Goal: Task Accomplishment & Management: Manage account settings

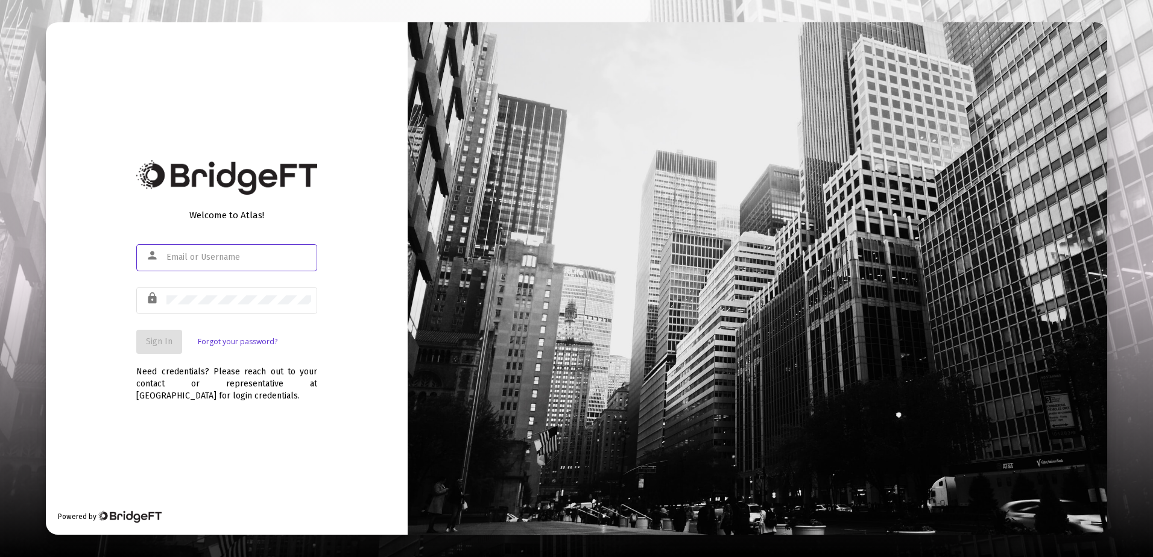
type input "[PERSON_NAME][EMAIL_ADDRESS][DOMAIN_NAME]"
click at [144, 337] on button "Sign In" at bounding box center [159, 342] width 46 height 24
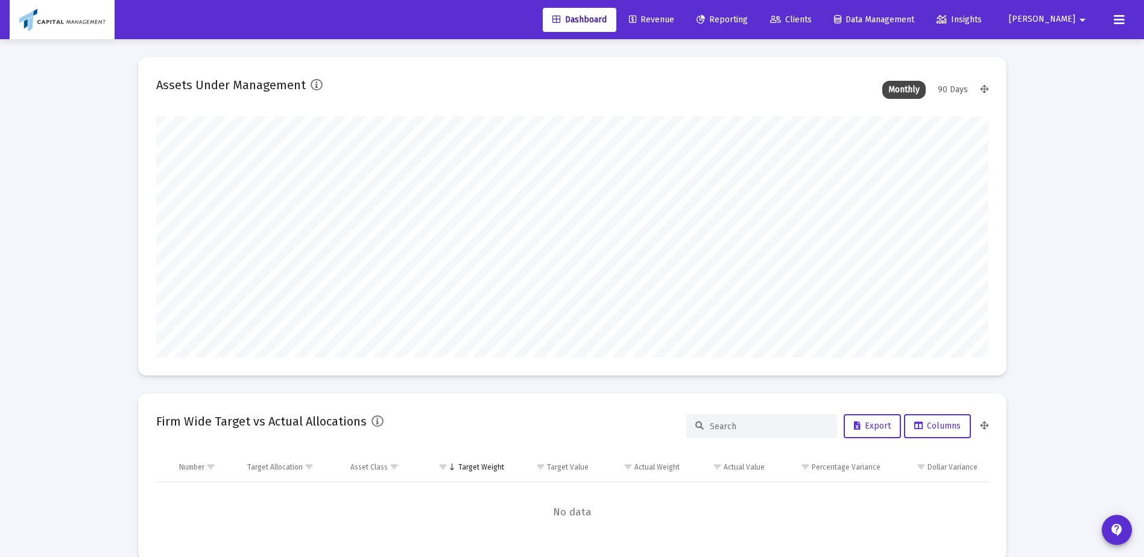
scroll to position [241, 448]
type input "[DATE]"
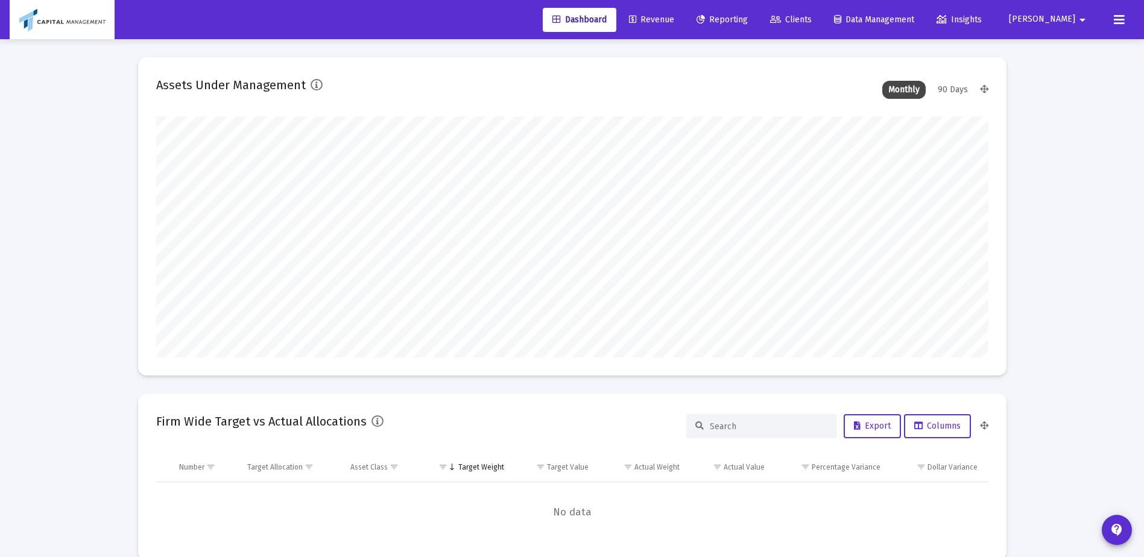
click at [674, 17] on span "Revenue" at bounding box center [651, 19] width 45 height 10
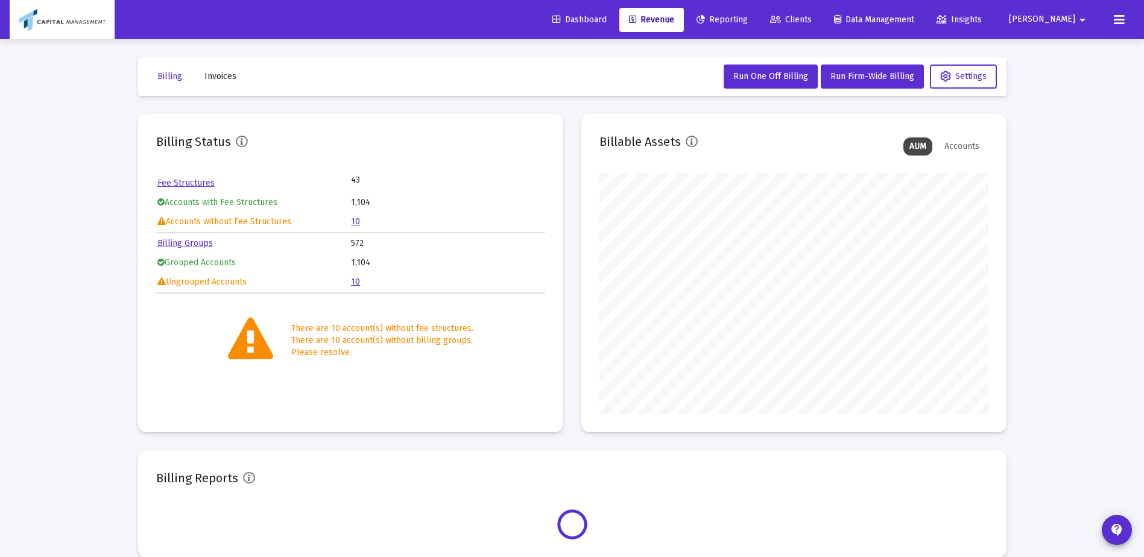
scroll to position [241, 389]
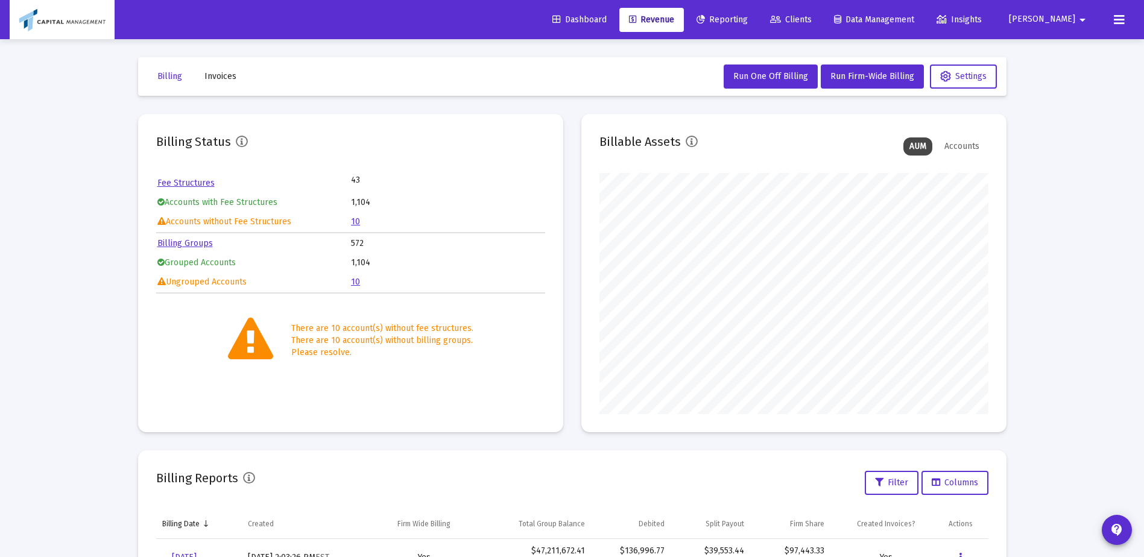
click at [357, 284] on link "10" at bounding box center [355, 282] width 9 height 10
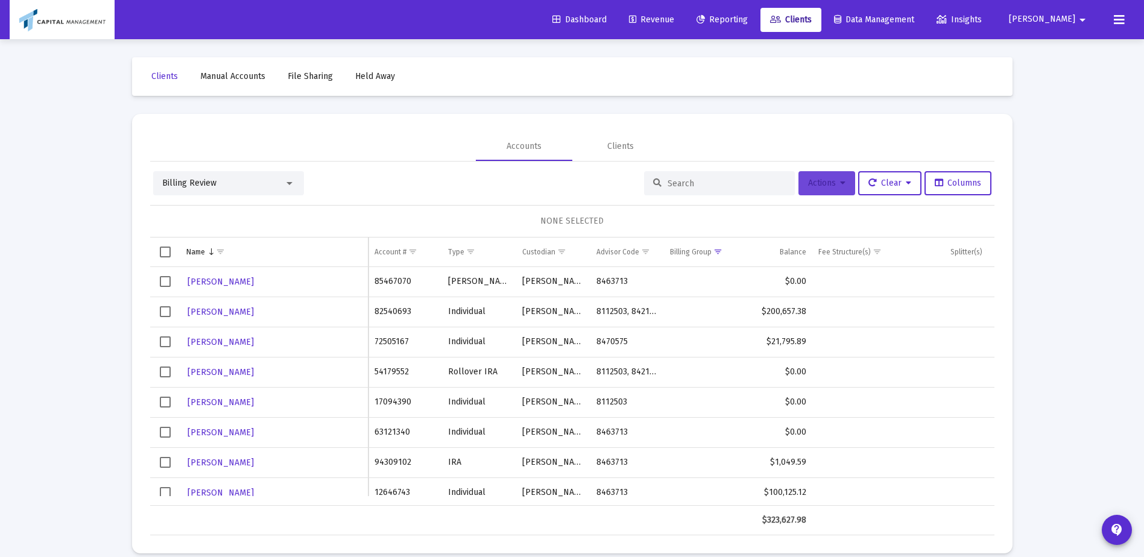
click at [819, 194] on button "Actions" at bounding box center [827, 183] width 57 height 24
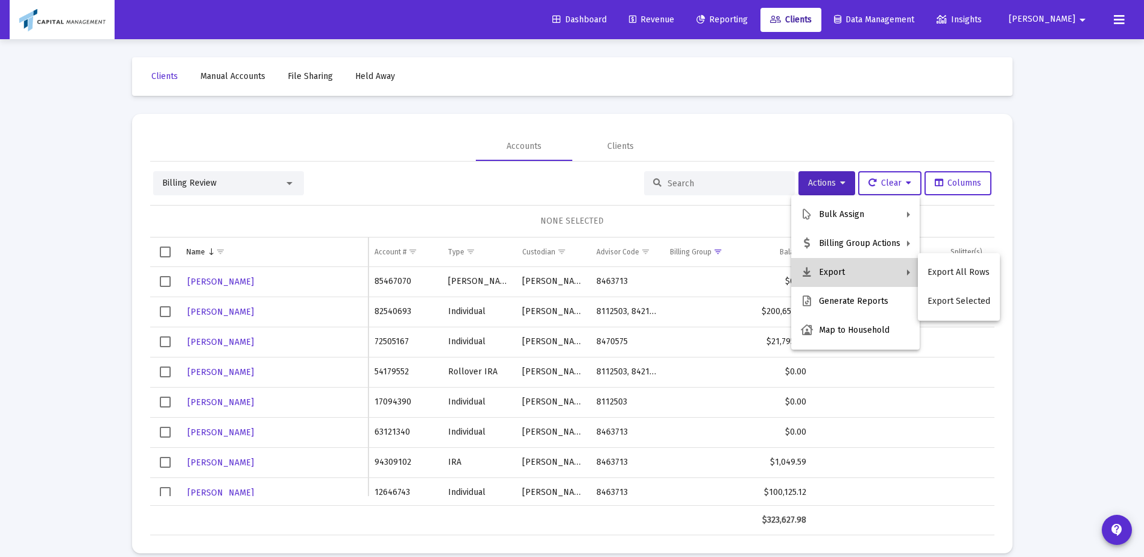
click at [836, 263] on button "Export" at bounding box center [856, 272] width 128 height 29
click at [956, 270] on button "Export All Rows" at bounding box center [959, 272] width 82 height 29
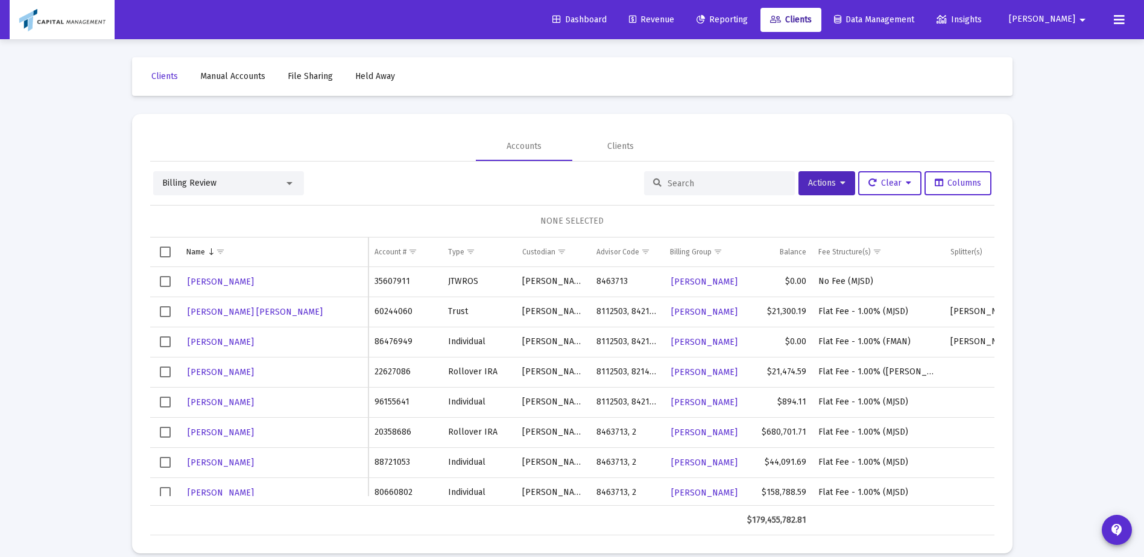
click at [227, 173] on div "Billing Review" at bounding box center [228, 183] width 151 height 24
click at [211, 191] on div "Billing Review" at bounding box center [228, 183] width 151 height 24
click at [273, 187] on div "Billing Review" at bounding box center [223, 183] width 122 height 12
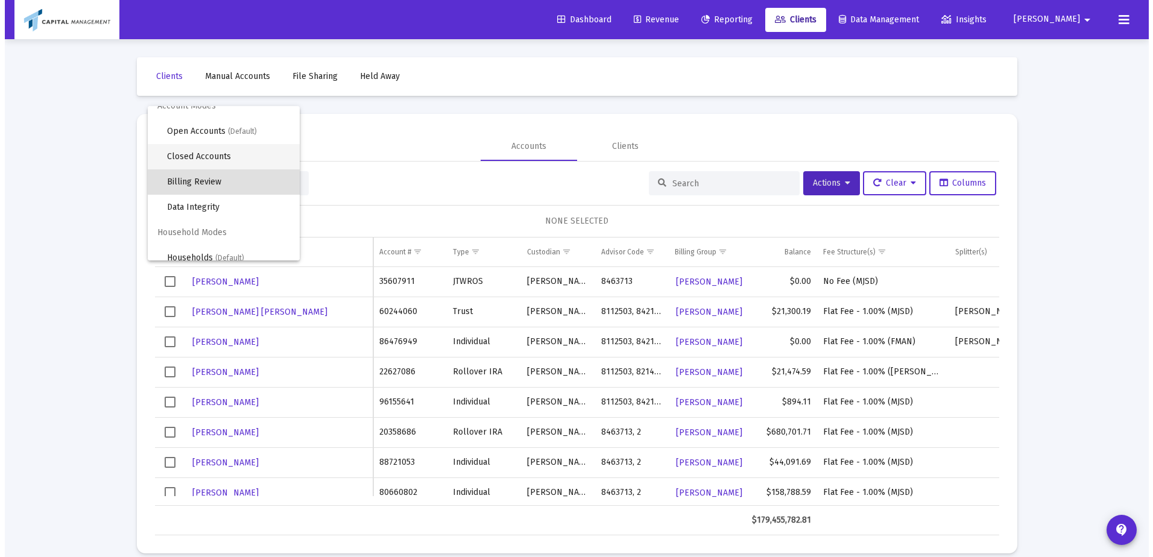
scroll to position [23, 0]
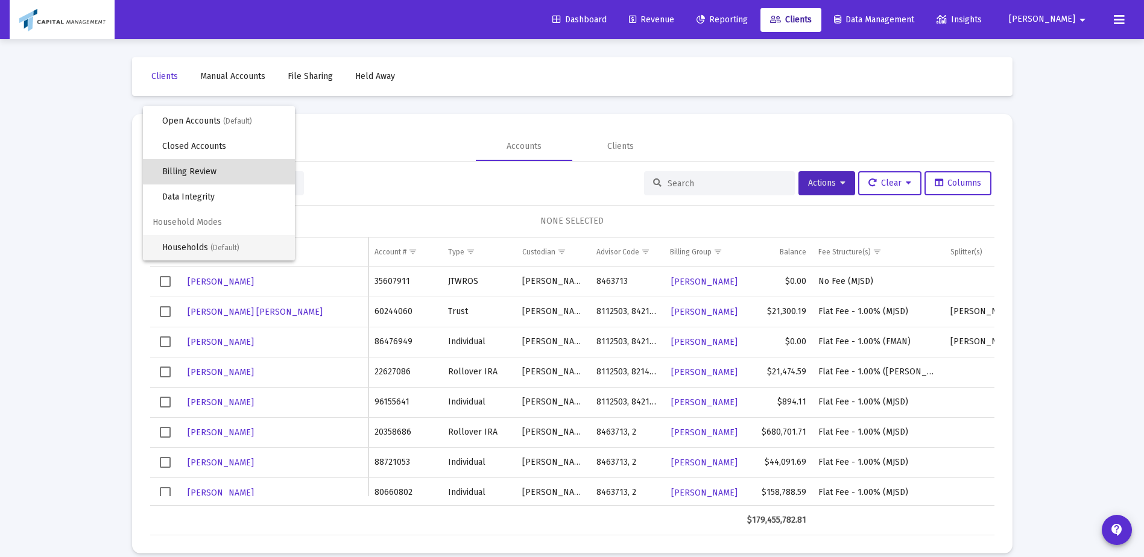
click at [184, 247] on span "Households (Default)" at bounding box center [223, 247] width 123 height 25
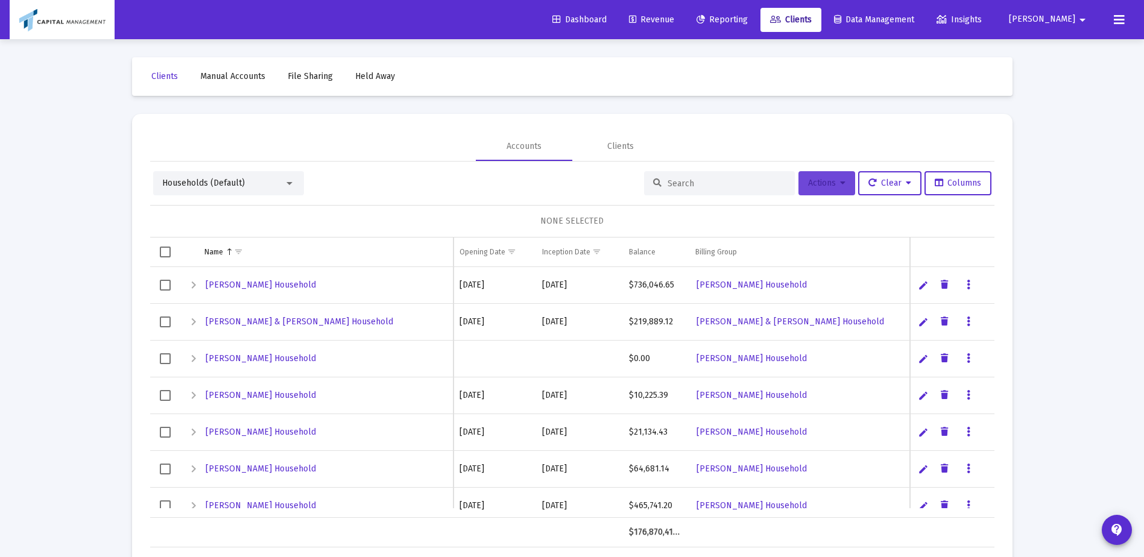
click at [816, 184] on span "Actions" at bounding box center [826, 183] width 37 height 10
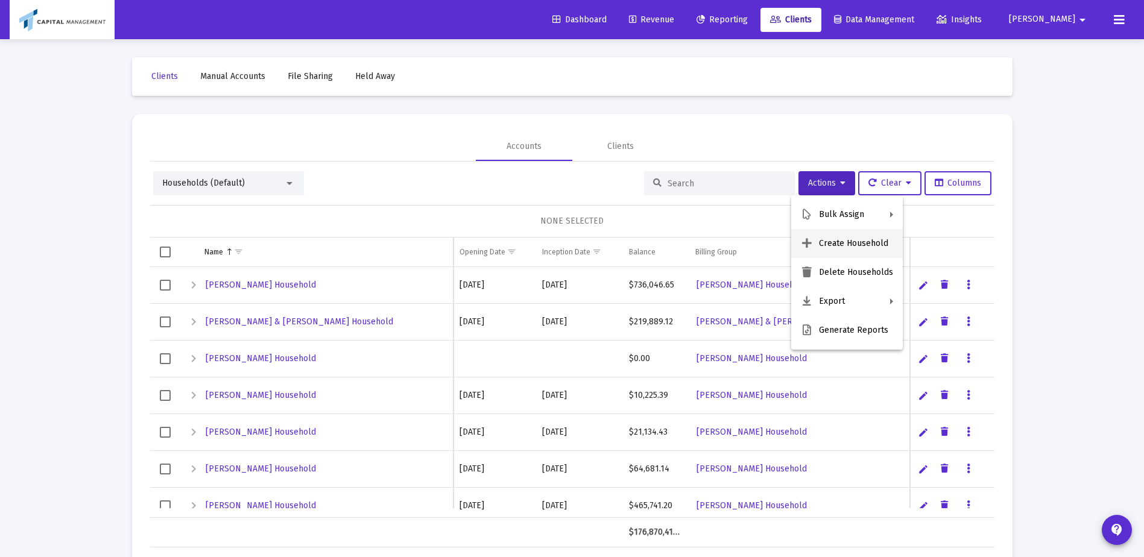
click at [843, 241] on button "Create Household" at bounding box center [848, 243] width 112 height 29
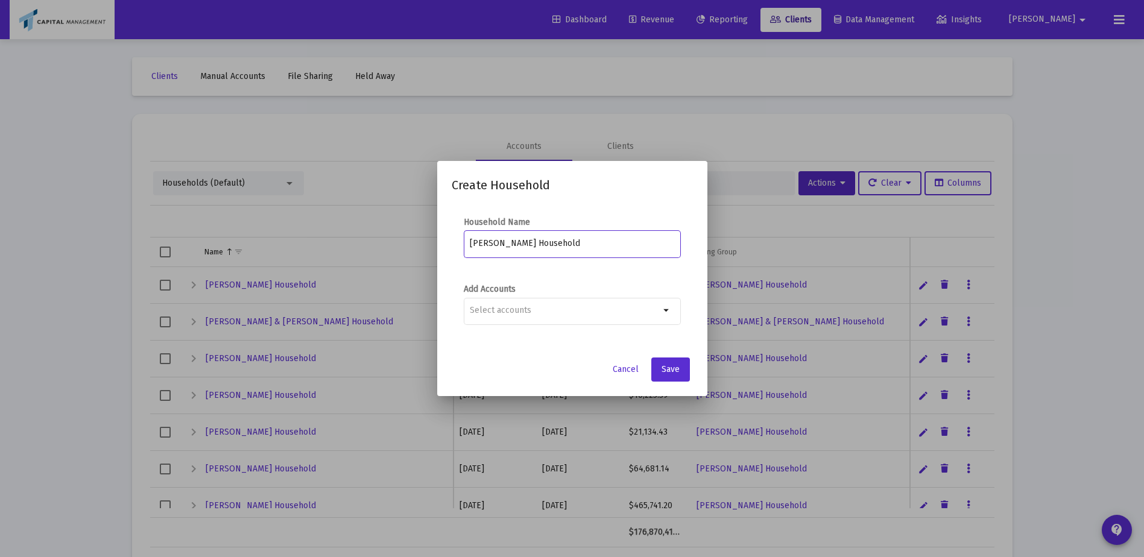
type input "[PERSON_NAME] Household"
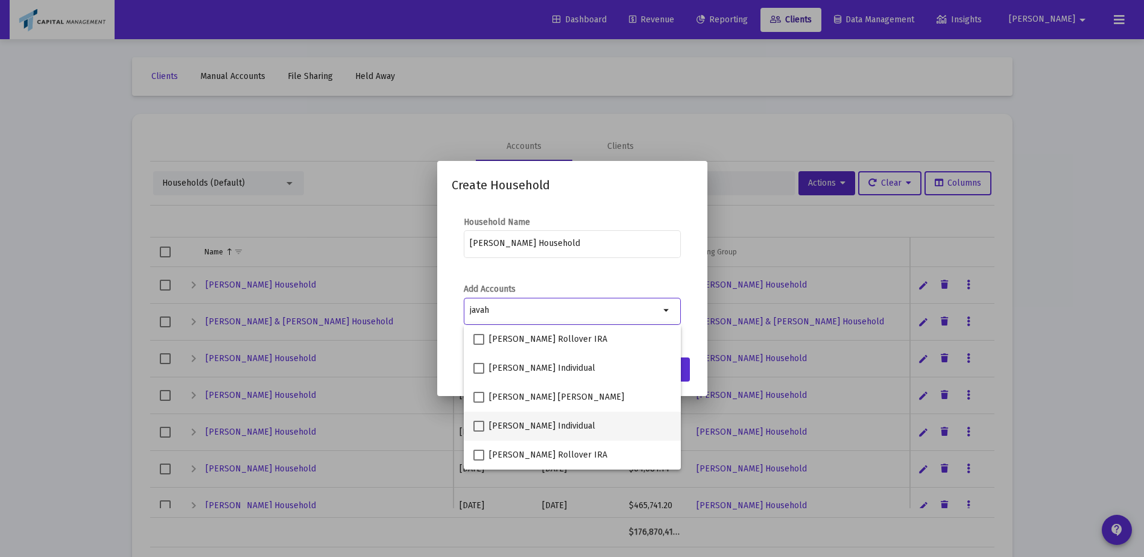
type input "javah"
click at [480, 427] on span at bounding box center [479, 426] width 11 height 11
click at [479, 432] on input "[PERSON_NAME] Individual" at bounding box center [478, 432] width 1 height 1
checkbox input "true"
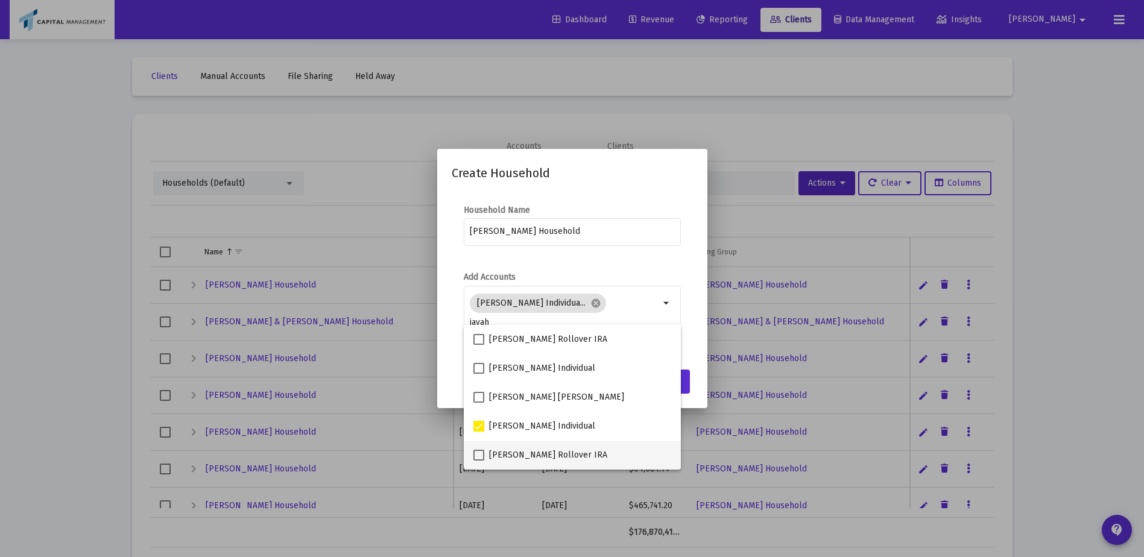
click at [478, 457] on span at bounding box center [479, 455] width 11 height 11
click at [478, 461] on input "[PERSON_NAME] Rollover IRA" at bounding box center [478, 461] width 1 height 1
checkbox input "true"
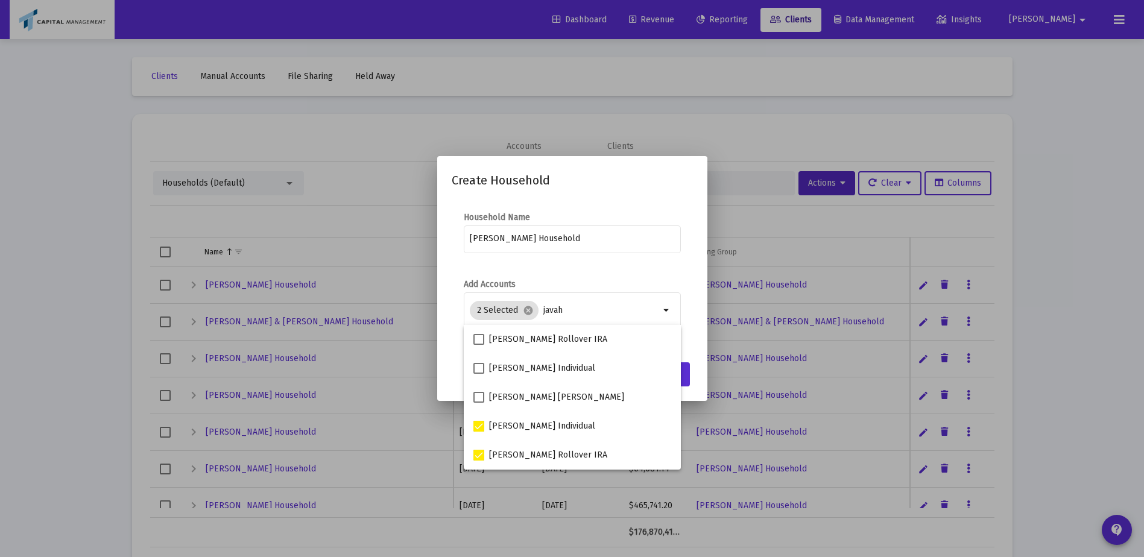
click at [440, 332] on mat-dialog-content "Household Name [PERSON_NAME] Household Add Accounts 2 Selected cancel javah arr…" at bounding box center [572, 278] width 270 height 156
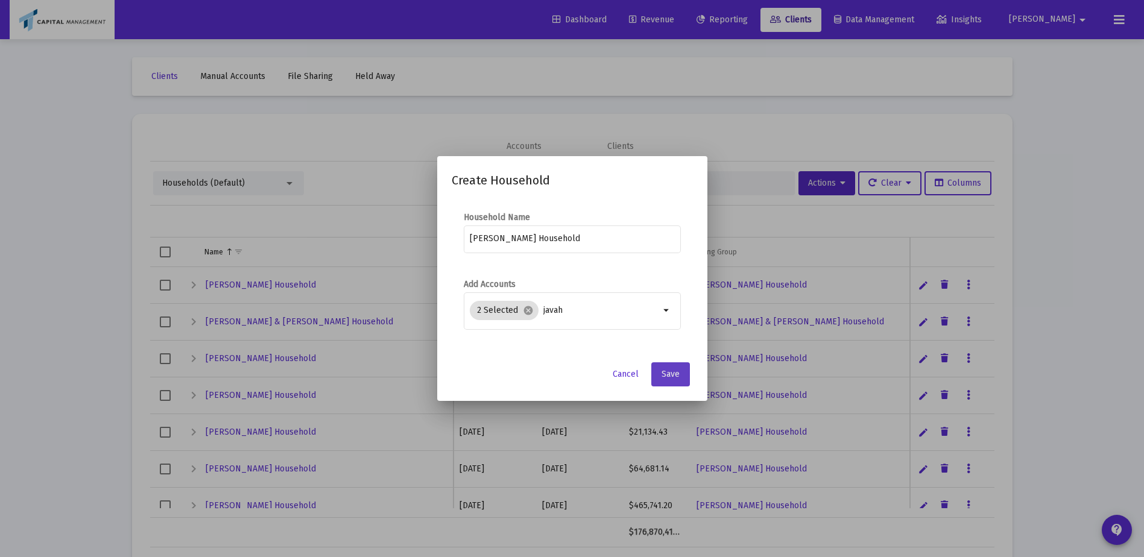
click at [678, 367] on button "Save" at bounding box center [671, 375] width 39 height 24
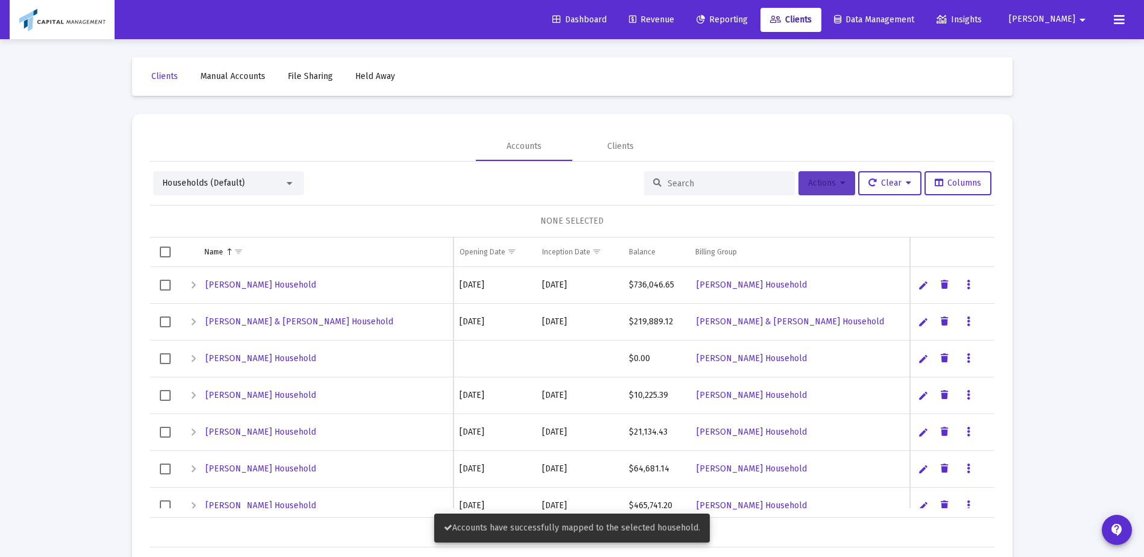
click at [820, 192] on button "Actions" at bounding box center [827, 183] width 57 height 24
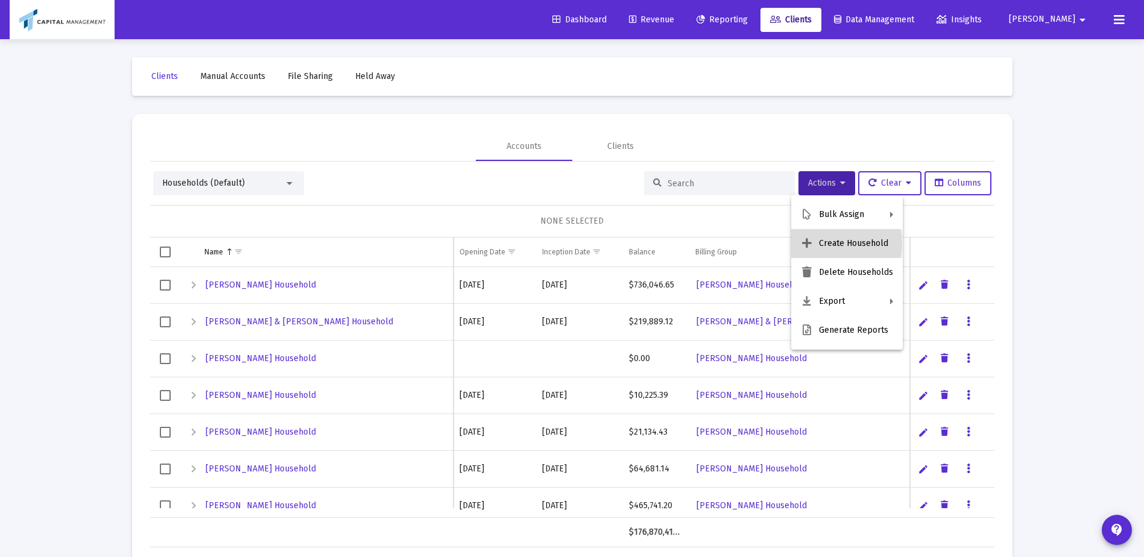
click at [825, 244] on button "Create Household" at bounding box center [848, 243] width 112 height 29
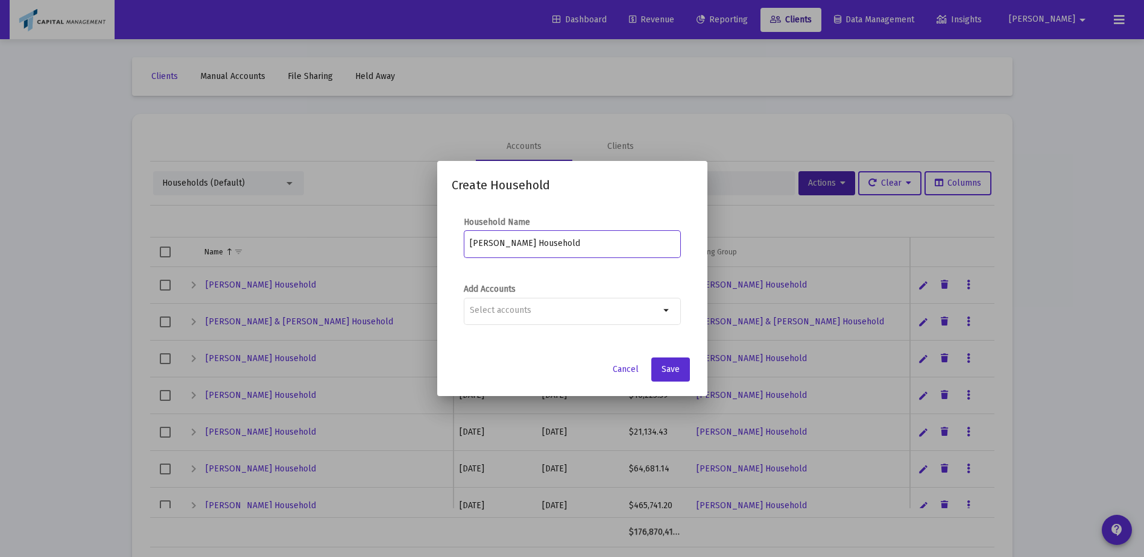
type input "[PERSON_NAME] Household"
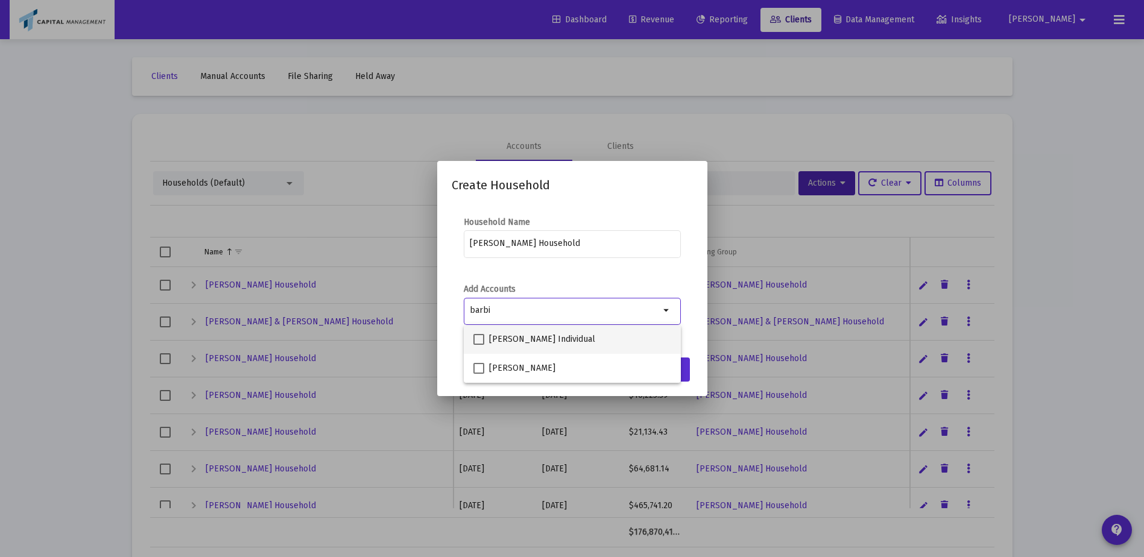
type input "barbi"
click at [478, 333] on label "[PERSON_NAME] Individual" at bounding box center [535, 339] width 122 height 14
click at [478, 345] on input "[PERSON_NAME] Individual" at bounding box center [478, 345] width 1 height 1
checkbox input "true"
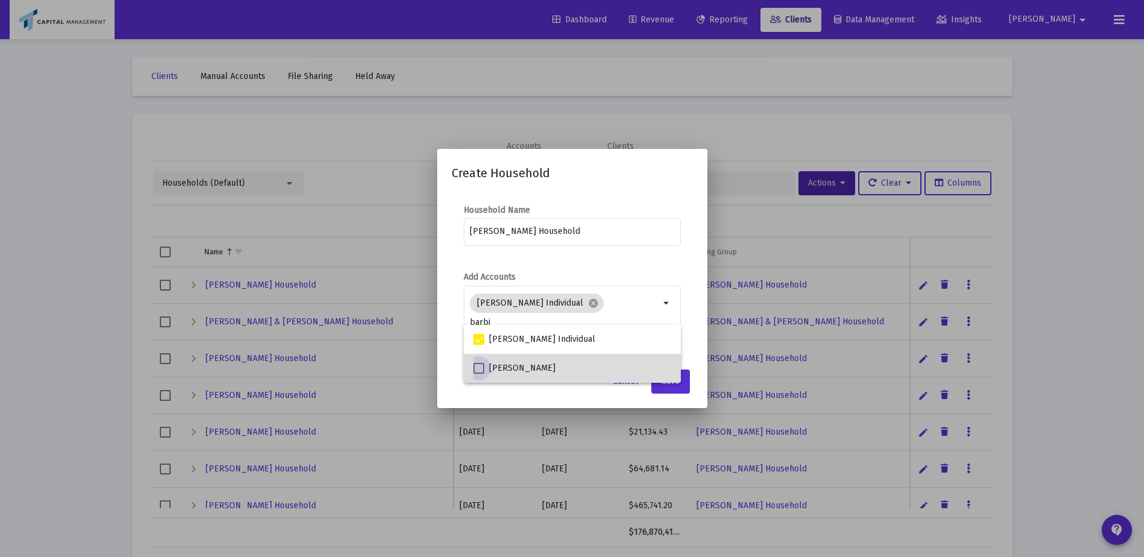
click at [477, 363] on label "[PERSON_NAME]" at bounding box center [515, 368] width 82 height 14
click at [478, 374] on input "[PERSON_NAME]" at bounding box center [478, 374] width 1 height 1
checkbox input "true"
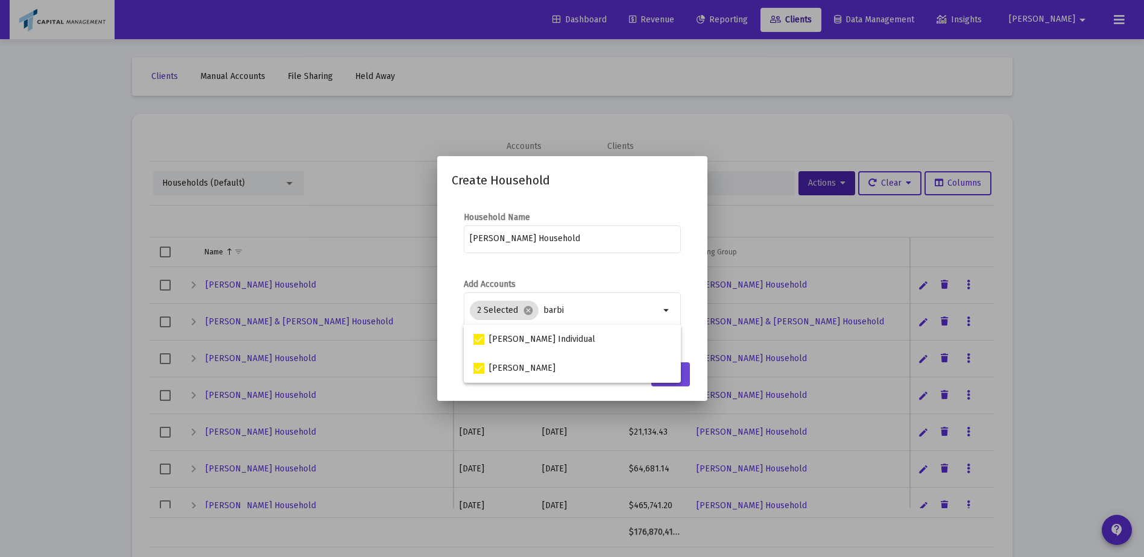
click at [684, 381] on button "Save" at bounding box center [671, 375] width 39 height 24
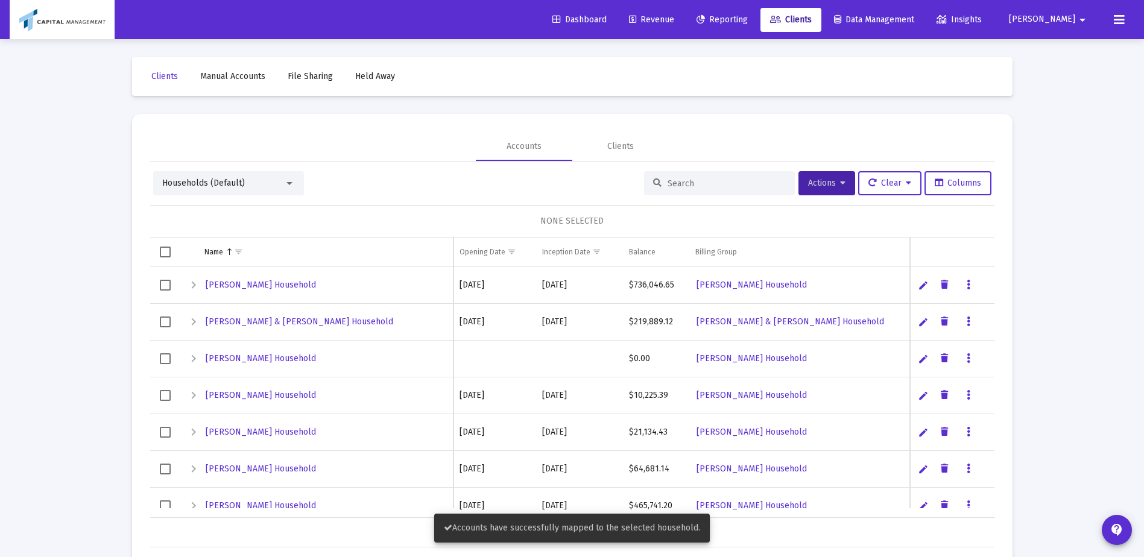
click at [732, 181] on input at bounding box center [727, 184] width 118 height 10
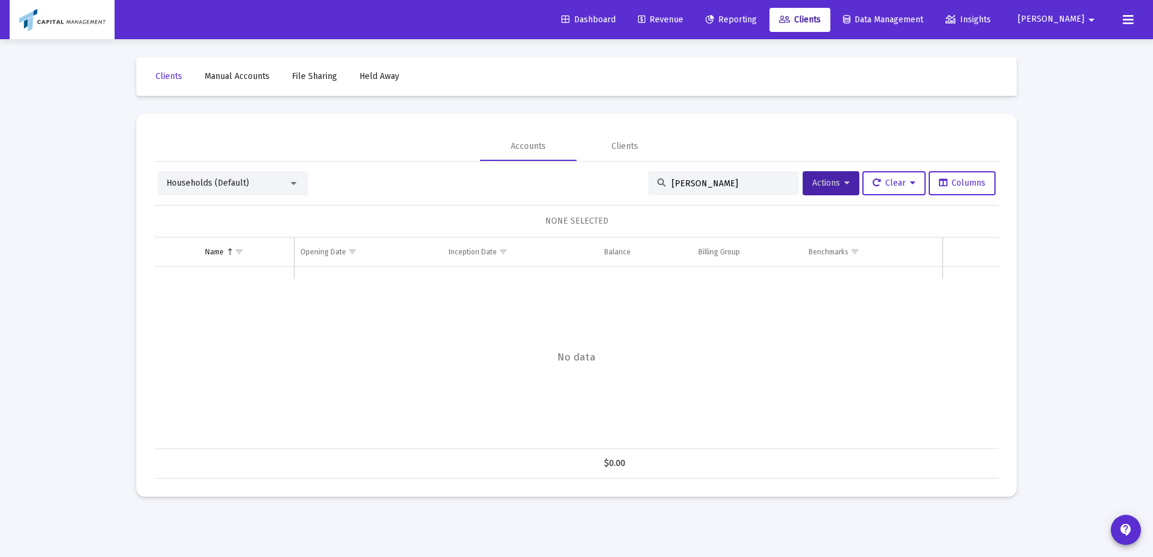
type input "[PERSON_NAME]"
click at [732, 173] on div "[PERSON_NAME]" at bounding box center [724, 183] width 151 height 24
drag, startPoint x: 722, startPoint y: 183, endPoint x: 500, endPoint y: 174, distance: 221.6
click at [500, 174] on div "Households (Default) [PERSON_NAME] Actions Clear Columns" at bounding box center [576, 183] width 839 height 24
click at [810, 193] on button "Actions" at bounding box center [831, 183] width 57 height 24
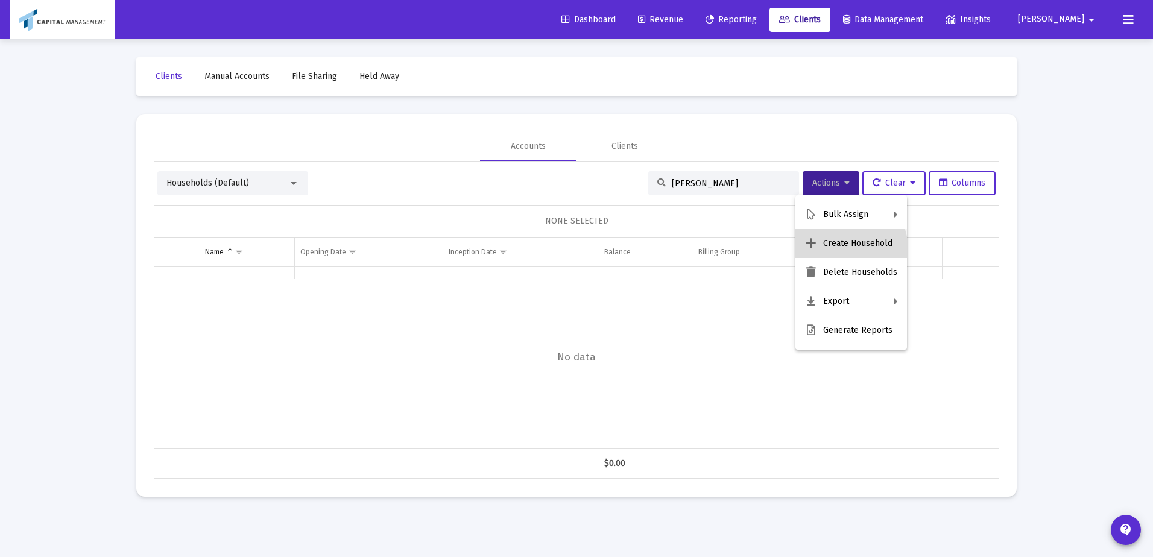
click at [835, 249] on button "Create Household" at bounding box center [852, 243] width 112 height 29
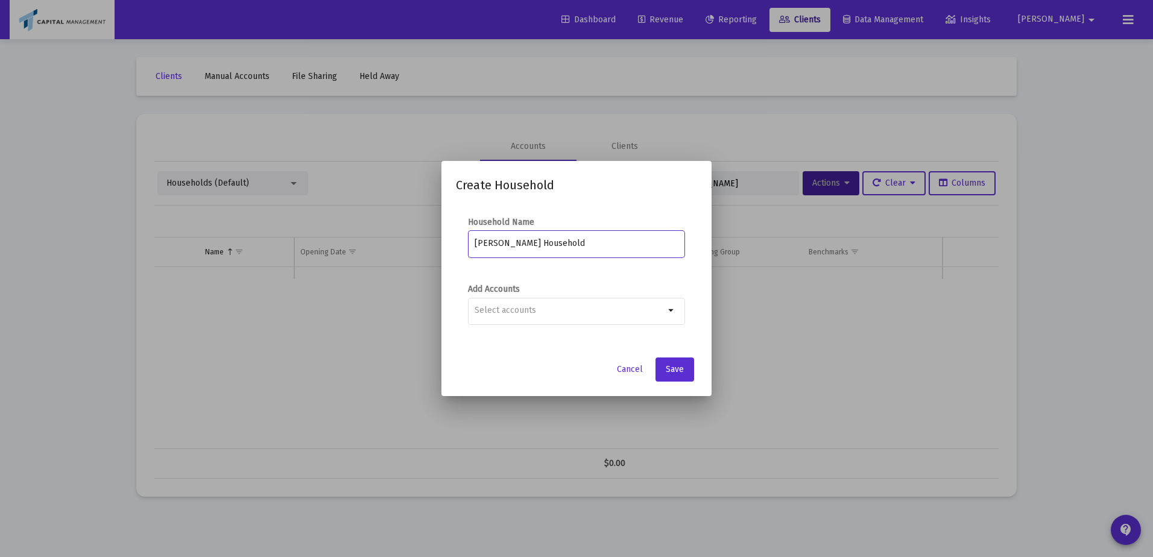
type input "[PERSON_NAME] Household"
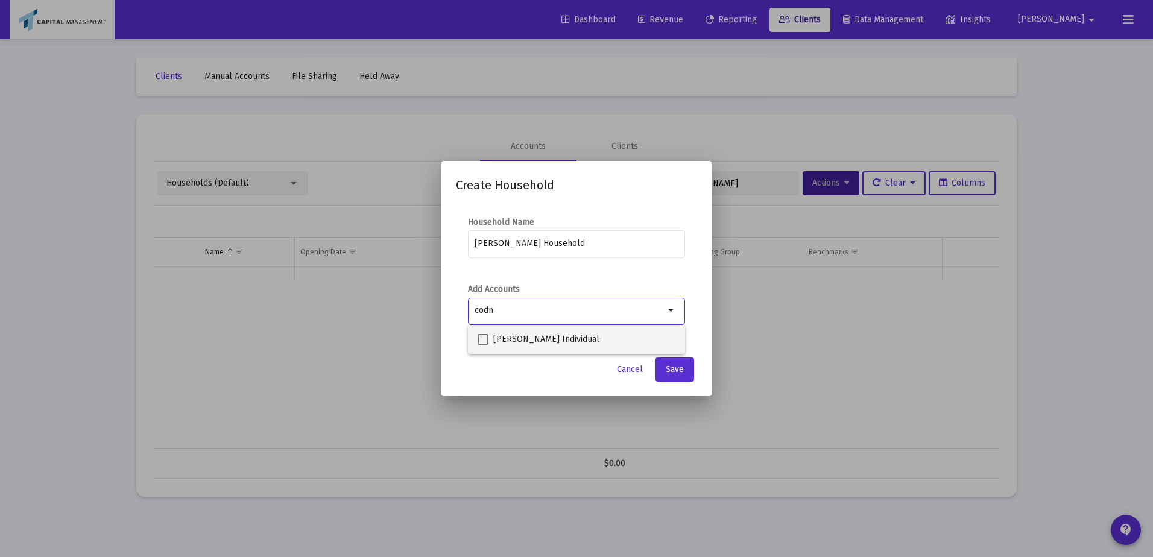
type input "codn"
click at [484, 337] on span at bounding box center [483, 339] width 11 height 11
click at [483, 345] on input "[PERSON_NAME] Individual" at bounding box center [483, 345] width 1 height 1
checkbox input "true"
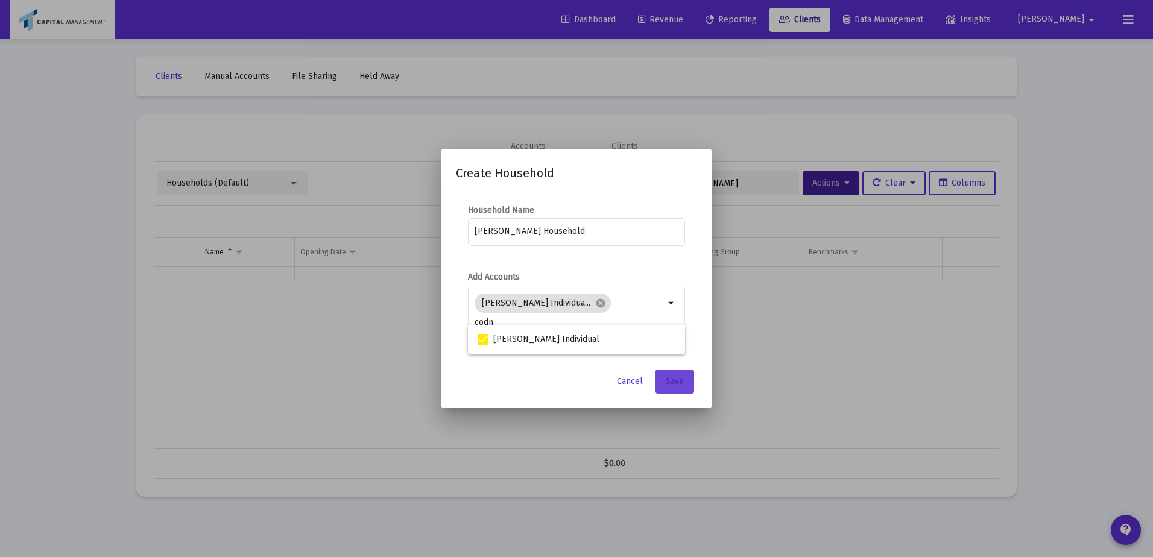
click at [694, 392] on button "Save" at bounding box center [675, 382] width 39 height 24
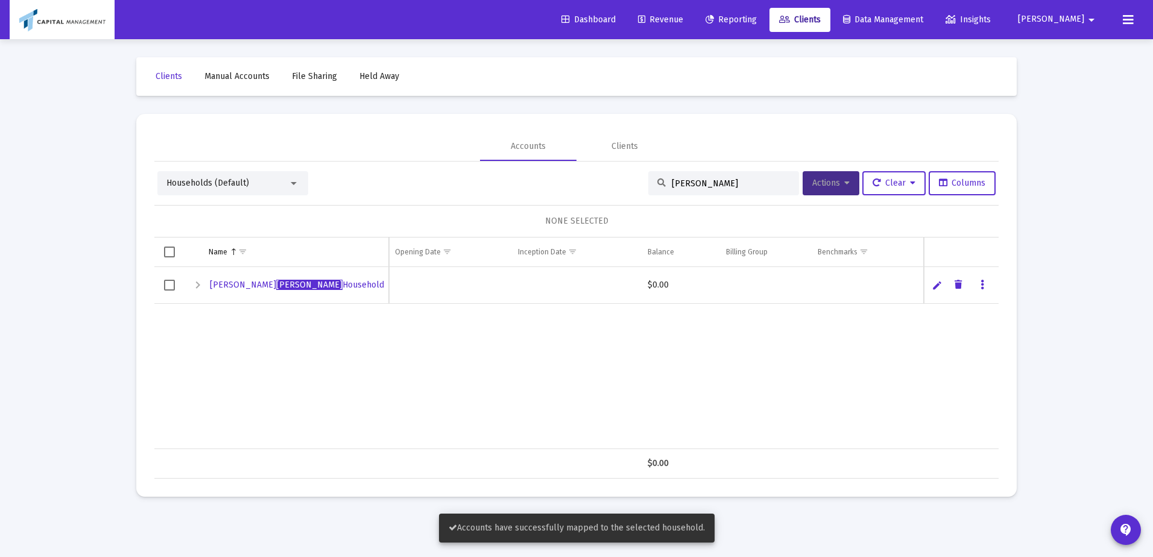
click at [824, 171] on button "Actions" at bounding box center [831, 183] width 57 height 24
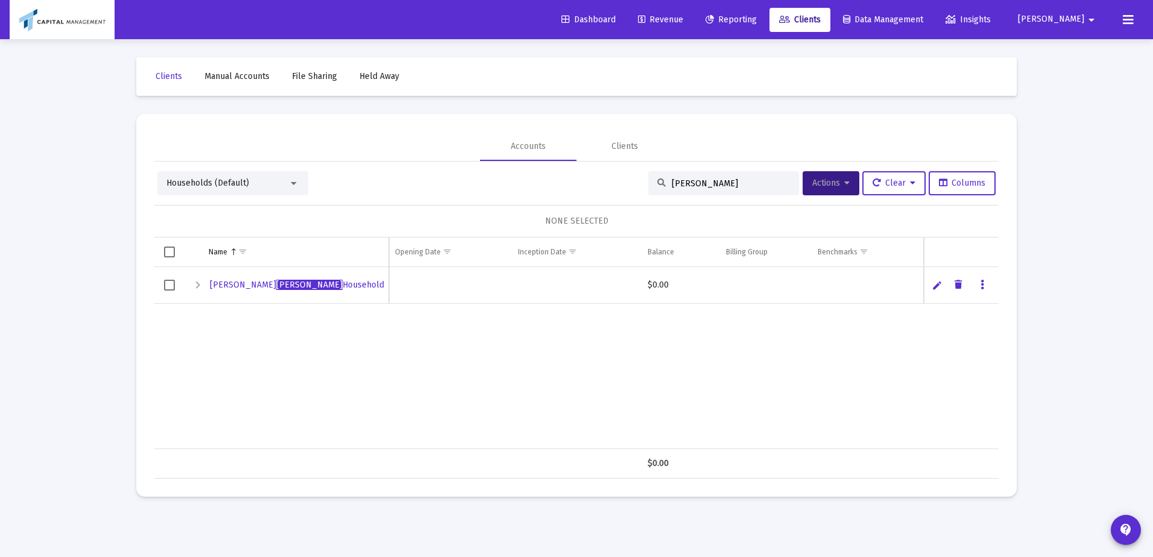
click at [696, 186] on input "[PERSON_NAME]" at bounding box center [731, 184] width 118 height 10
type input "shimoda"
click at [276, 288] on span "[PERSON_NAME] Household" at bounding box center [280, 285] width 141 height 10
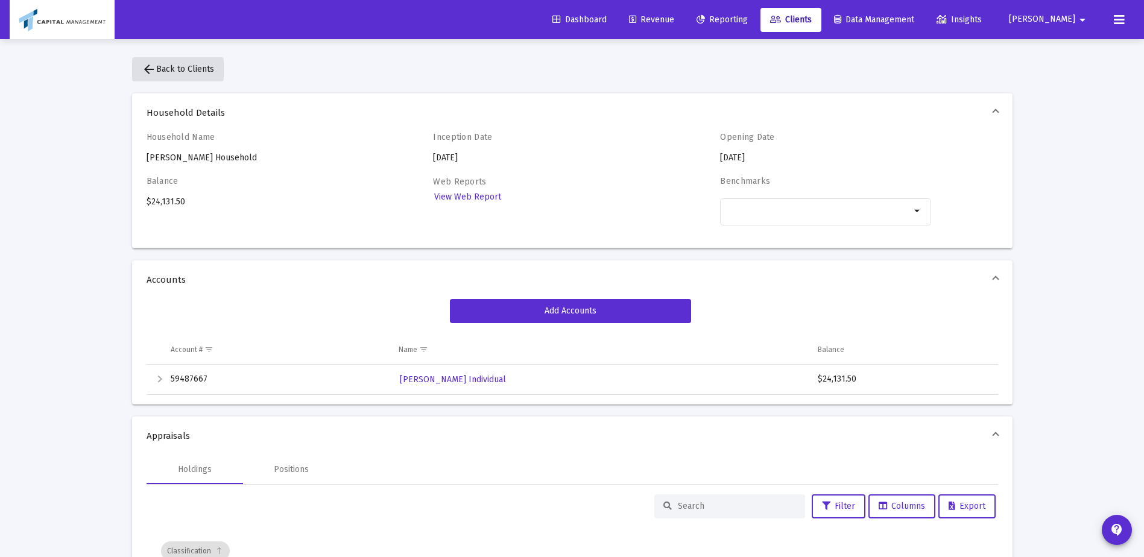
click at [156, 67] on span "arrow_back Back to Clients" at bounding box center [178, 69] width 72 height 10
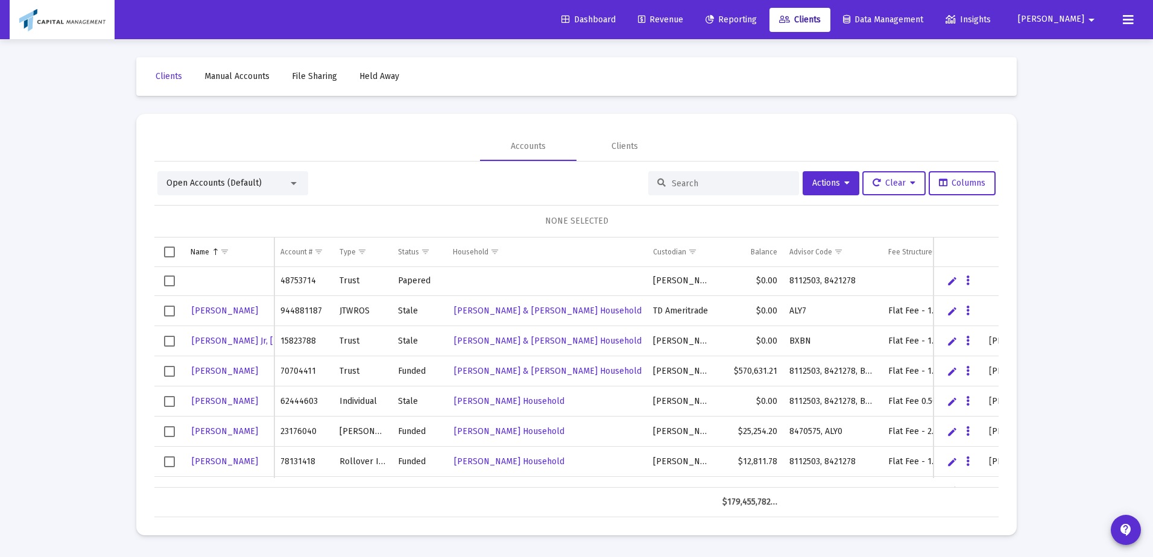
click at [703, 185] on input at bounding box center [731, 184] width 118 height 10
type input "s"
click at [282, 190] on div "Open Accounts (Default)" at bounding box center [232, 183] width 151 height 24
click at [282, 182] on div "Open Accounts (Default)" at bounding box center [228, 183] width 122 height 12
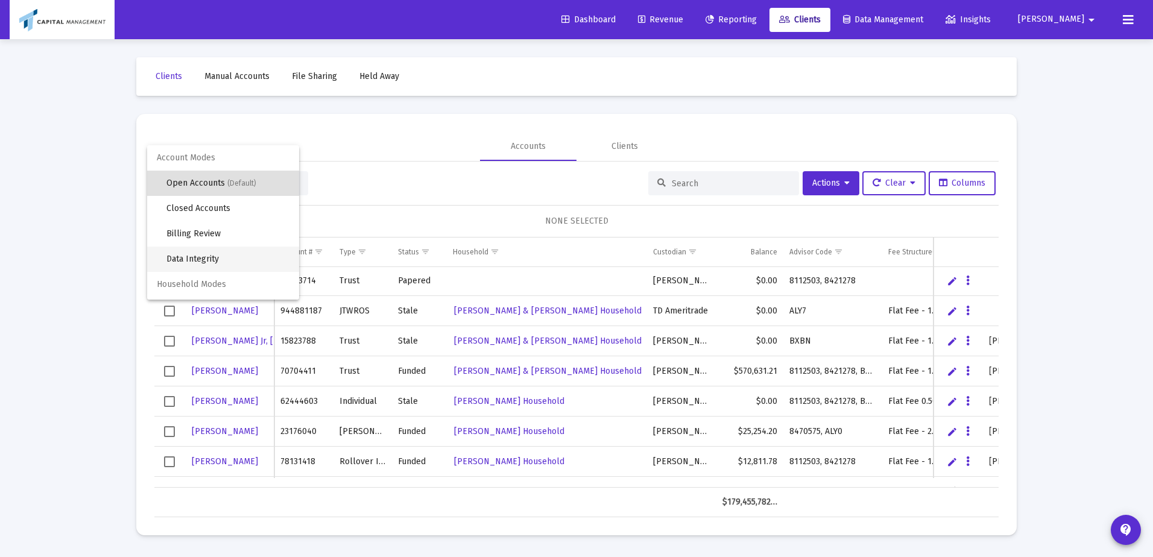
scroll to position [23, 0]
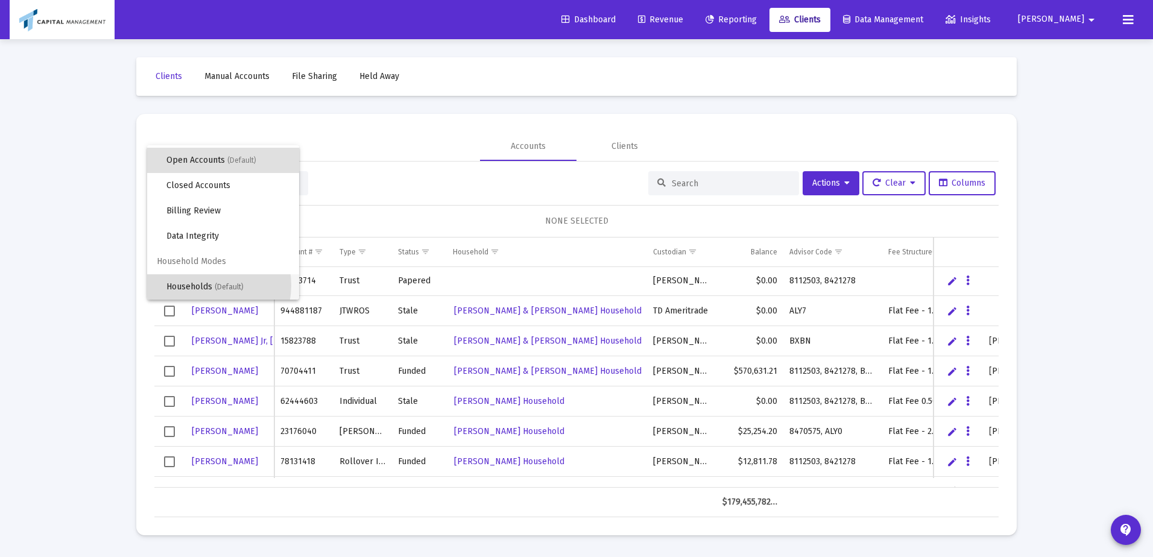
click at [204, 285] on span "Households (Default)" at bounding box center [228, 286] width 123 height 25
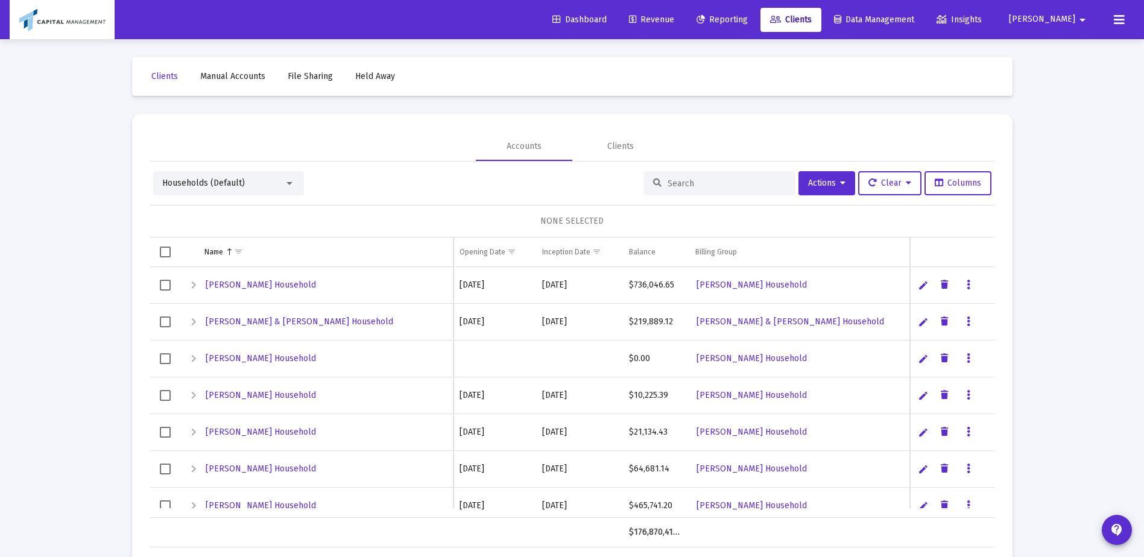
click at [694, 182] on input at bounding box center [727, 184] width 118 height 10
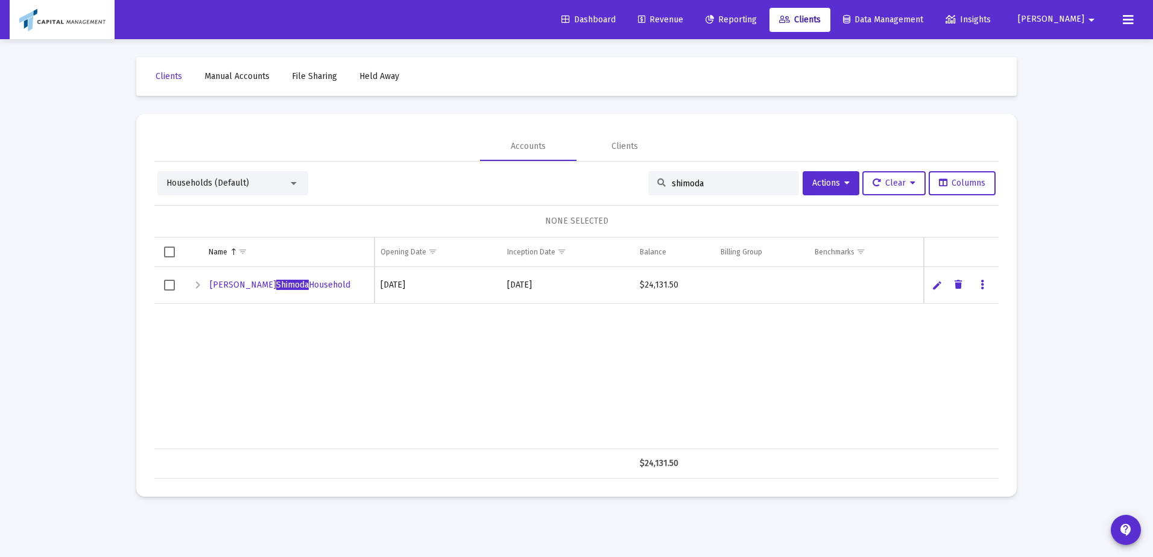
type input "shimoda"
click at [195, 290] on div "Expand" at bounding box center [198, 285] width 14 height 14
click at [195, 290] on div "Collapse" at bounding box center [198, 285] width 14 height 14
click at [195, 290] on div "Expand" at bounding box center [198, 285] width 14 height 14
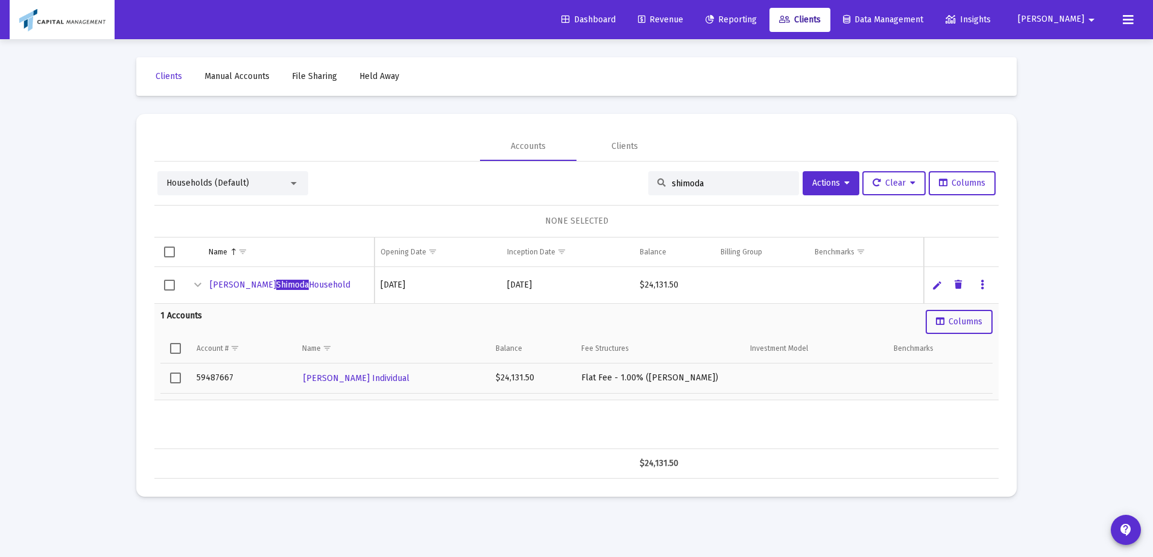
click at [932, 290] on link "Edit" at bounding box center [937, 285] width 11 height 11
click at [209, 277] on input "[PERSON_NAME] Household" at bounding box center [288, 287] width 159 height 29
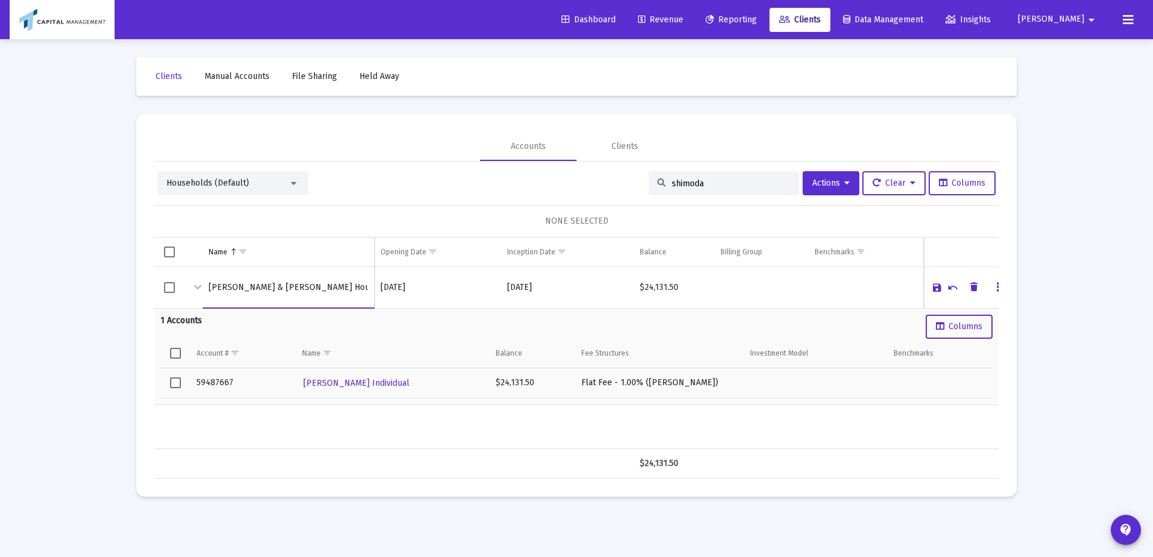
drag, startPoint x: 258, startPoint y: 294, endPoint x: 154, endPoint y: 293, distance: 104.4
click at [154, 293] on mat-card "Accounts Clients Households (Default) shimoda Actions Clear Columns NONE SELECT…" at bounding box center [576, 305] width 881 height 383
type input "[PERSON_NAME] & [PERSON_NAME] Household"
click at [937, 285] on link "Save" at bounding box center [937, 287] width 11 height 11
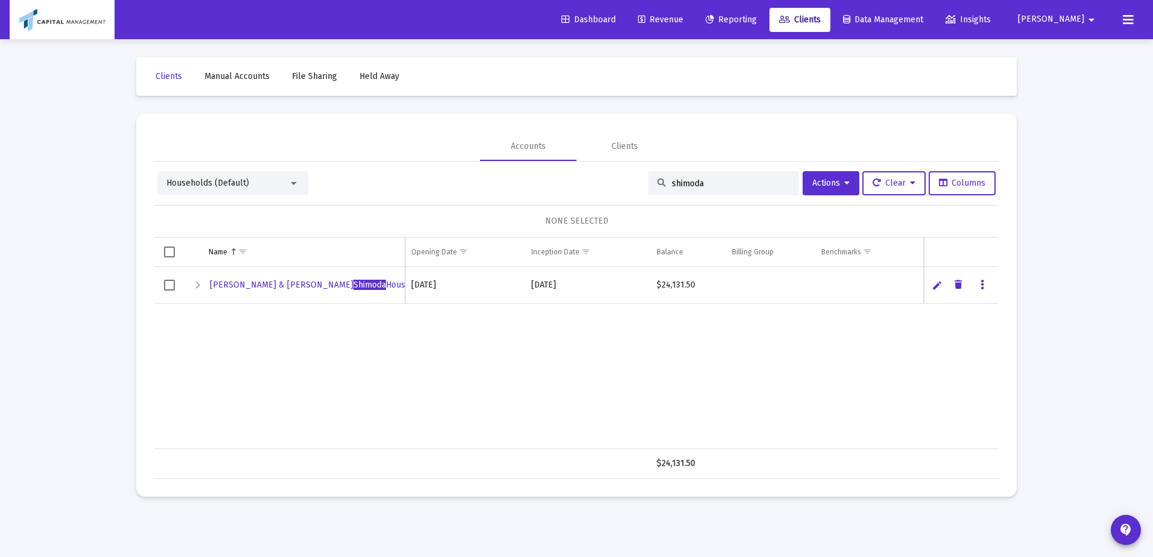
click at [937, 287] on link "Edit" at bounding box center [937, 285] width 11 height 11
click at [250, 284] on input "[PERSON_NAME] & [PERSON_NAME] Household" at bounding box center [304, 287] width 190 height 29
type input "[PERSON_NAME] & [PERSON_NAME] Household"
click at [930, 293] on td "Data grid" at bounding box center [961, 288] width 75 height 42
click at [934, 292] on link "Save" at bounding box center [937, 287] width 11 height 11
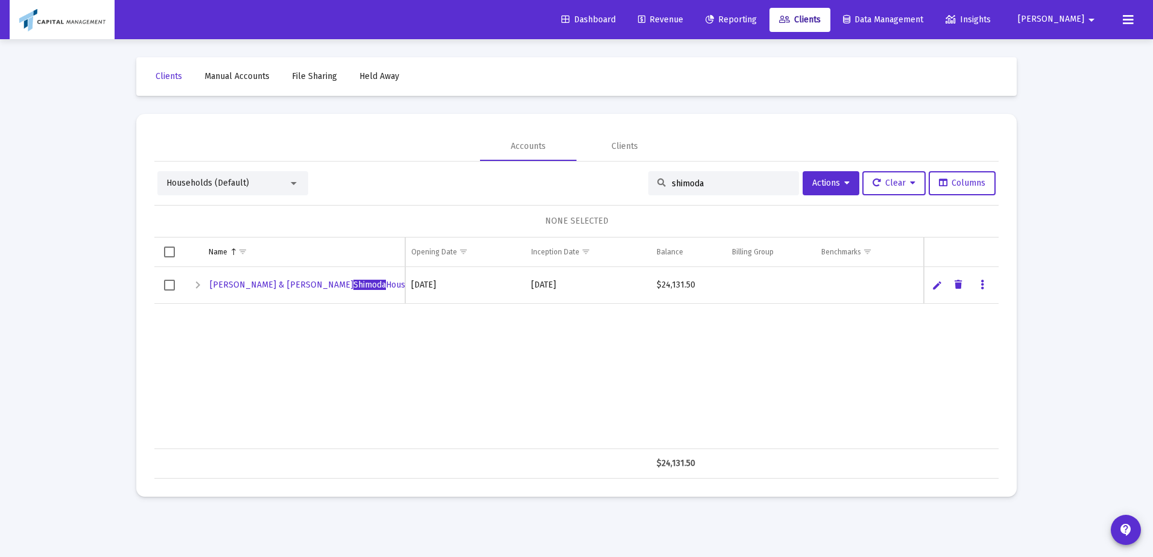
click at [224, 187] on span "Households (Default)" at bounding box center [208, 183] width 83 height 10
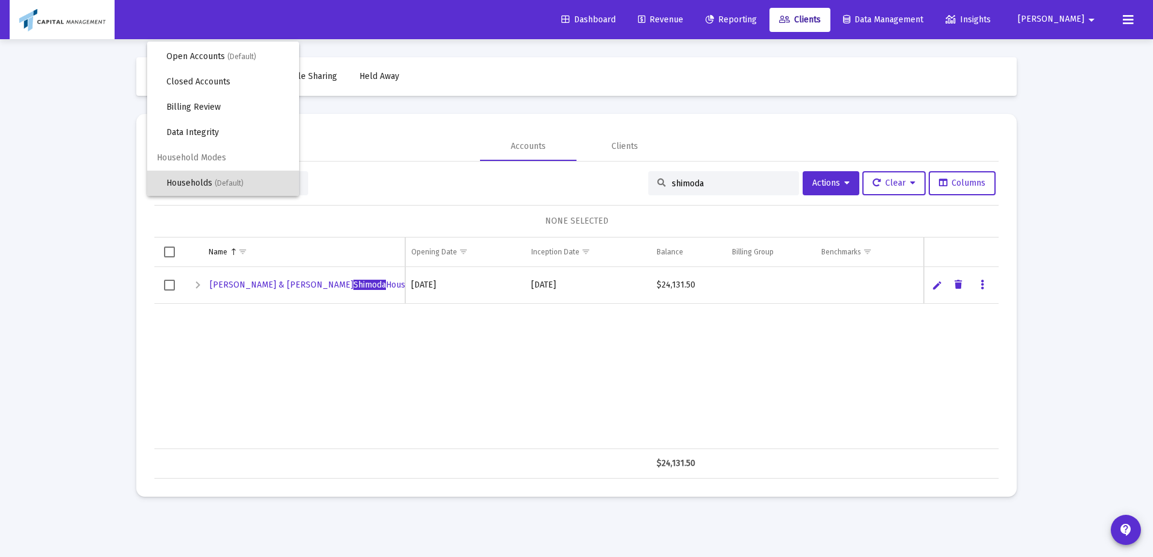
click at [812, 176] on div at bounding box center [576, 278] width 1153 height 557
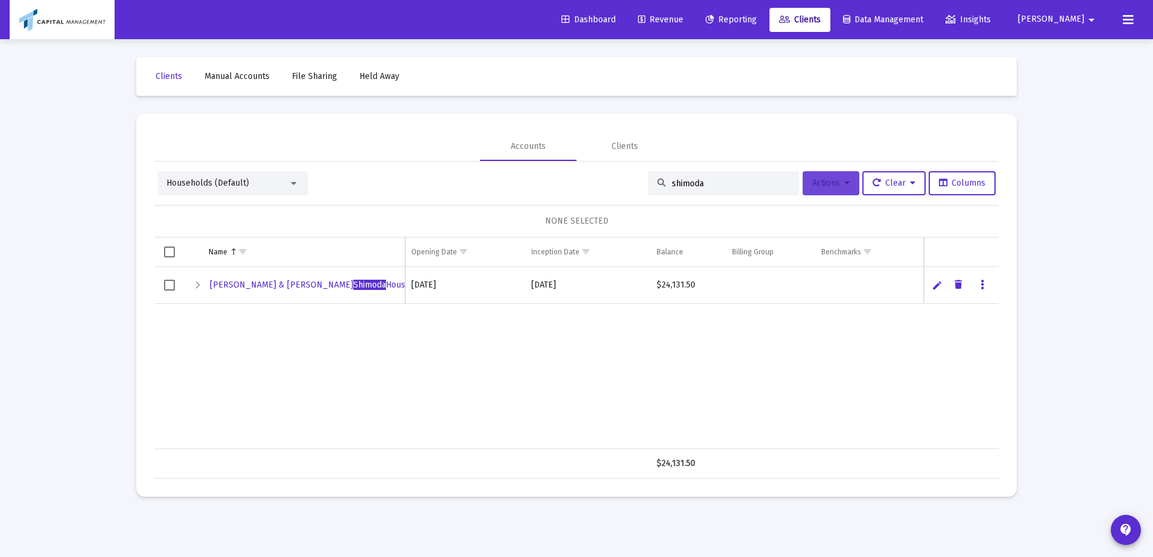
click at [826, 192] on button "Actions" at bounding box center [831, 183] width 57 height 24
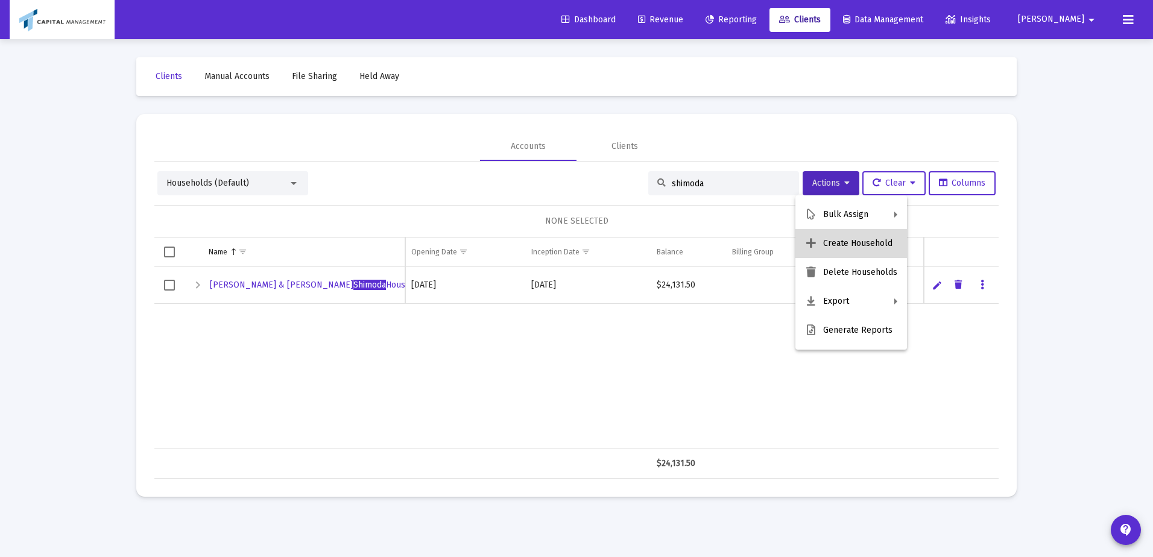
click at [865, 247] on button "Create Household" at bounding box center [852, 243] width 112 height 29
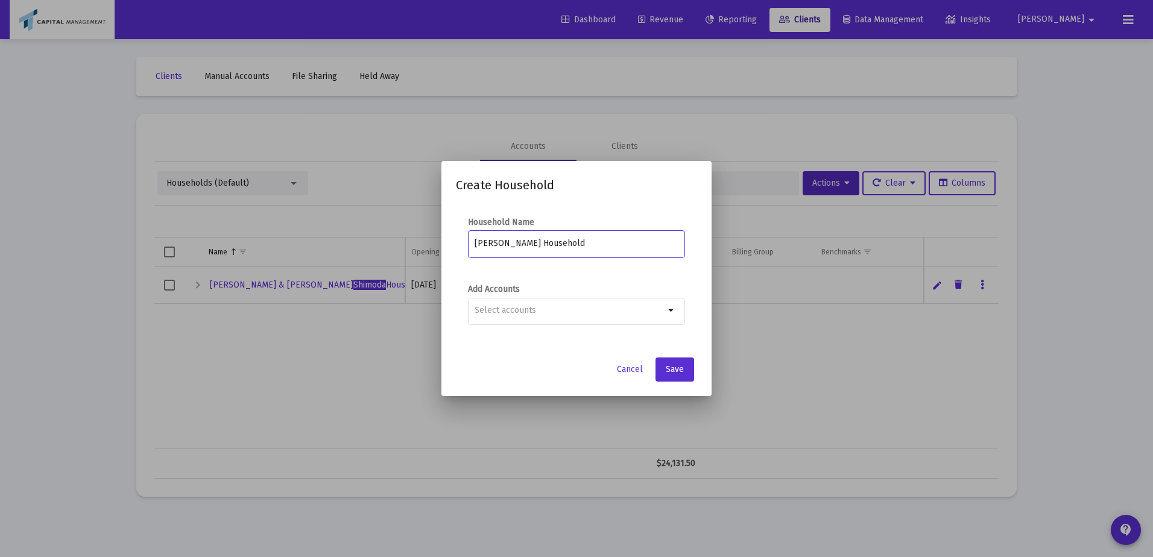
type input "[PERSON_NAME] Household"
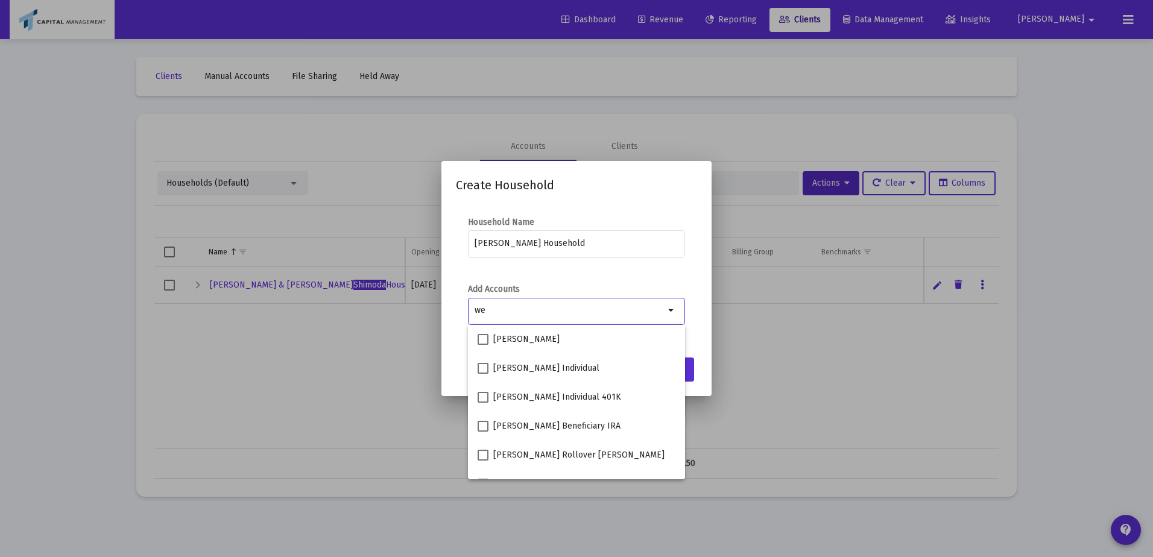
type input "w"
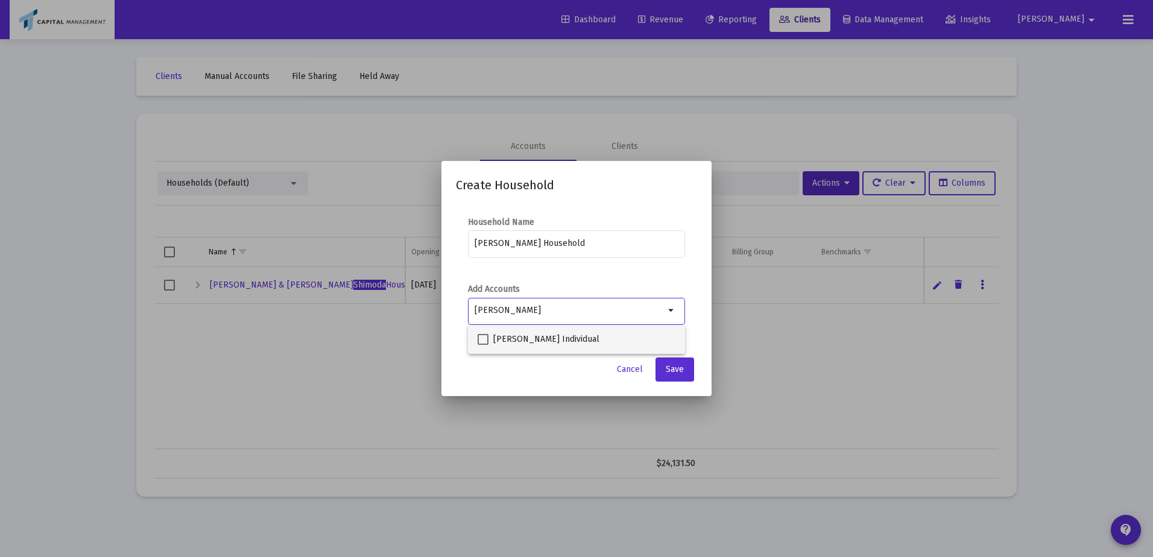
type input "[PERSON_NAME]"
click at [473, 337] on mat-option "[PERSON_NAME] Individual" at bounding box center [576, 339] width 217 height 29
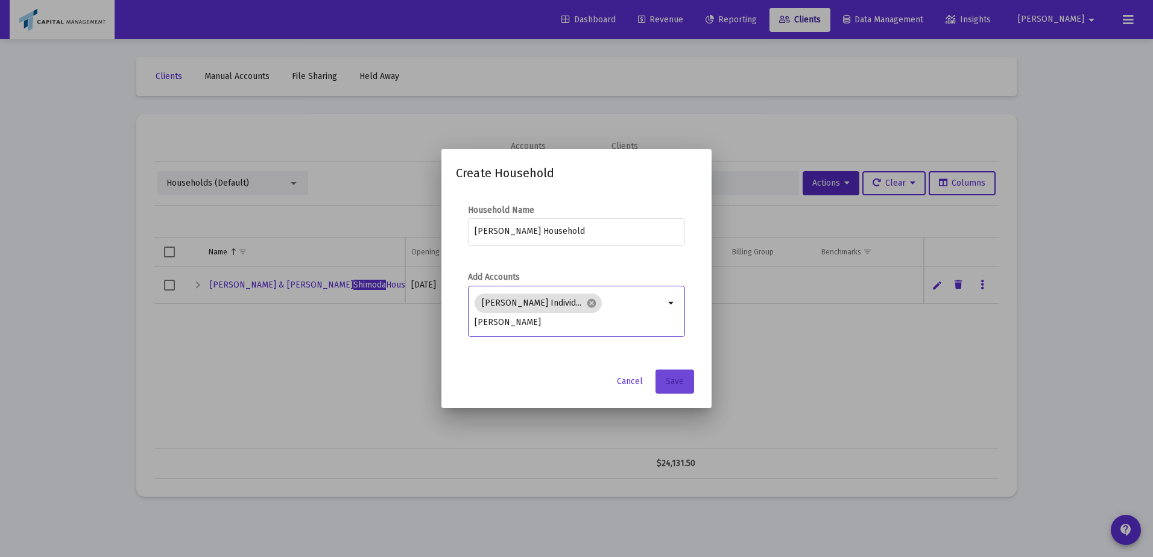
click at [678, 381] on span "Save" at bounding box center [675, 381] width 18 height 10
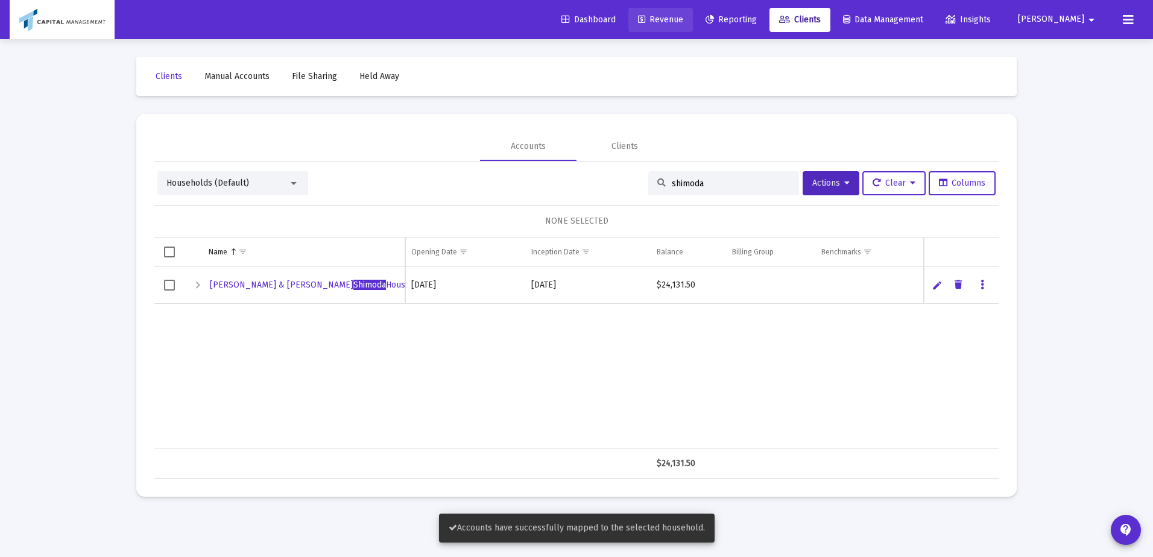
click at [691, 27] on link "Revenue" at bounding box center [661, 20] width 65 height 24
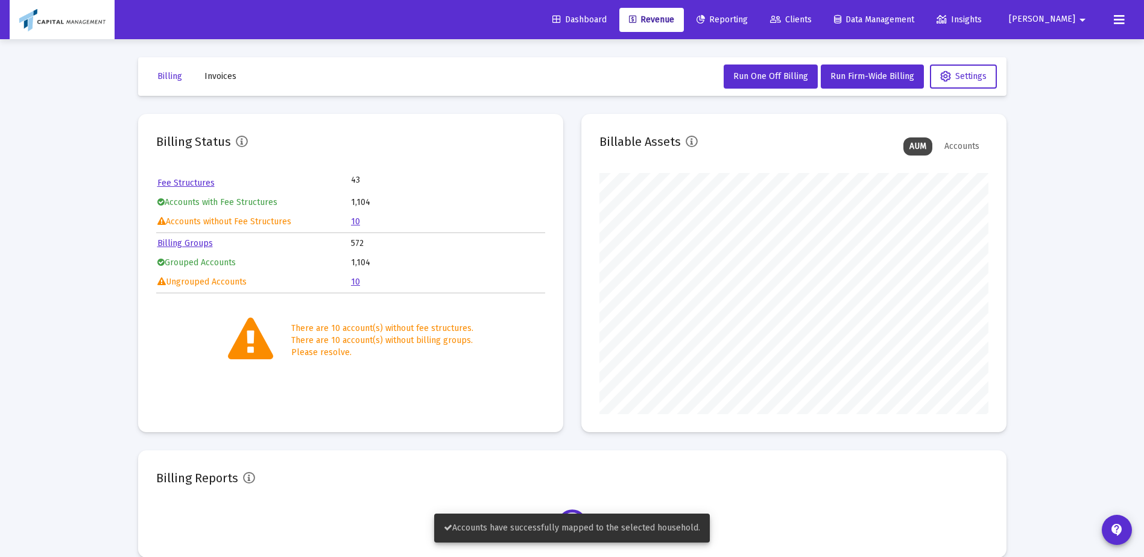
scroll to position [241, 389]
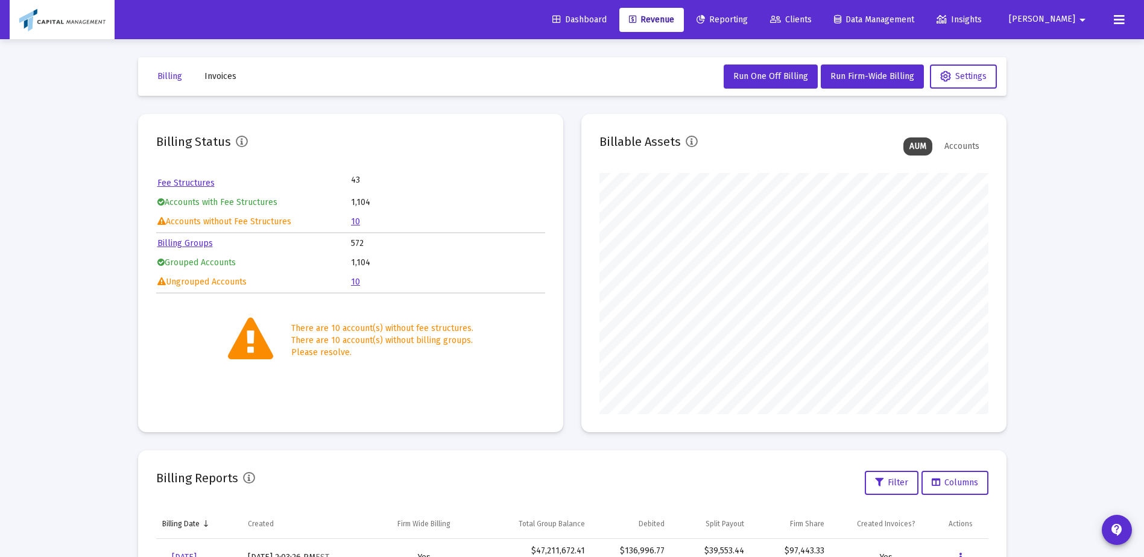
click at [358, 283] on link "10" at bounding box center [355, 282] width 9 height 10
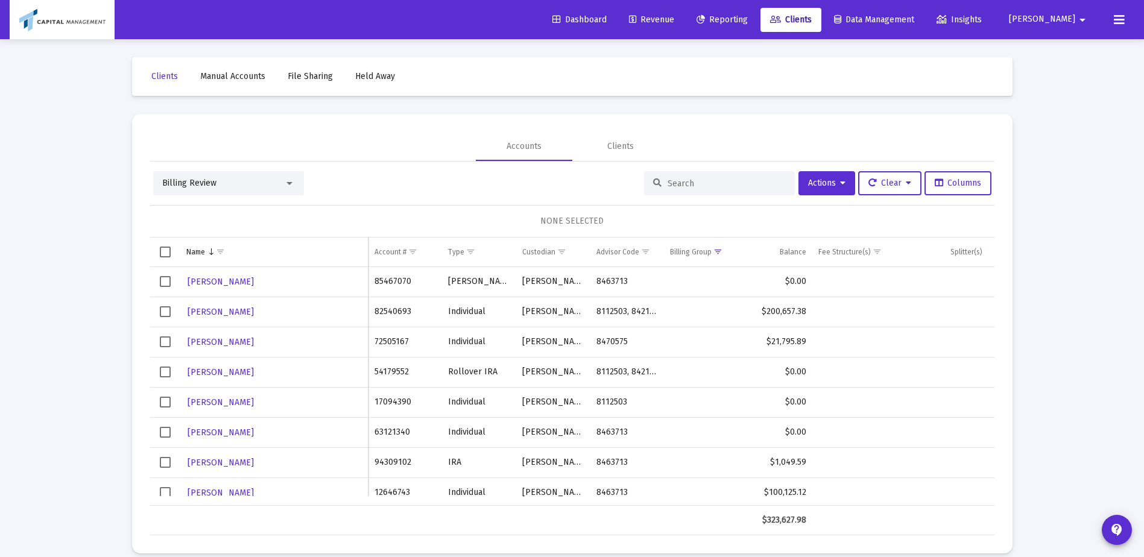
click at [157, 343] on td "Data grid" at bounding box center [165, 342] width 30 height 30
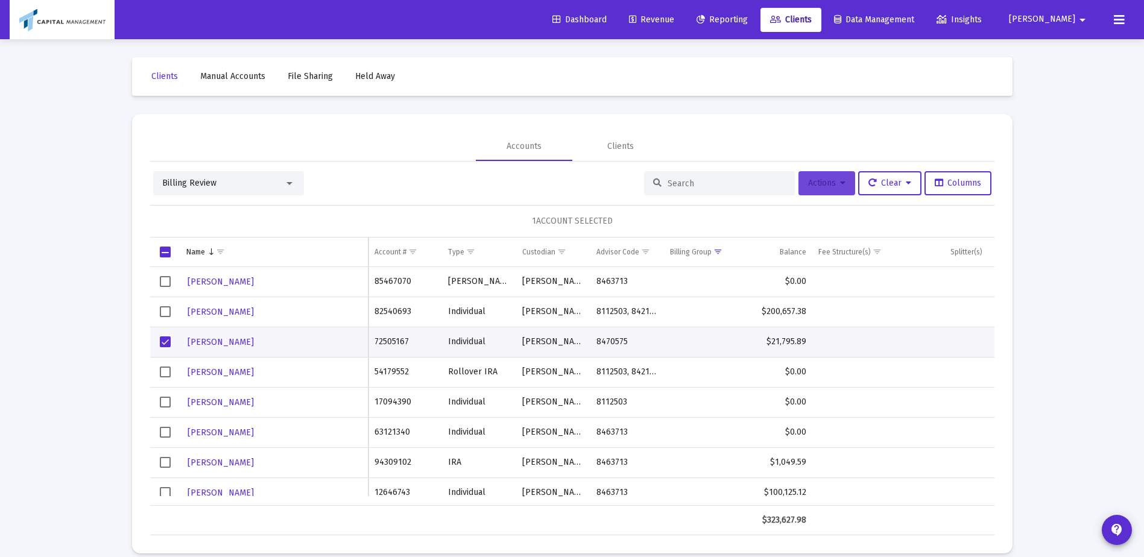
click at [802, 191] on button "Actions" at bounding box center [827, 183] width 57 height 24
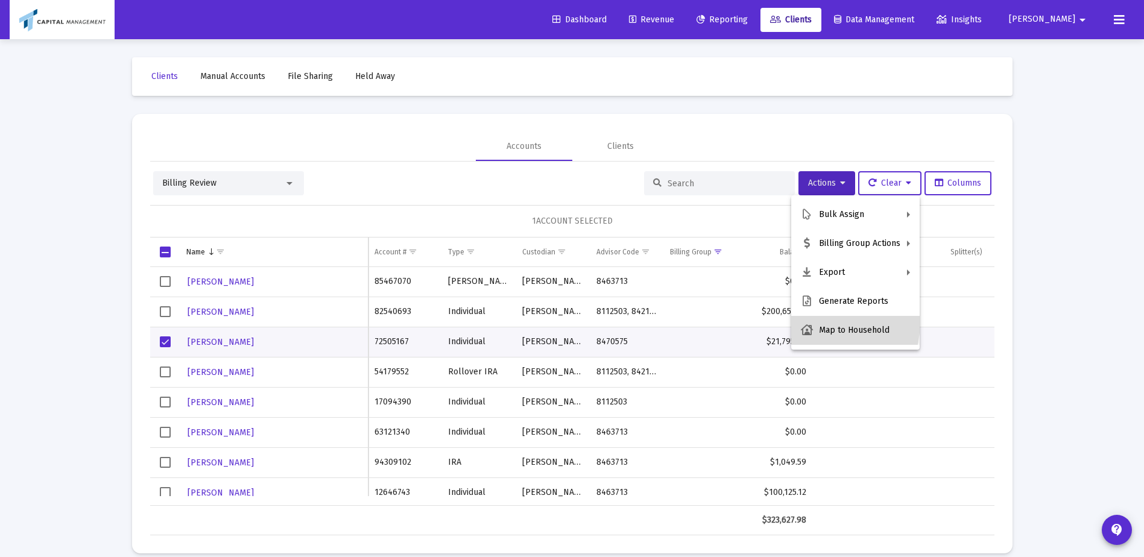
click at [815, 322] on button "Map to Household" at bounding box center [856, 330] width 128 height 29
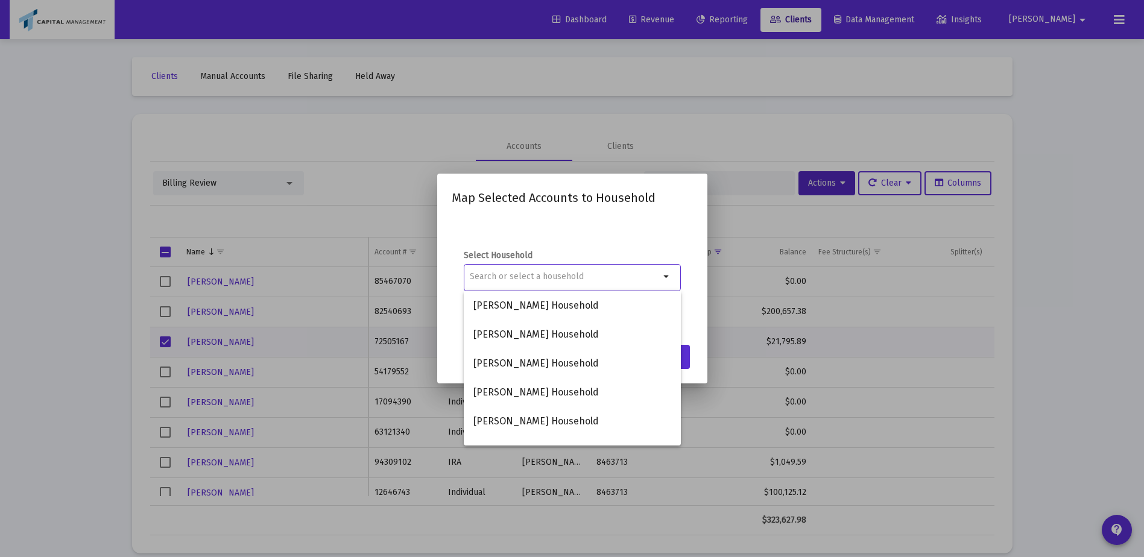
type input "S"
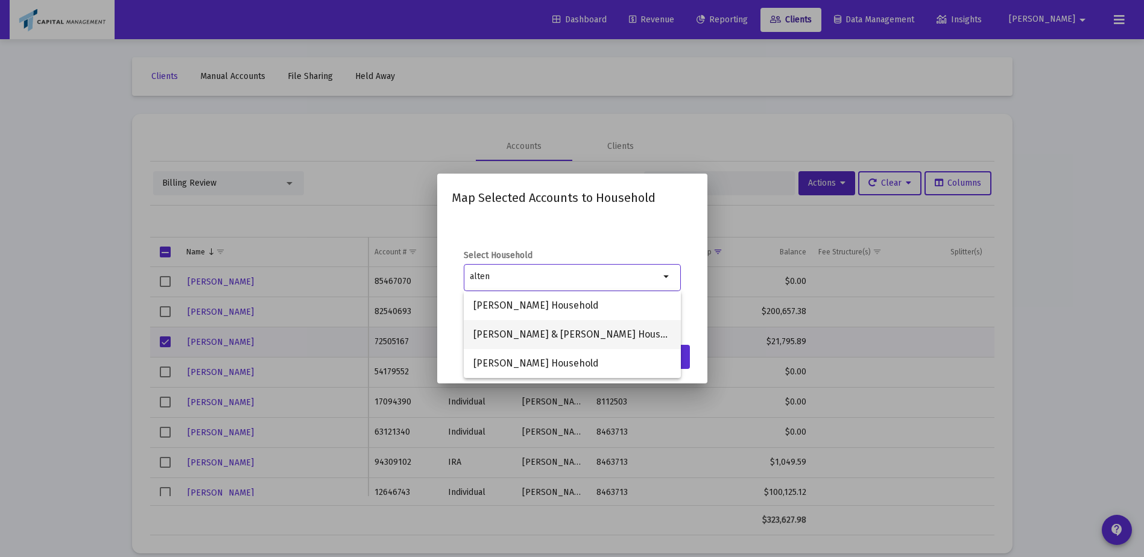
click at [576, 335] on span "[PERSON_NAME] & [PERSON_NAME] Household" at bounding box center [573, 334] width 198 height 29
type input "[PERSON_NAME] & [PERSON_NAME] Household"
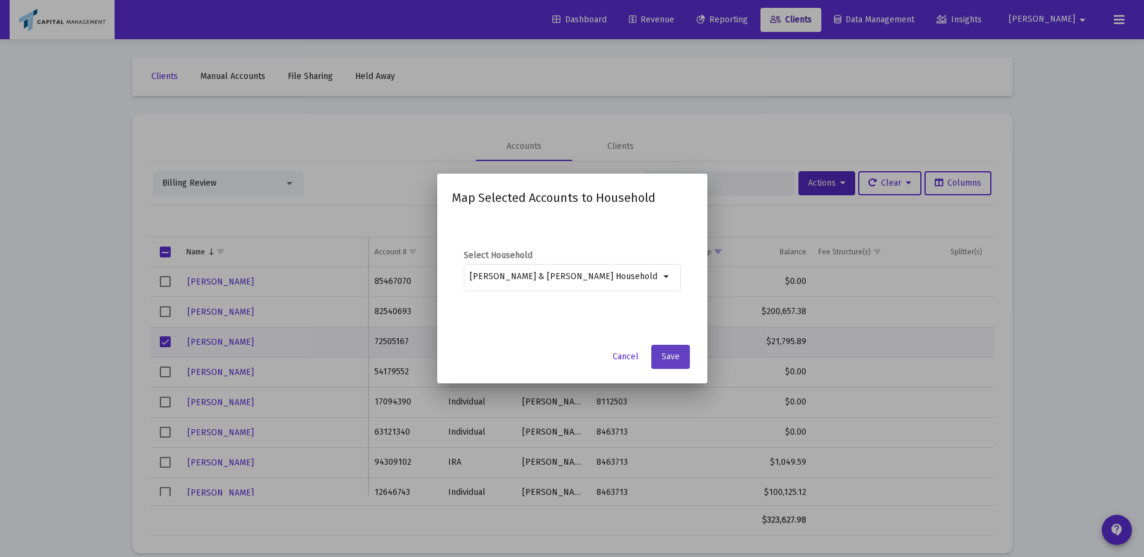
click at [670, 355] on span "Save" at bounding box center [671, 357] width 18 height 10
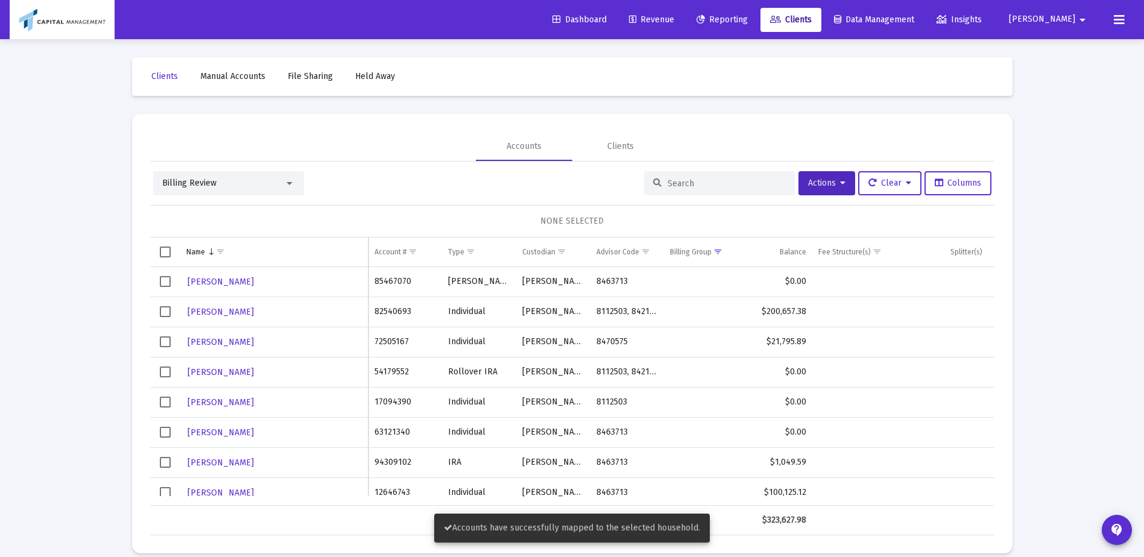
click at [163, 342] on span "Select row" at bounding box center [165, 342] width 11 height 11
click at [830, 183] on span "Actions" at bounding box center [826, 183] width 37 height 10
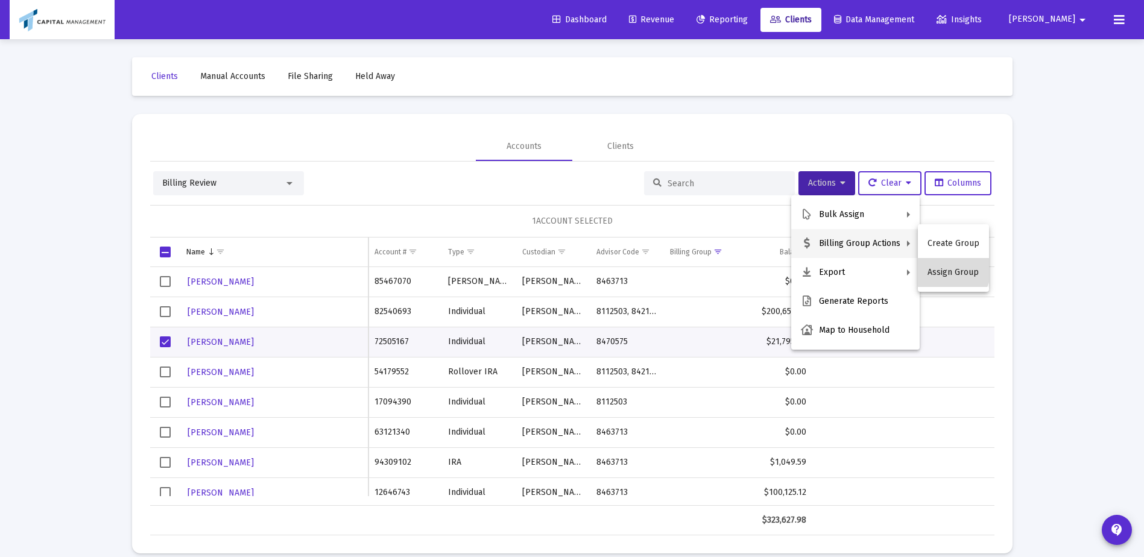
click at [941, 265] on button "Assign Group" at bounding box center [953, 272] width 71 height 29
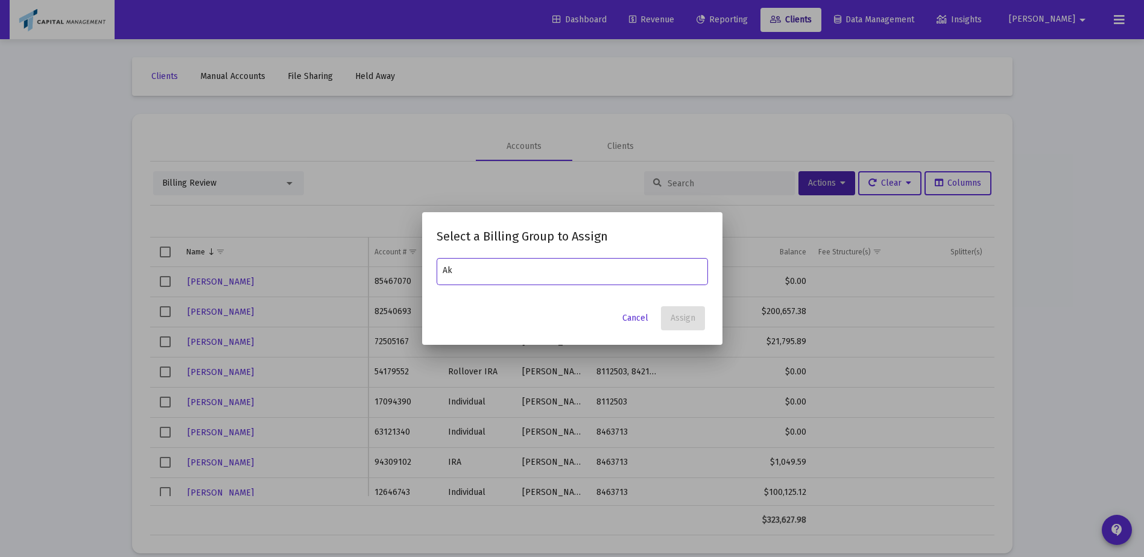
type input "A"
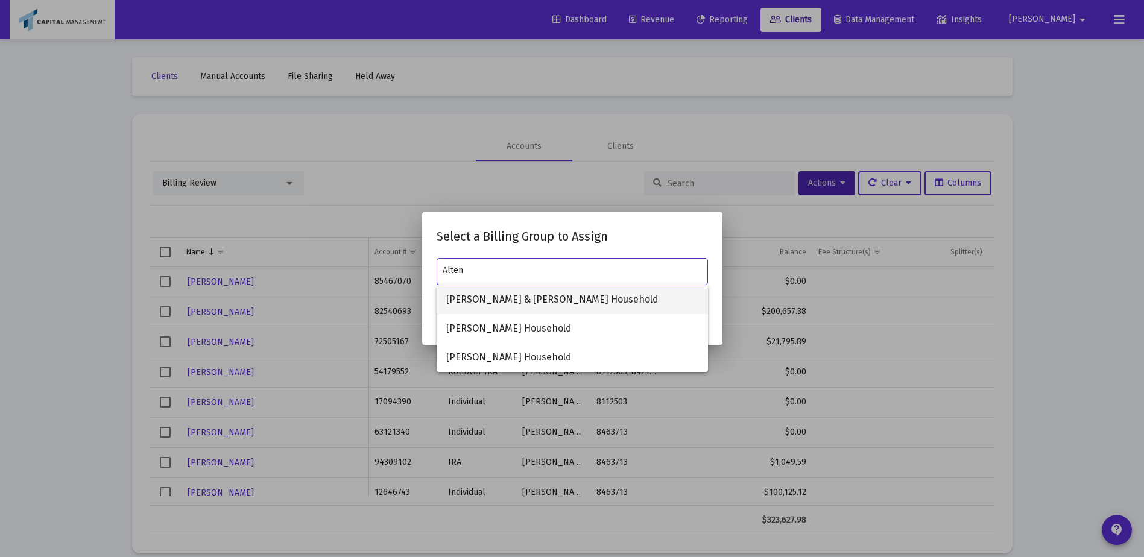
click at [611, 297] on span "[PERSON_NAME] & [PERSON_NAME] Household" at bounding box center [572, 299] width 252 height 29
type input "[PERSON_NAME] & [PERSON_NAME] Household"
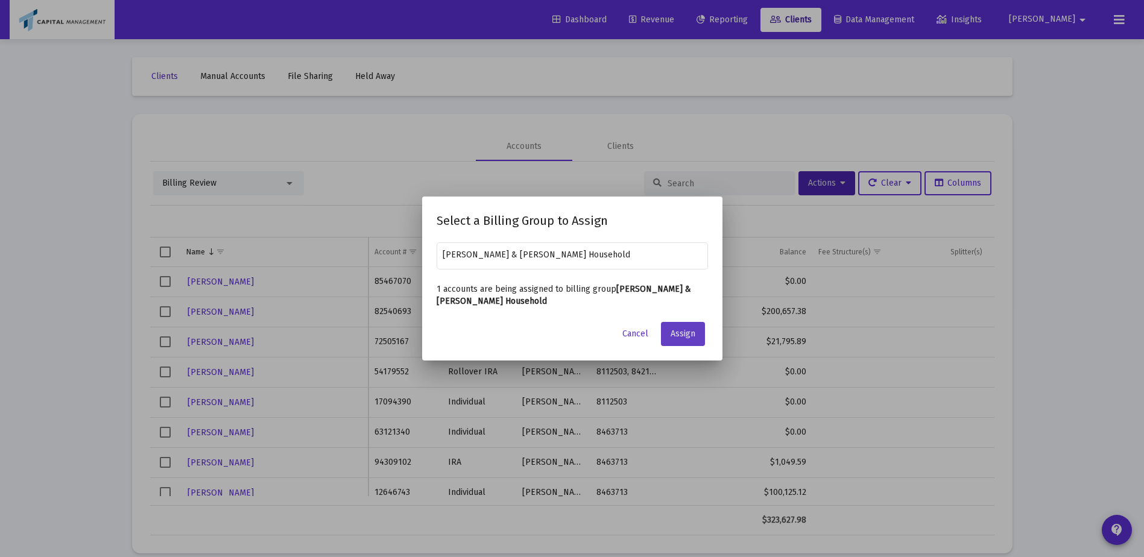
click at [696, 343] on button "Assign" at bounding box center [683, 334] width 44 height 24
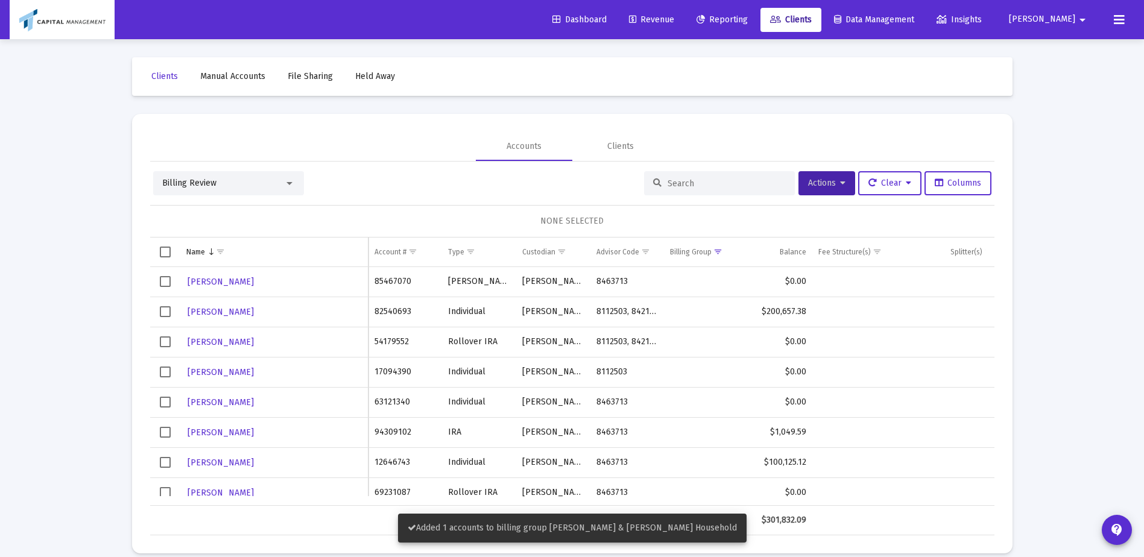
click at [163, 351] on td "Data grid" at bounding box center [165, 342] width 30 height 30
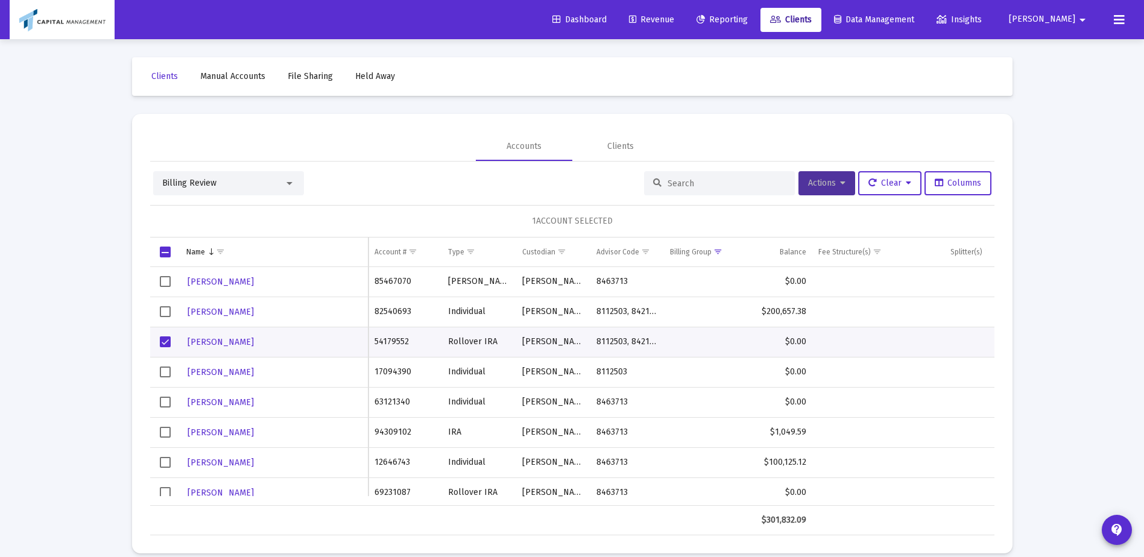
click at [836, 174] on button "Actions" at bounding box center [827, 183] width 57 height 24
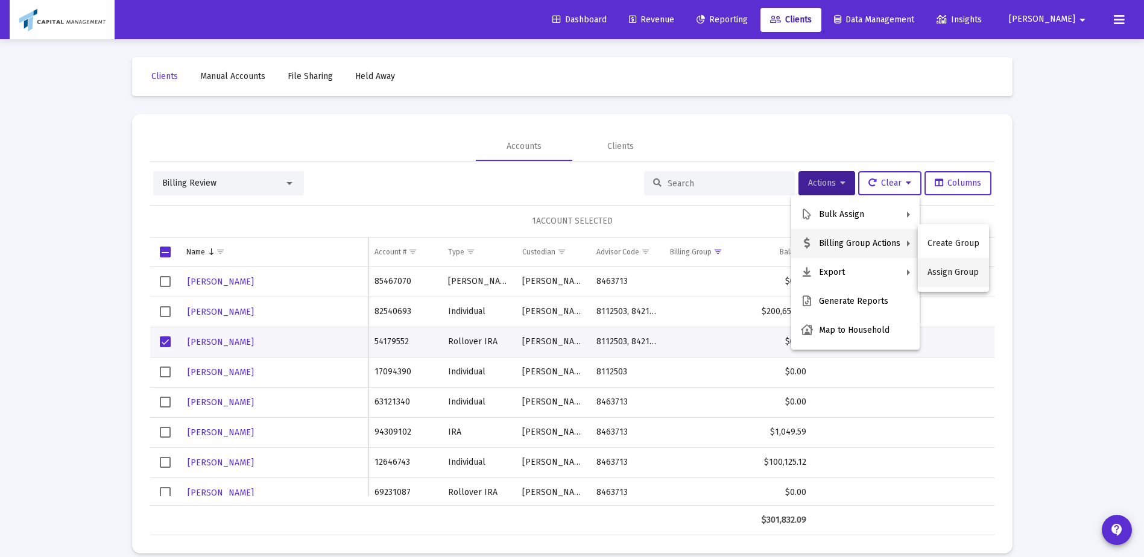
click at [969, 270] on button "Assign Group" at bounding box center [953, 272] width 71 height 29
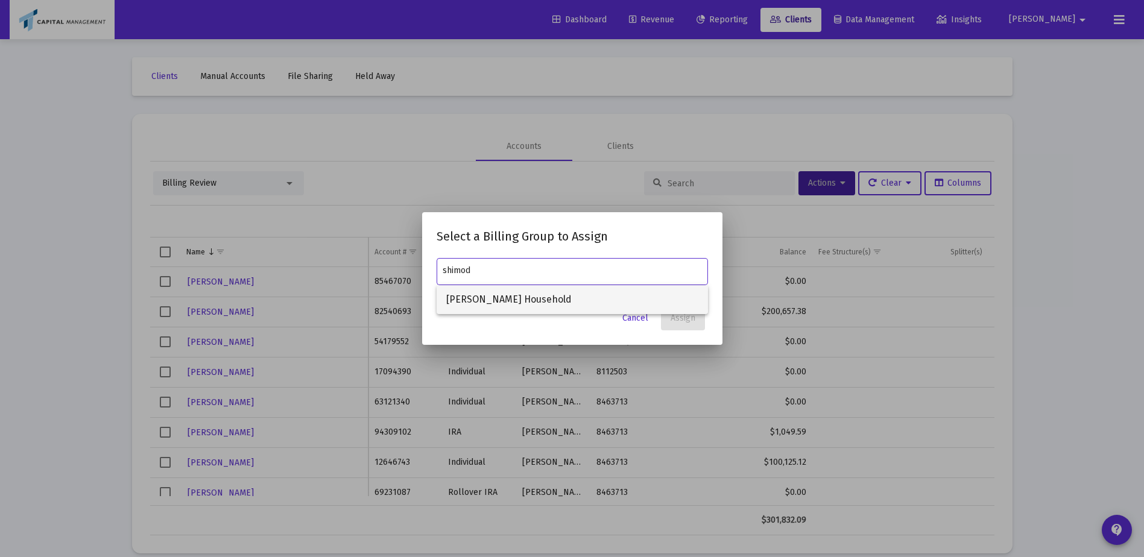
click at [524, 298] on span "[PERSON_NAME] Household" at bounding box center [572, 299] width 252 height 29
type input "[PERSON_NAME] Household"
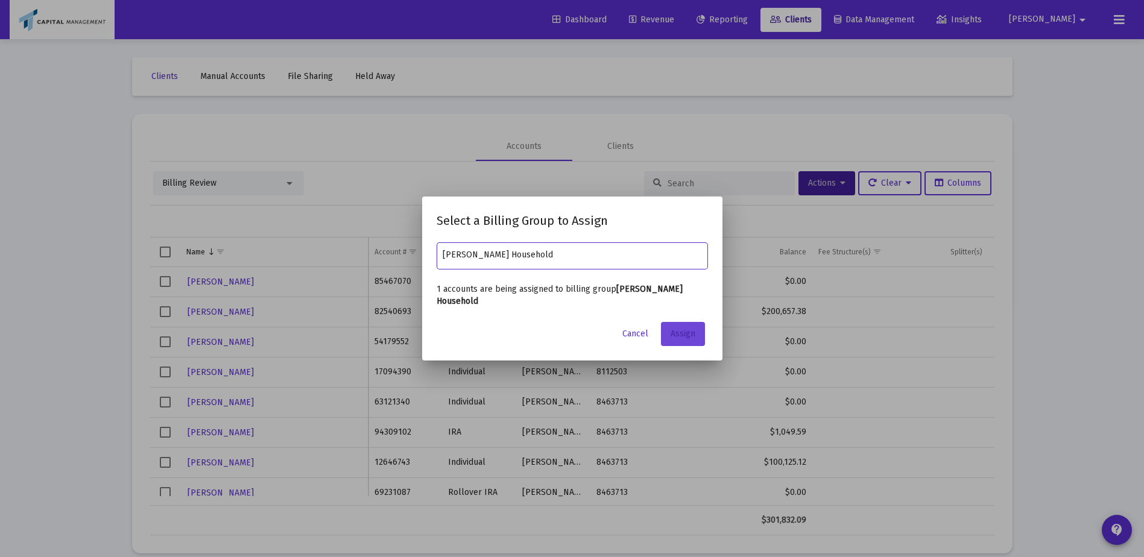
click at [693, 331] on span "Assign" at bounding box center [683, 334] width 25 height 10
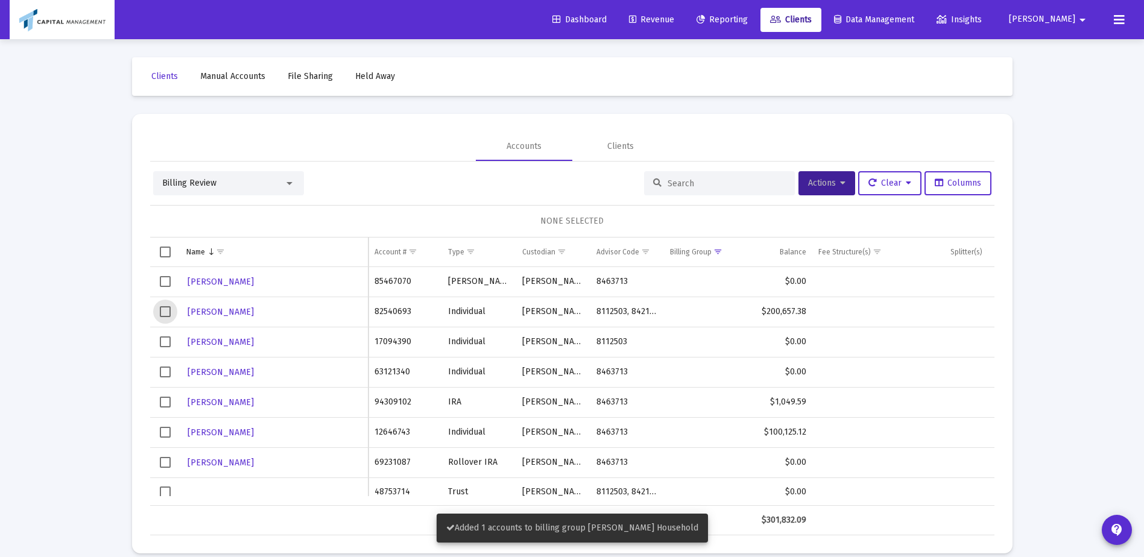
click at [166, 306] on span "Select row" at bounding box center [165, 311] width 11 height 11
click at [799, 190] on button "Actions" at bounding box center [827, 183] width 57 height 24
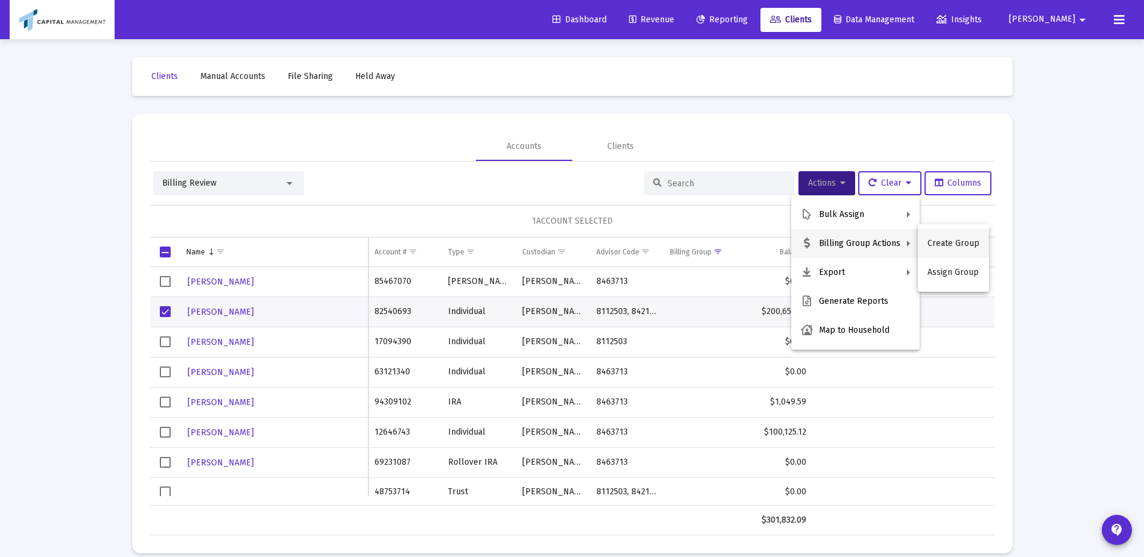
click at [956, 243] on button "Create Group" at bounding box center [953, 243] width 71 height 29
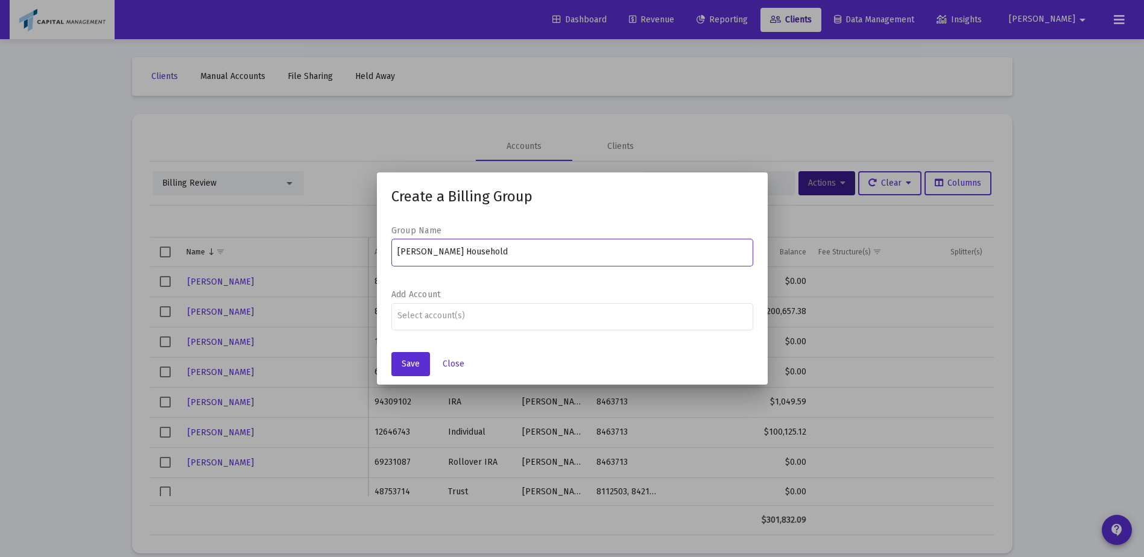
type input "[PERSON_NAME] Household"
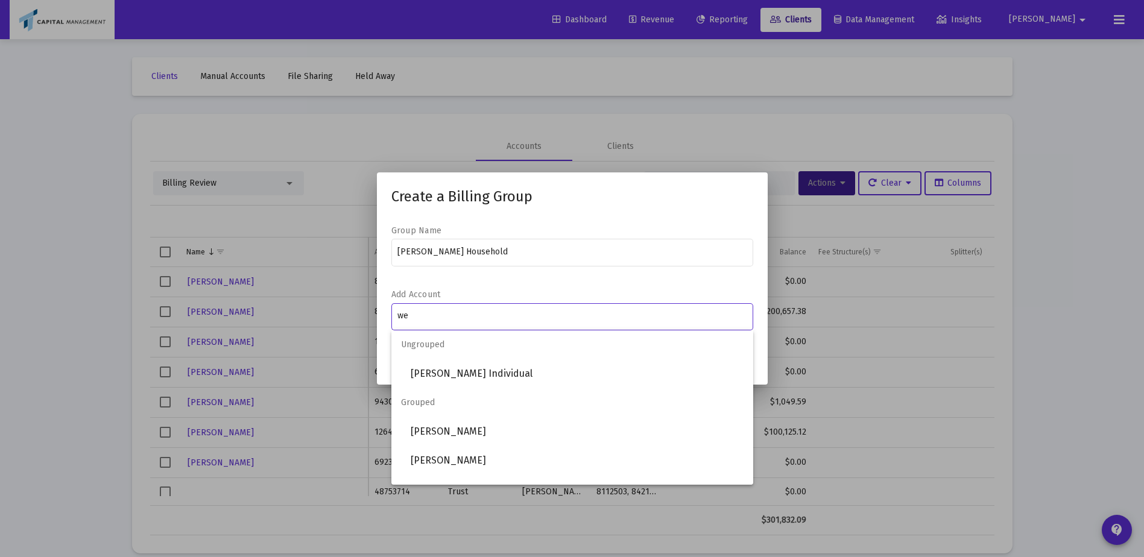
type input "w"
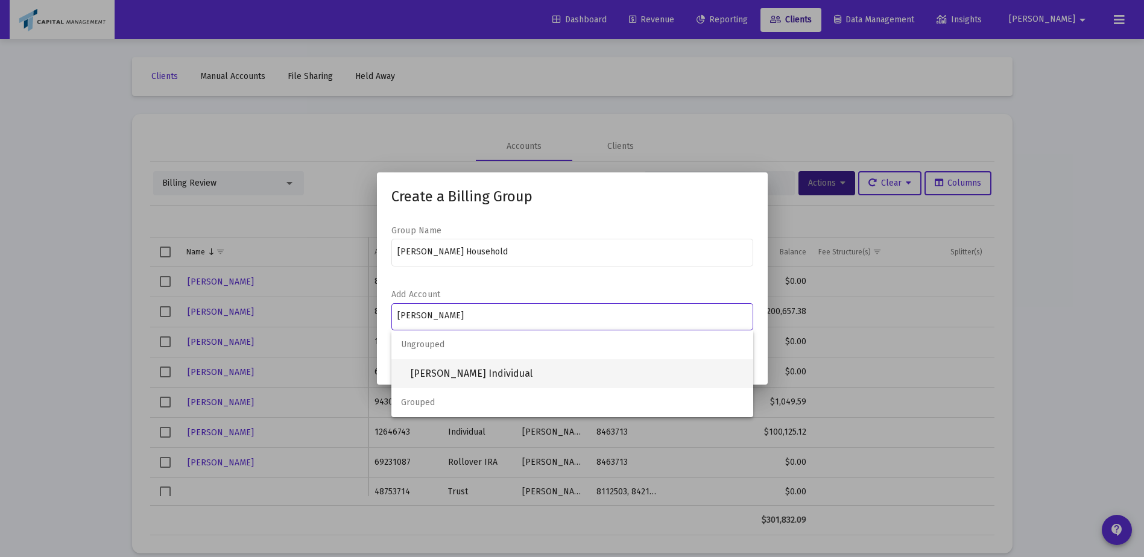
type input "[PERSON_NAME]"
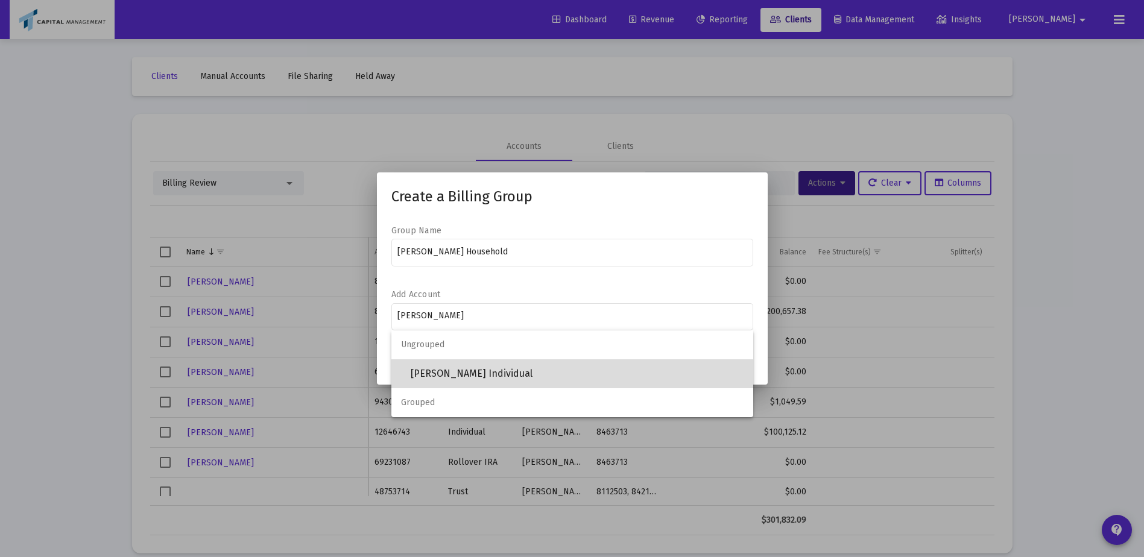
click at [484, 378] on span "[PERSON_NAME] Individual" at bounding box center [577, 374] width 333 height 29
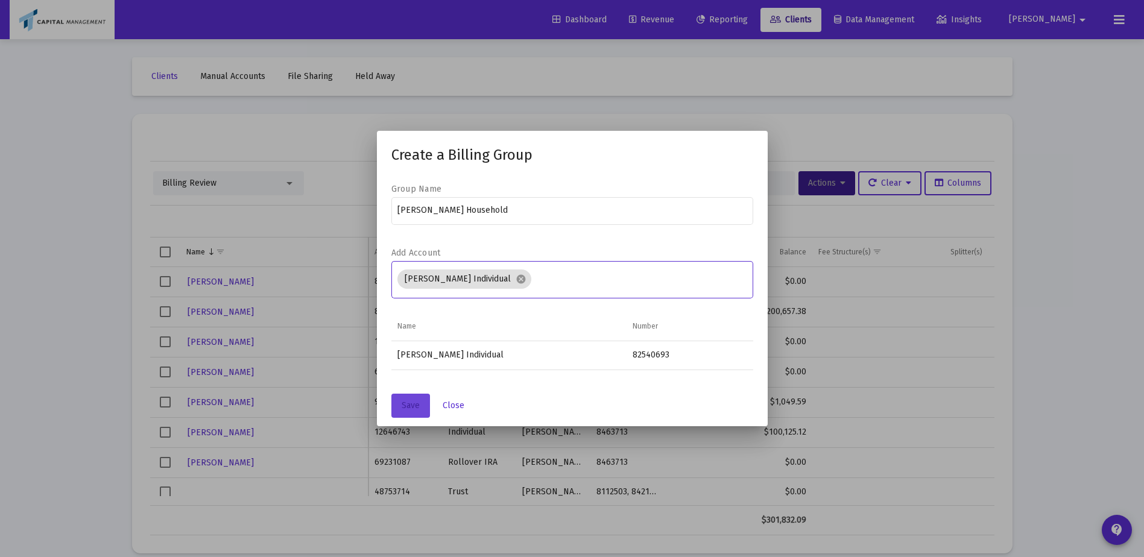
click at [401, 396] on button "Save" at bounding box center [411, 406] width 39 height 24
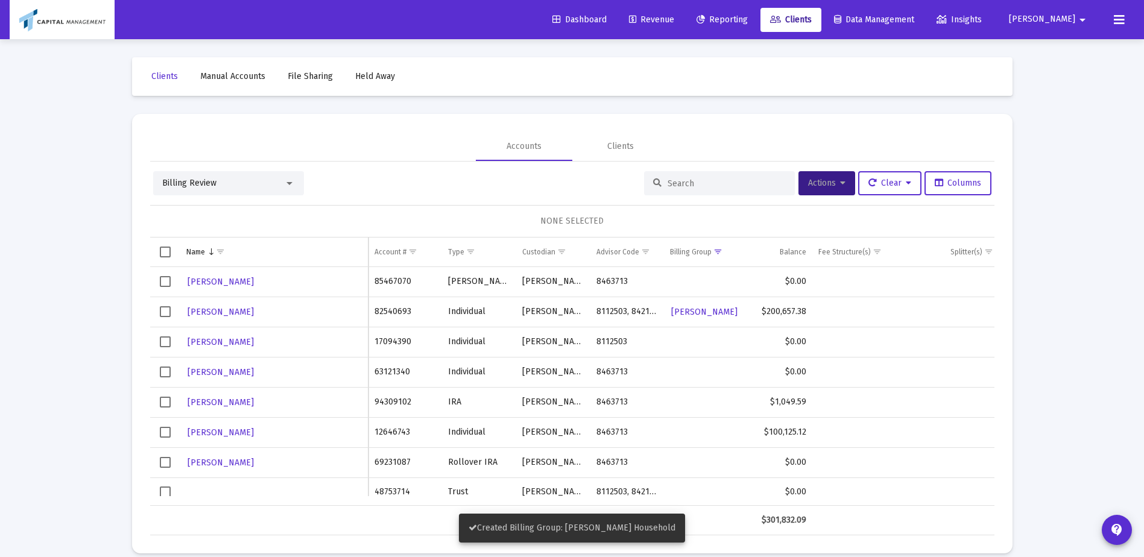
click at [170, 371] on span "Select row" at bounding box center [165, 372] width 11 height 11
click at [162, 396] on td "Data grid" at bounding box center [165, 402] width 30 height 30
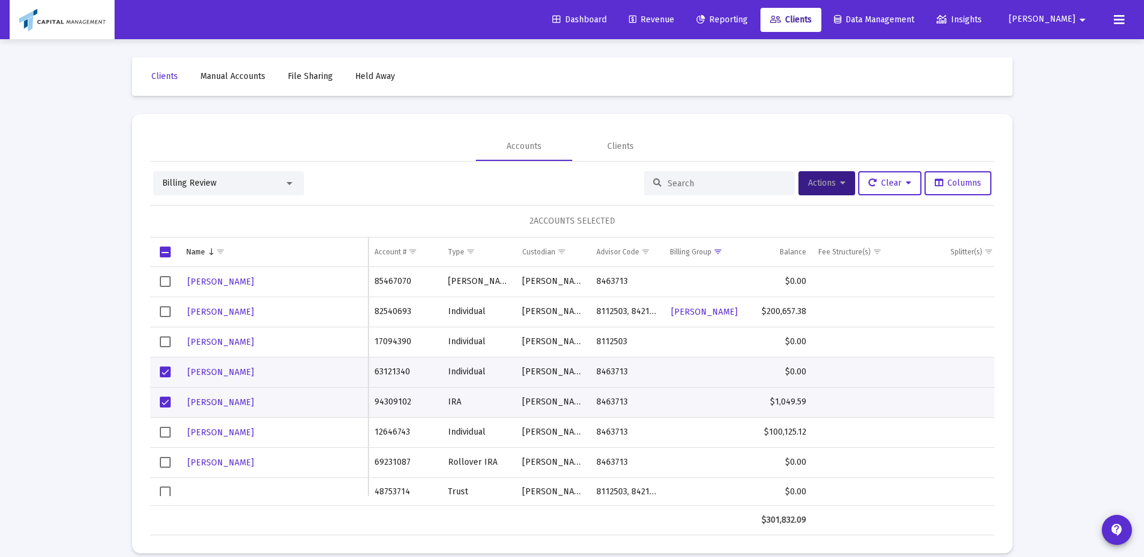
click at [832, 197] on div "Billing Review Actions Clear Columns 2 ACCOUNTS SELECTED Name Name Account # Ty…" at bounding box center [572, 353] width 845 height 364
click at [840, 179] on icon at bounding box center [842, 183] width 5 height 8
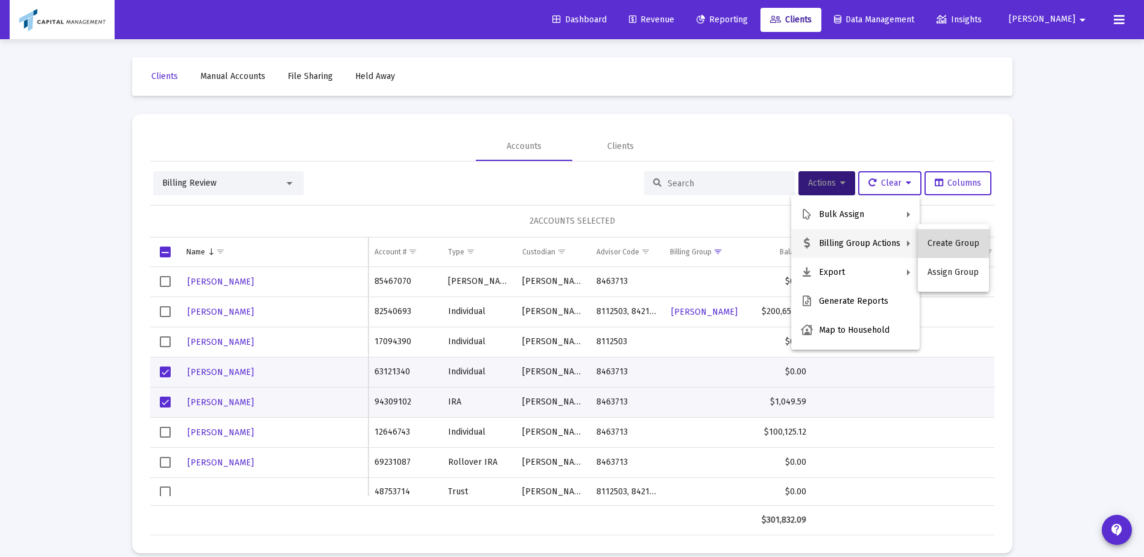
click at [957, 252] on button "Create Group" at bounding box center [953, 243] width 71 height 29
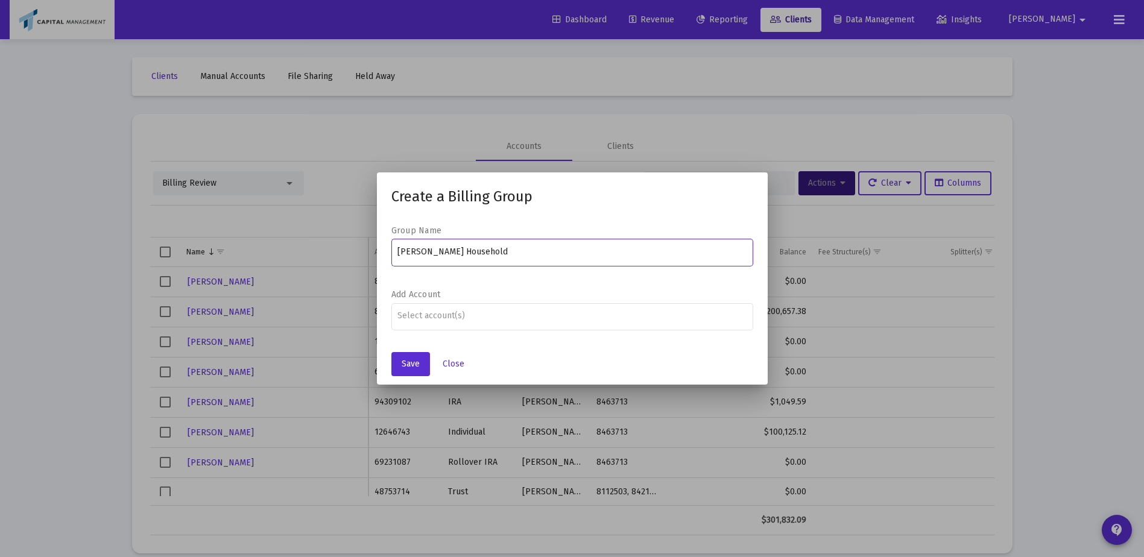
type input "[PERSON_NAME] Household"
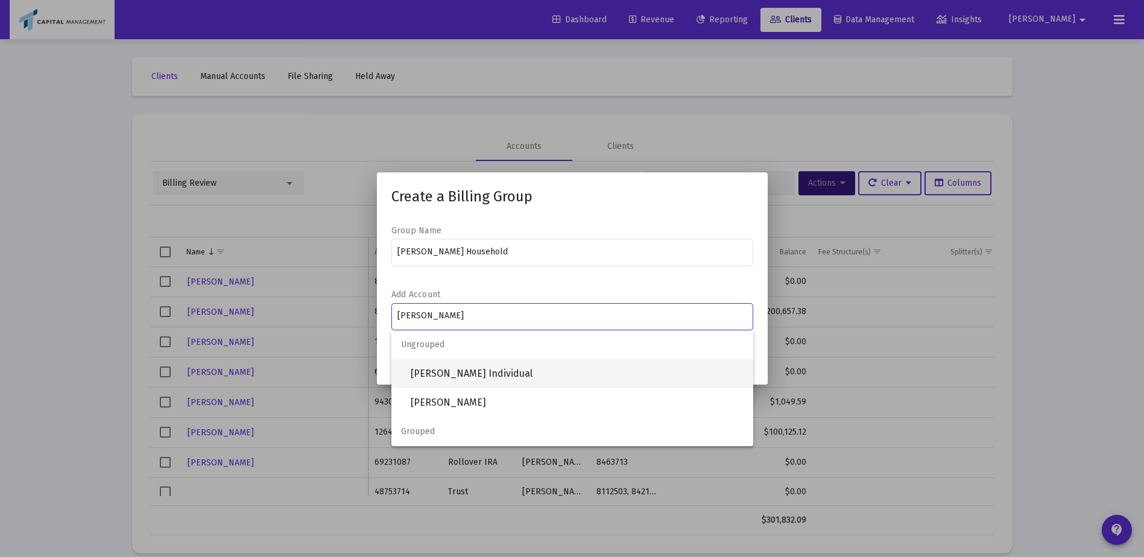
type input "[PERSON_NAME]"
click at [526, 378] on span "[PERSON_NAME] Individual" at bounding box center [577, 374] width 333 height 29
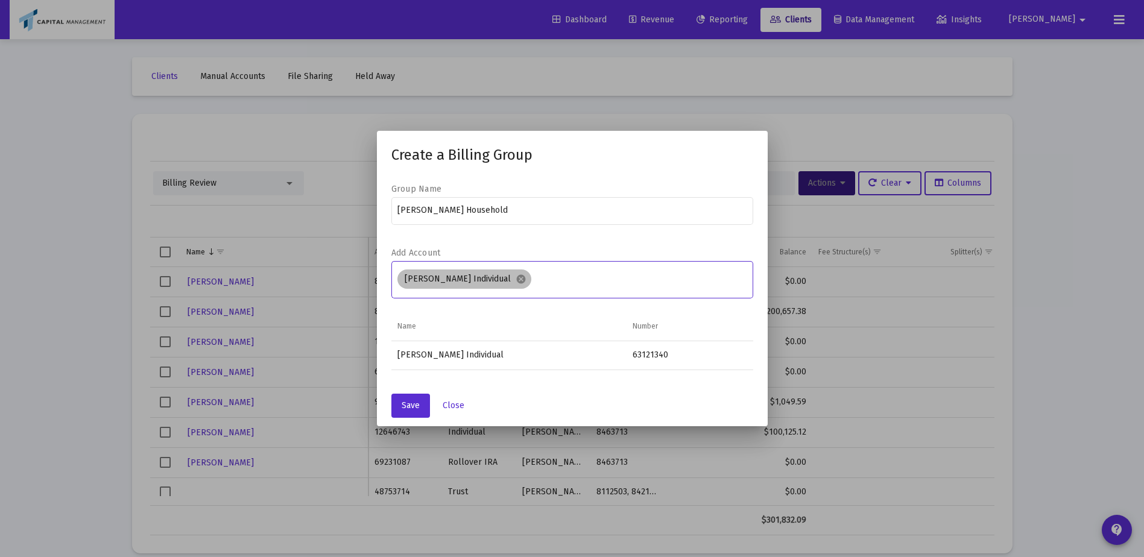
click at [568, 290] on div "[PERSON_NAME] Individual cancel" at bounding box center [572, 279] width 354 height 24
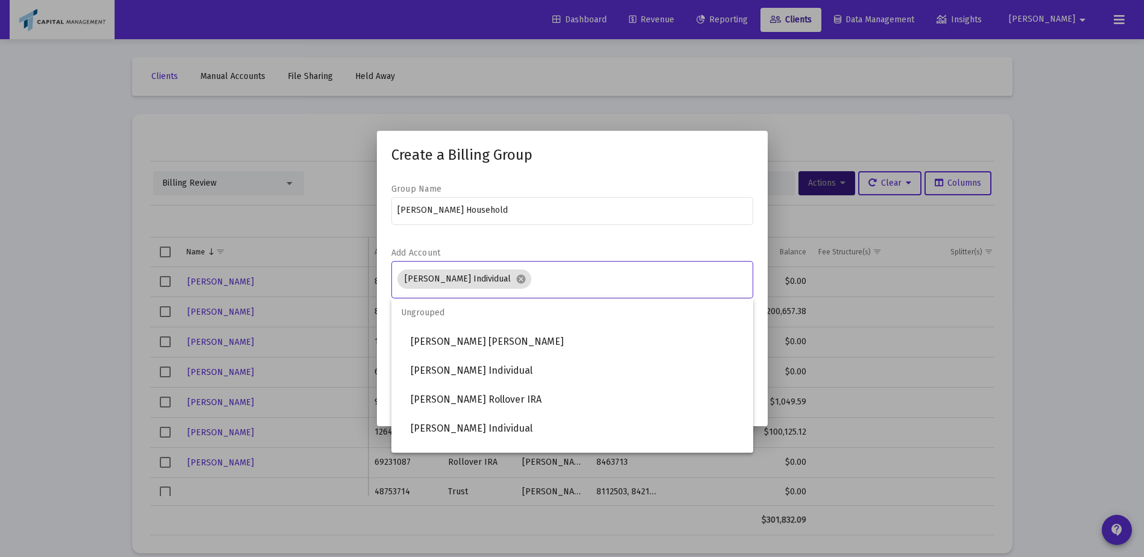
click at [571, 279] on input "Assignment Selection" at bounding box center [641, 279] width 211 height 10
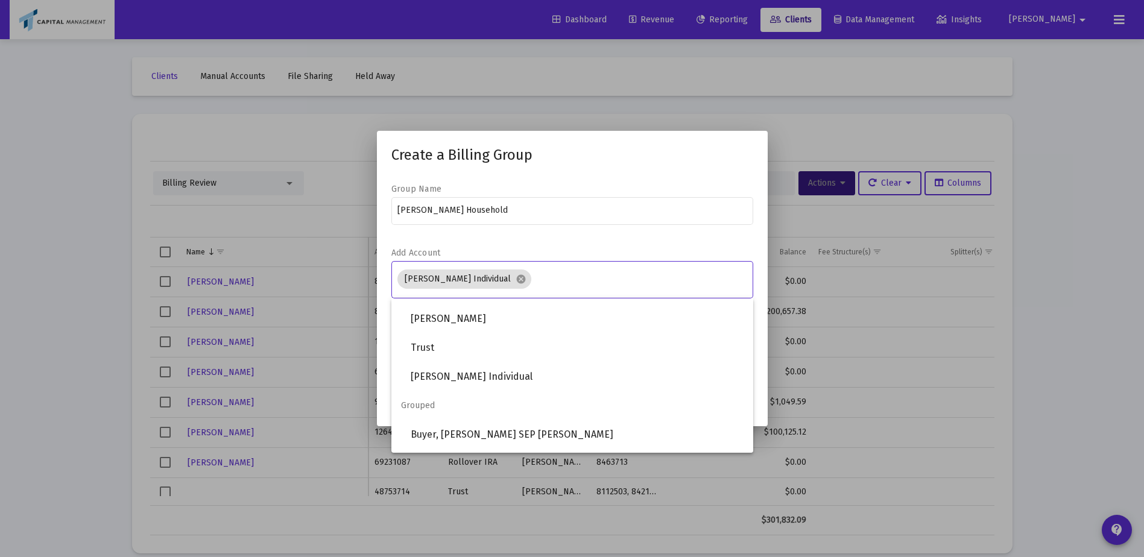
scroll to position [101, 0]
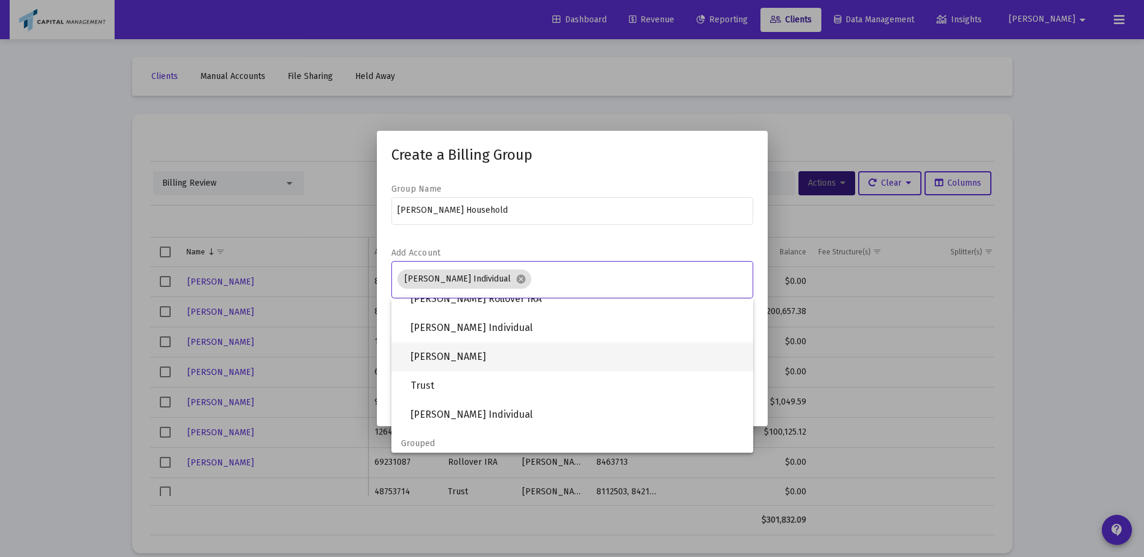
click at [461, 357] on span "[PERSON_NAME]" at bounding box center [577, 357] width 333 height 29
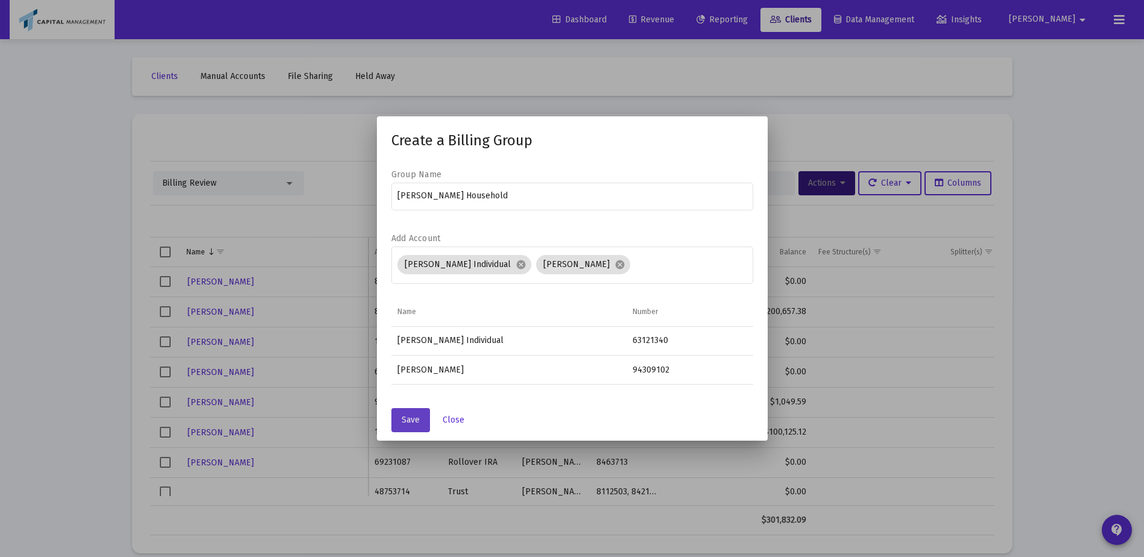
click at [409, 427] on button "Save" at bounding box center [411, 420] width 39 height 24
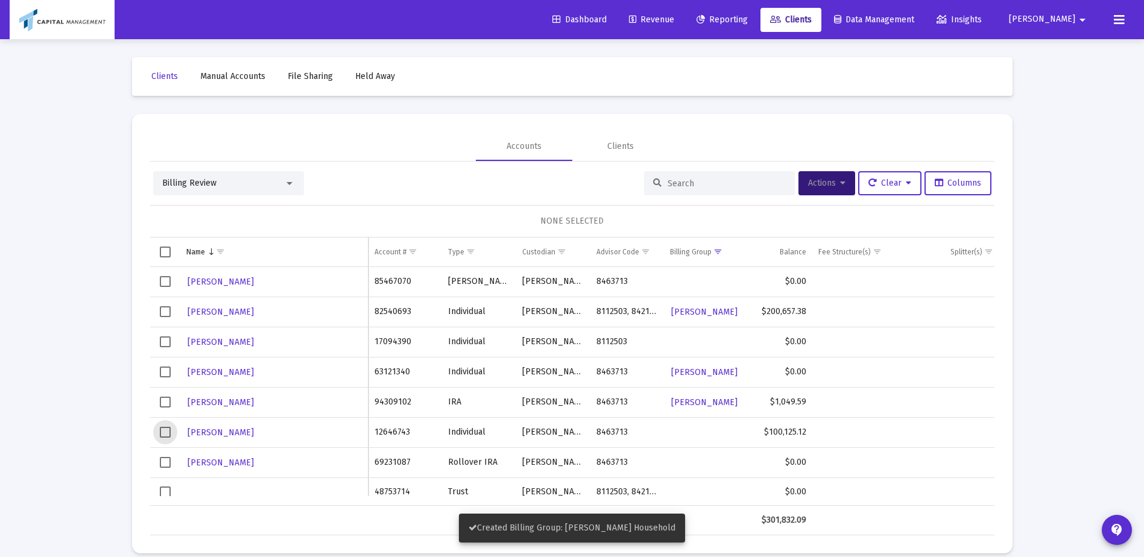
click at [165, 431] on span "Select row" at bounding box center [165, 432] width 11 height 11
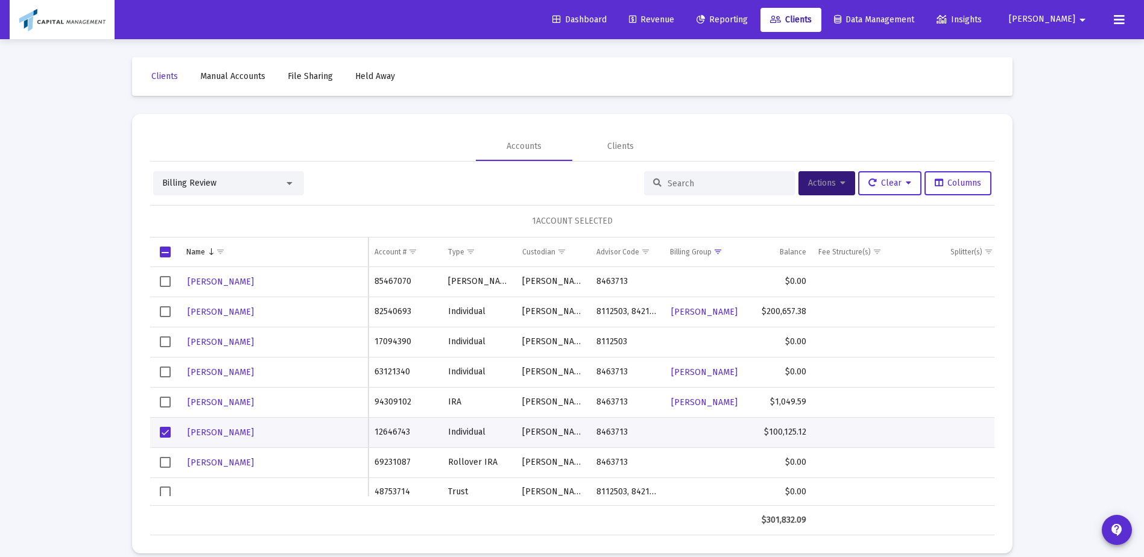
click at [162, 472] on td "Data grid" at bounding box center [165, 463] width 30 height 30
click at [799, 194] on button "Actions" at bounding box center [827, 183] width 57 height 24
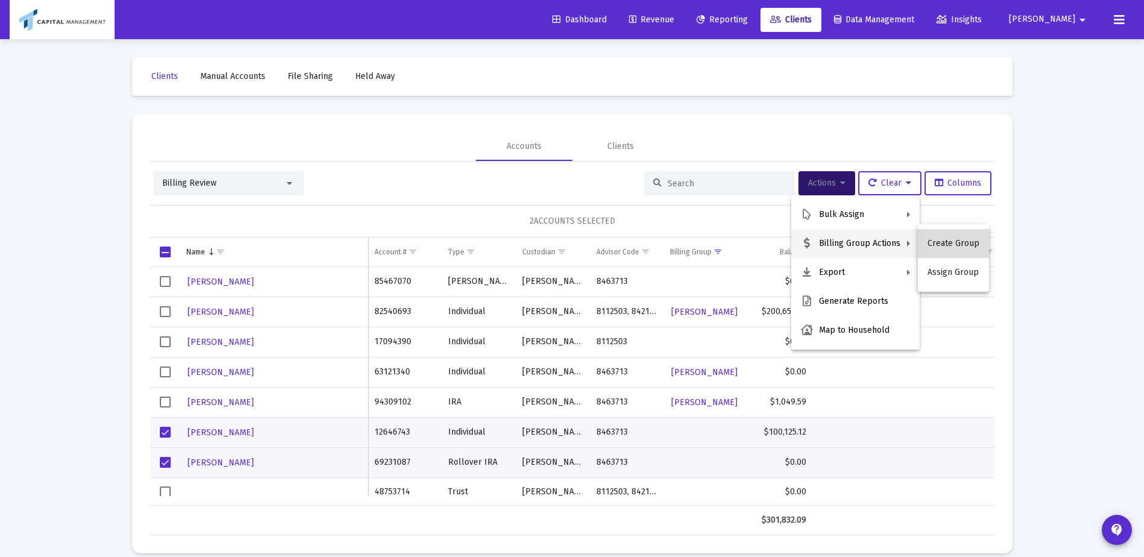
click at [968, 243] on button "Create Group" at bounding box center [953, 243] width 71 height 29
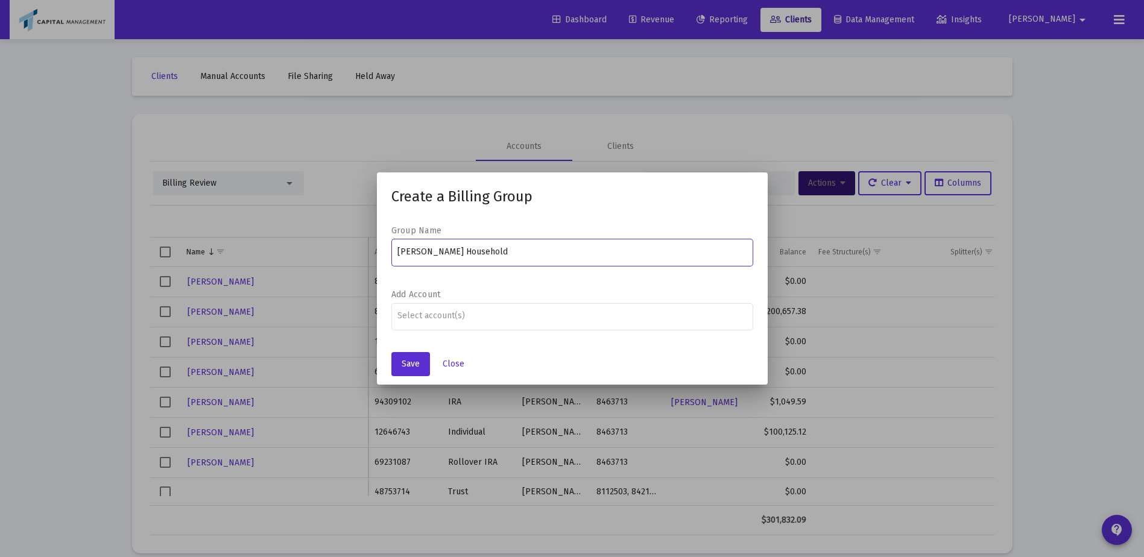
type input "[PERSON_NAME] Household"
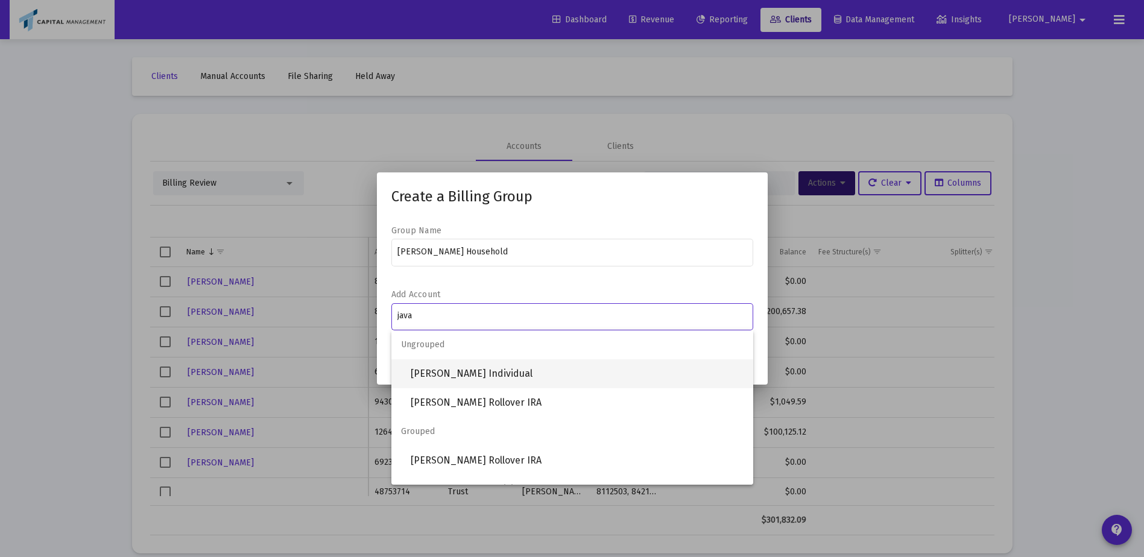
type input "java"
click at [446, 378] on span "[PERSON_NAME] Individual" at bounding box center [577, 374] width 333 height 29
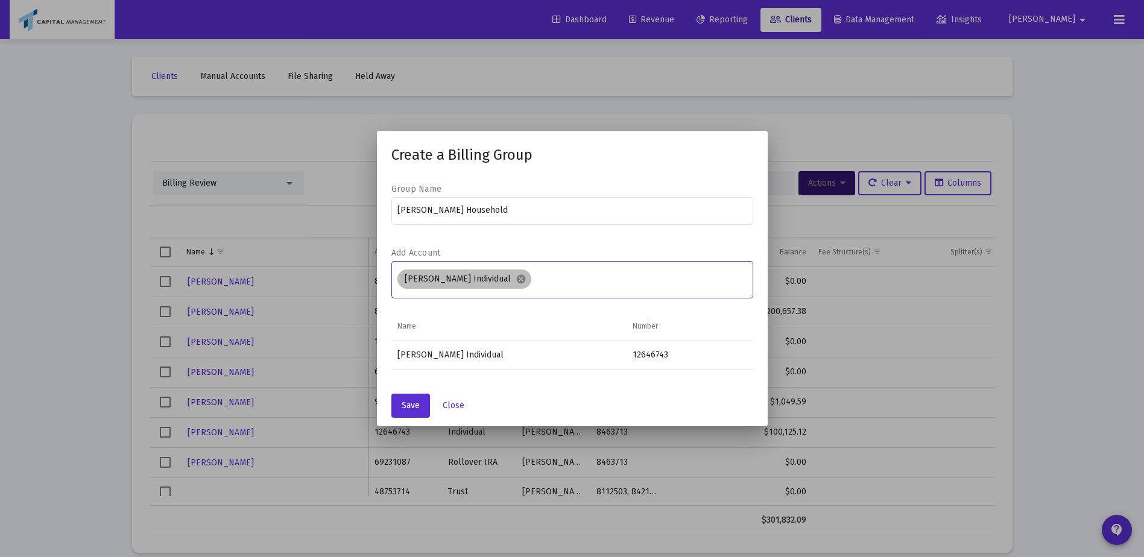
click at [580, 273] on div "[PERSON_NAME] Individual cancel" at bounding box center [572, 279] width 354 height 24
click at [572, 284] on div "[PERSON_NAME] Individual cancel" at bounding box center [572, 279] width 354 height 24
click at [557, 291] on div "[PERSON_NAME] Individual cancel" at bounding box center [572, 278] width 349 height 39
click at [568, 285] on div "[PERSON_NAME] Individual cancel" at bounding box center [572, 279] width 354 height 24
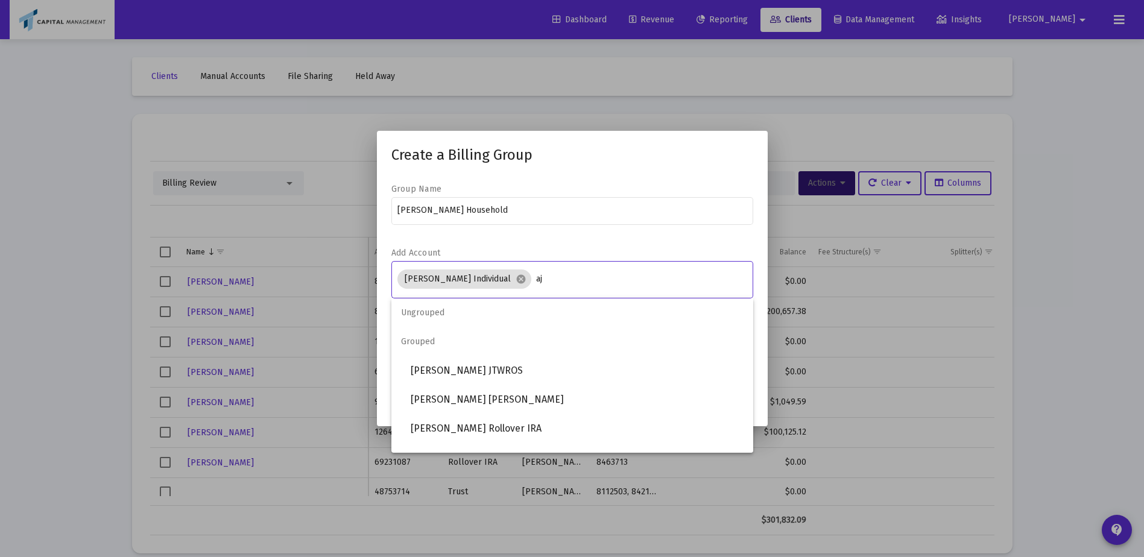
type input "a"
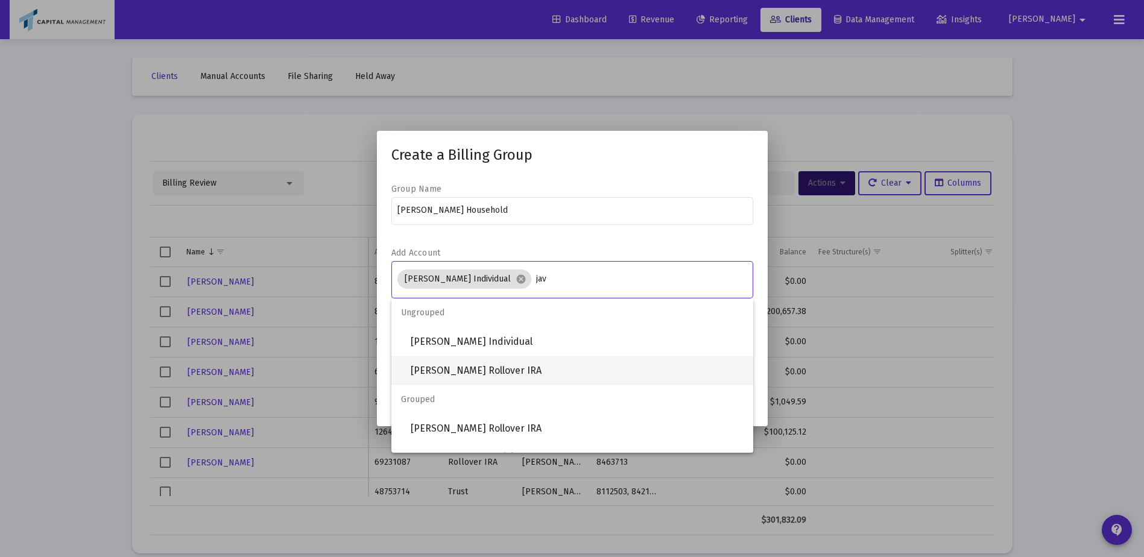
type input "jav"
click at [446, 375] on span "[PERSON_NAME] Rollover IRA" at bounding box center [577, 371] width 333 height 29
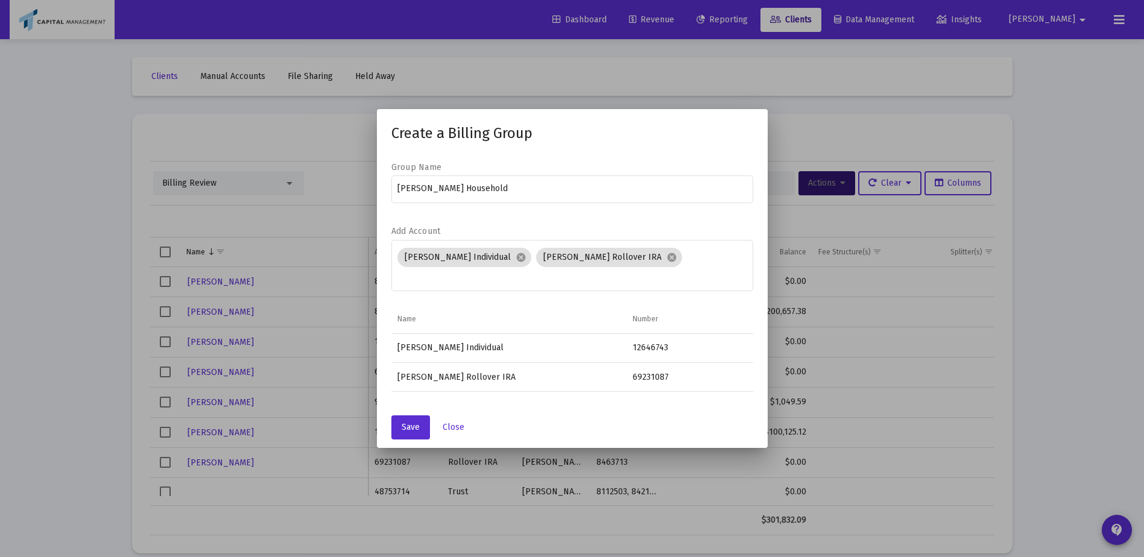
click at [419, 414] on div "Save Close" at bounding box center [573, 427] width 362 height 41
click at [408, 425] on span "Save" at bounding box center [411, 427] width 18 height 10
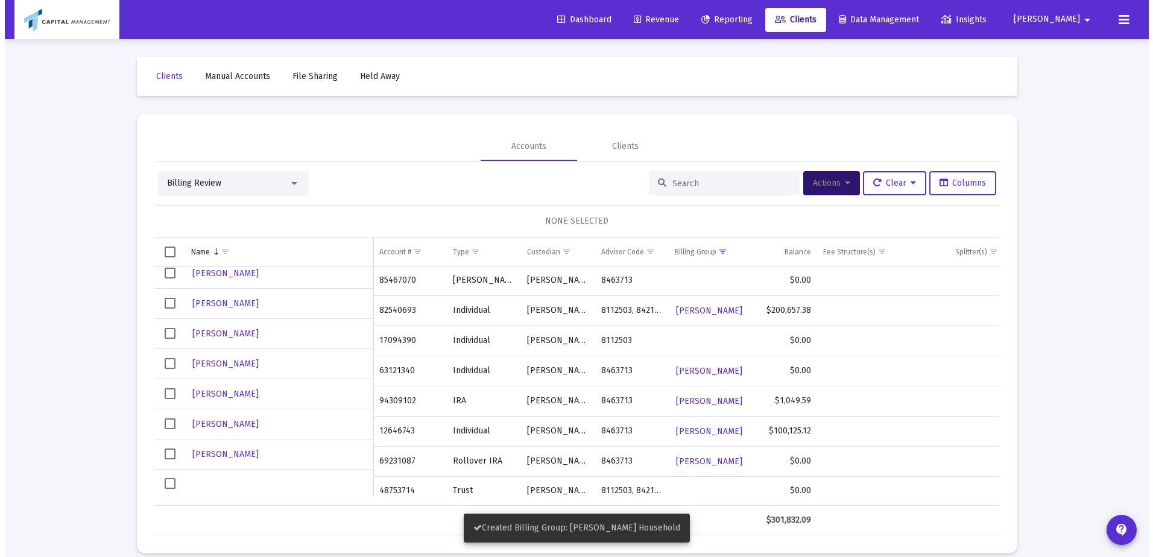
scroll to position [10, 0]
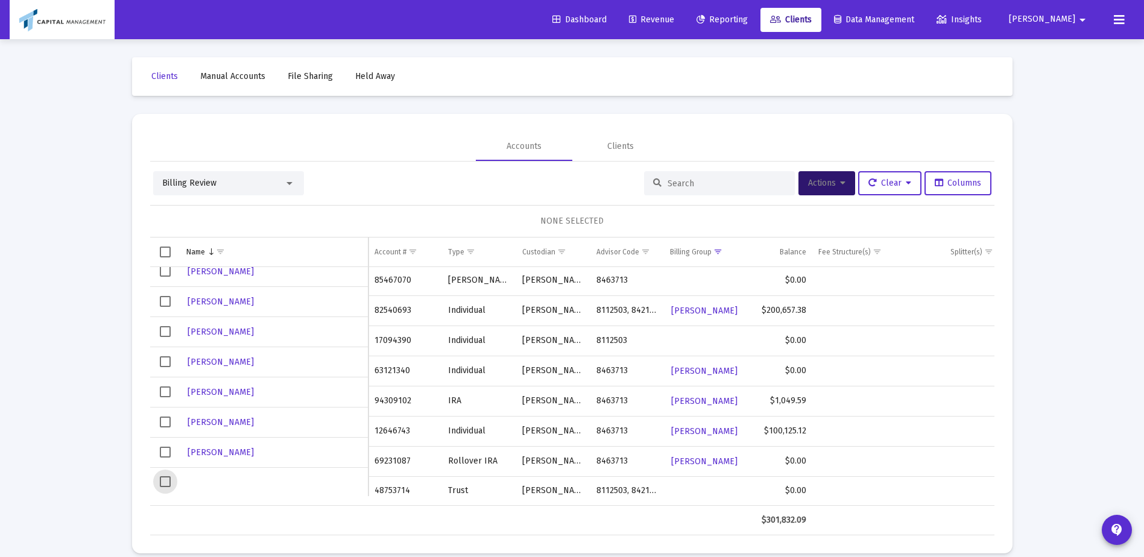
click at [163, 480] on span "Select row" at bounding box center [165, 482] width 11 height 11
click at [411, 489] on td "48753714" at bounding box center [406, 491] width 74 height 29
click at [168, 481] on span "Select row" at bounding box center [165, 482] width 11 height 11
click at [166, 329] on span "Select row" at bounding box center [165, 331] width 11 height 11
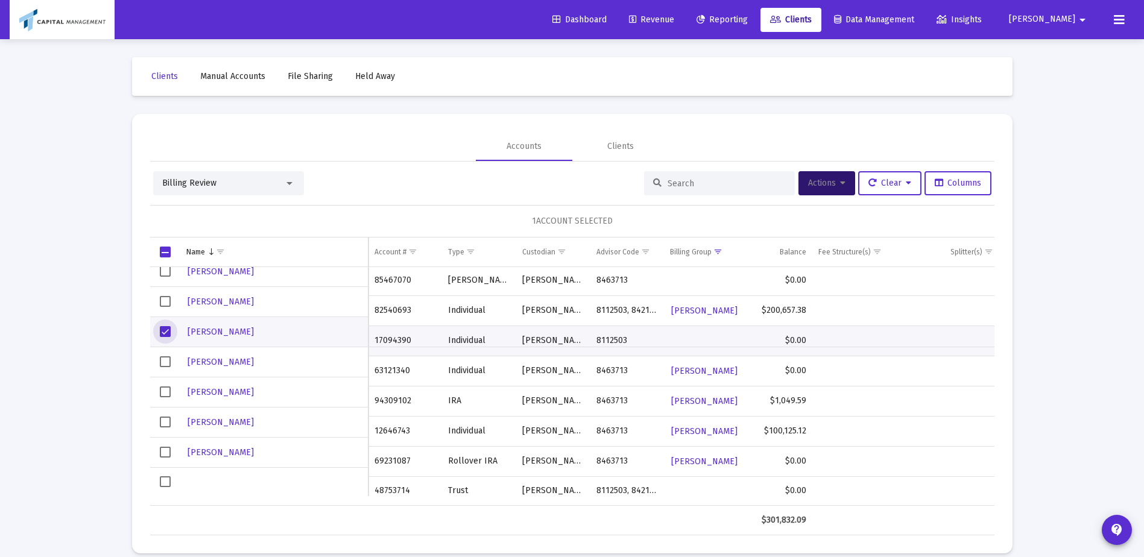
click at [163, 328] on span "Select row" at bounding box center [165, 331] width 11 height 11
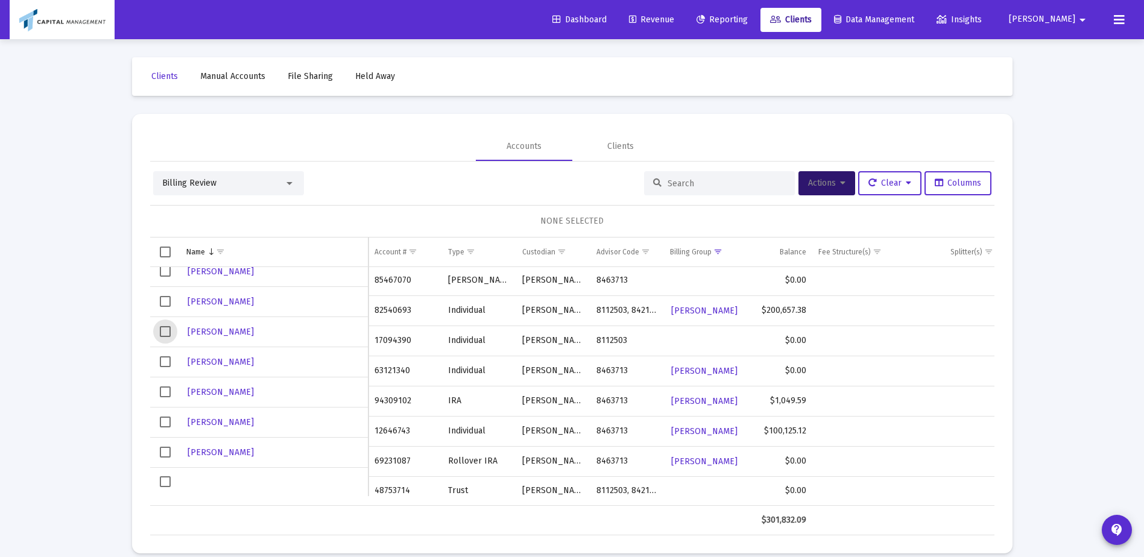
click at [163, 266] on td "Data grid" at bounding box center [165, 252] width 30 height 29
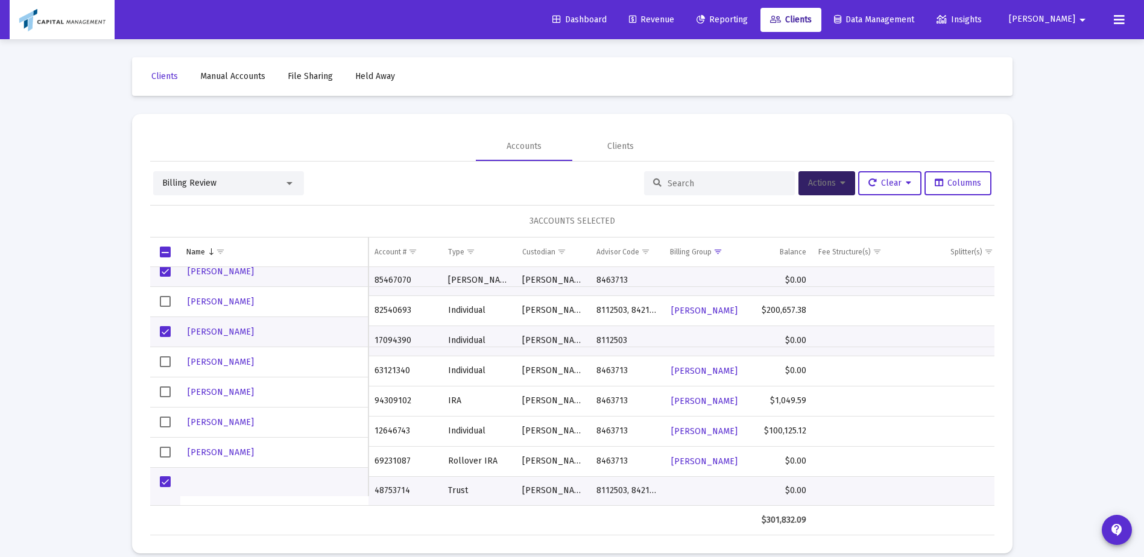
click at [840, 179] on icon at bounding box center [842, 183] width 5 height 8
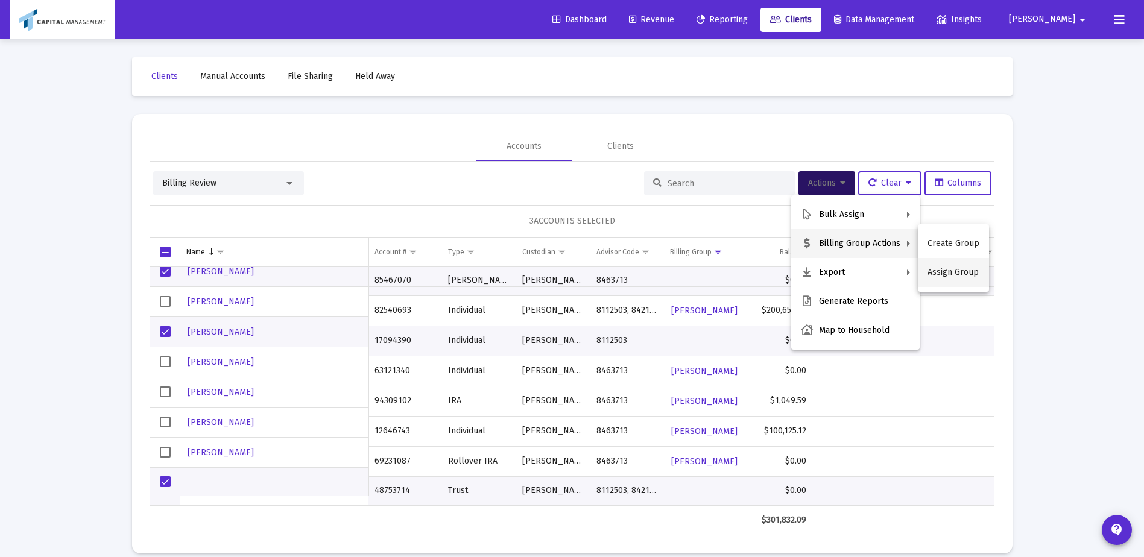
click at [964, 275] on button "Assign Group" at bounding box center [953, 272] width 71 height 29
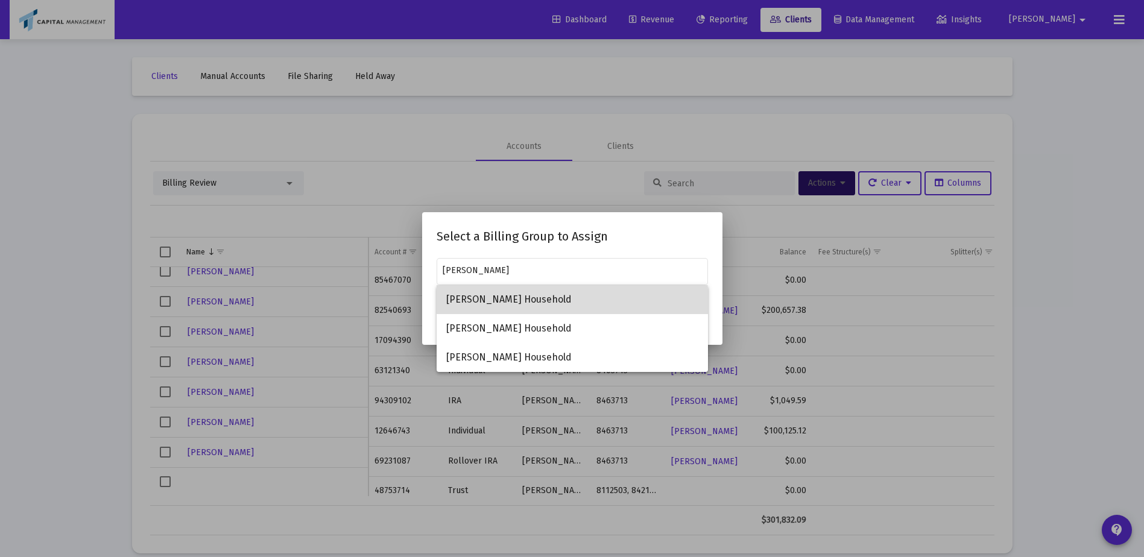
click at [475, 305] on span "[PERSON_NAME] Household" at bounding box center [572, 299] width 252 height 29
type input "[PERSON_NAME] Household"
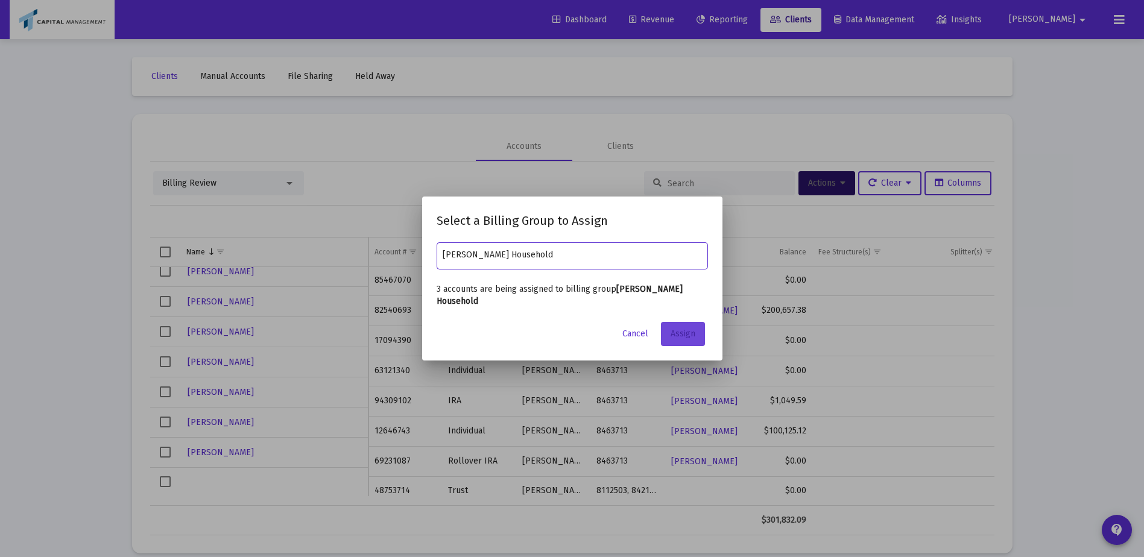
click at [698, 326] on button "Assign" at bounding box center [683, 334] width 44 height 24
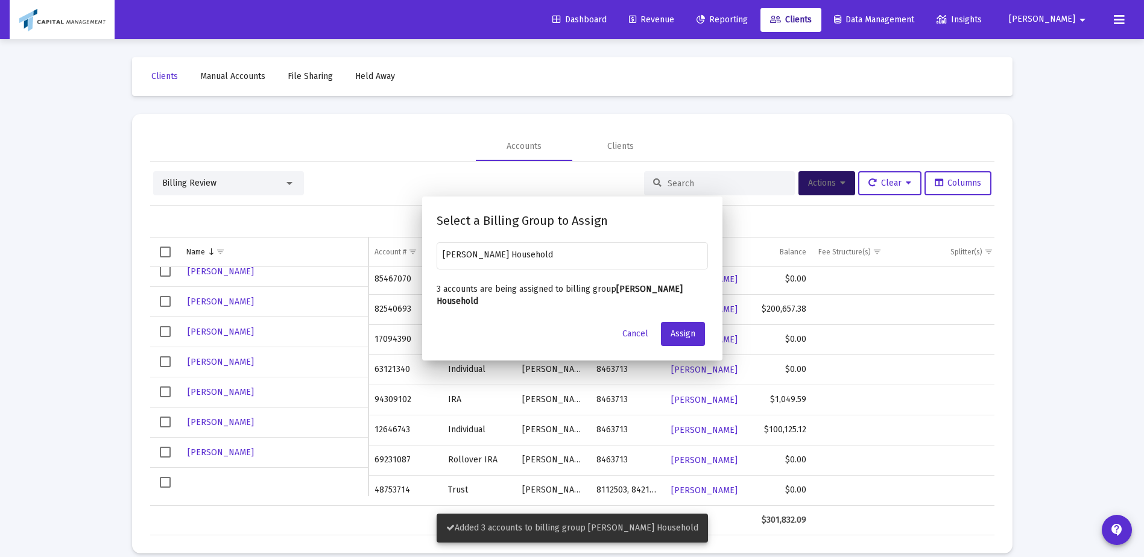
scroll to position [0, 0]
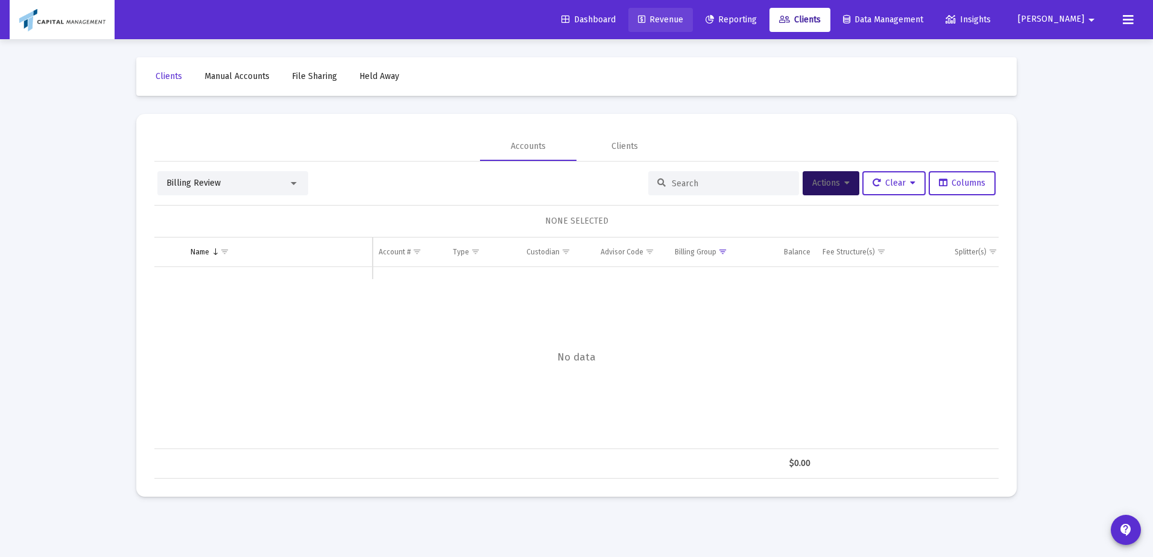
click at [684, 20] on span "Revenue" at bounding box center [660, 19] width 45 height 10
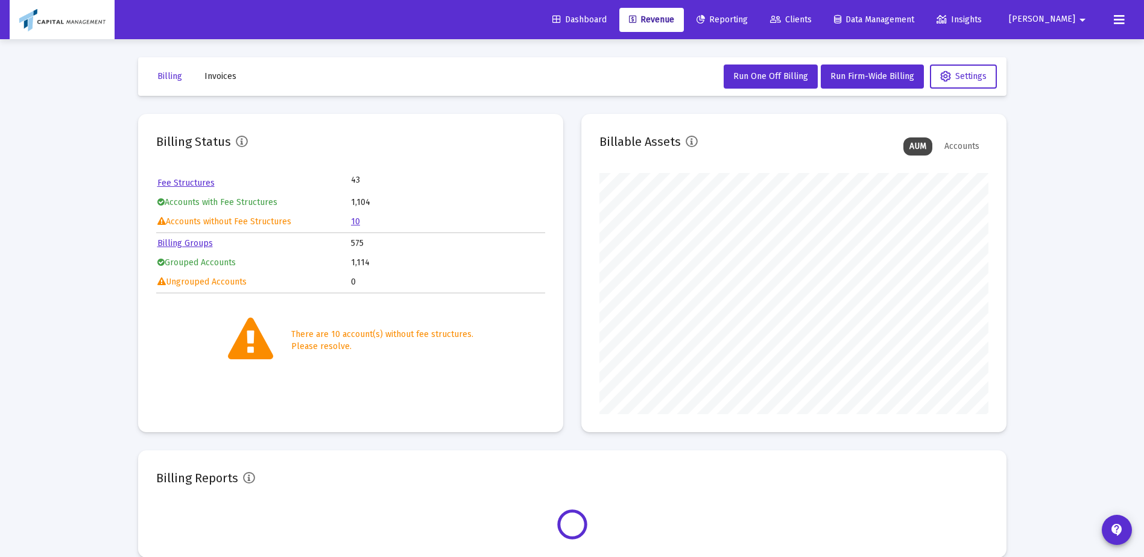
scroll to position [241, 389]
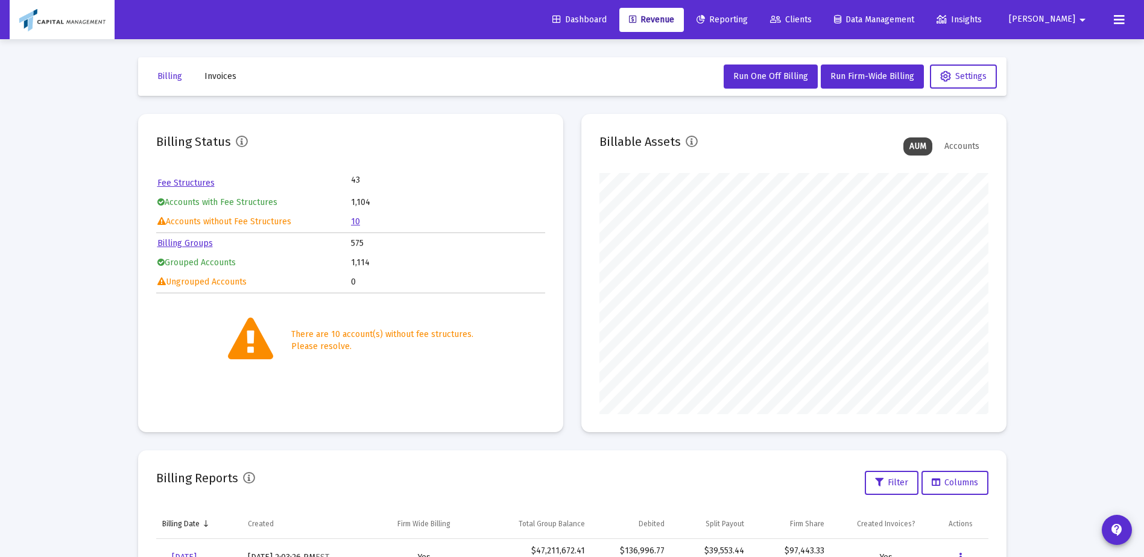
click at [356, 218] on link "10" at bounding box center [355, 222] width 9 height 10
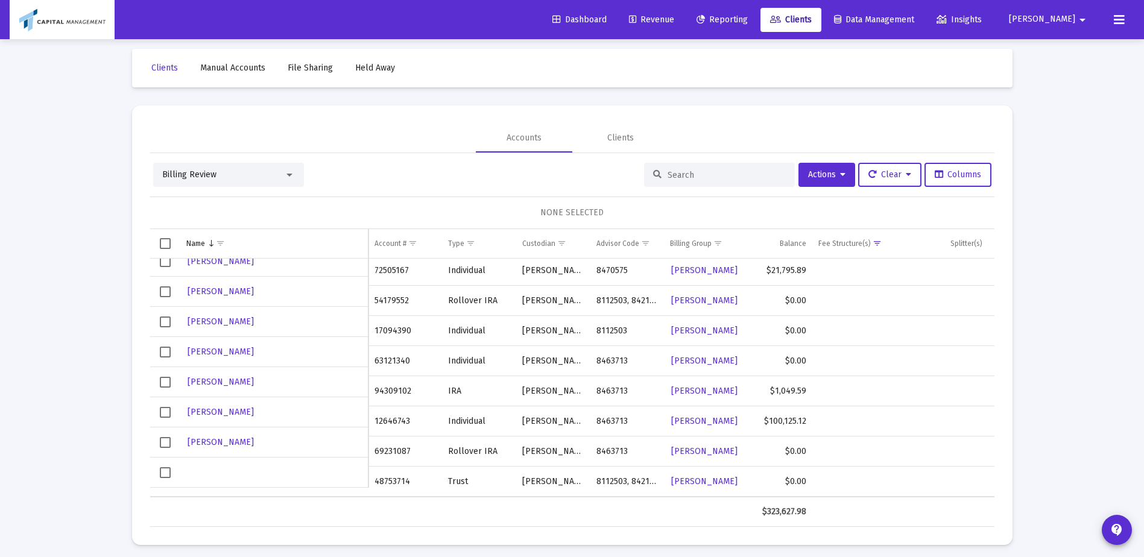
scroll to position [14, 0]
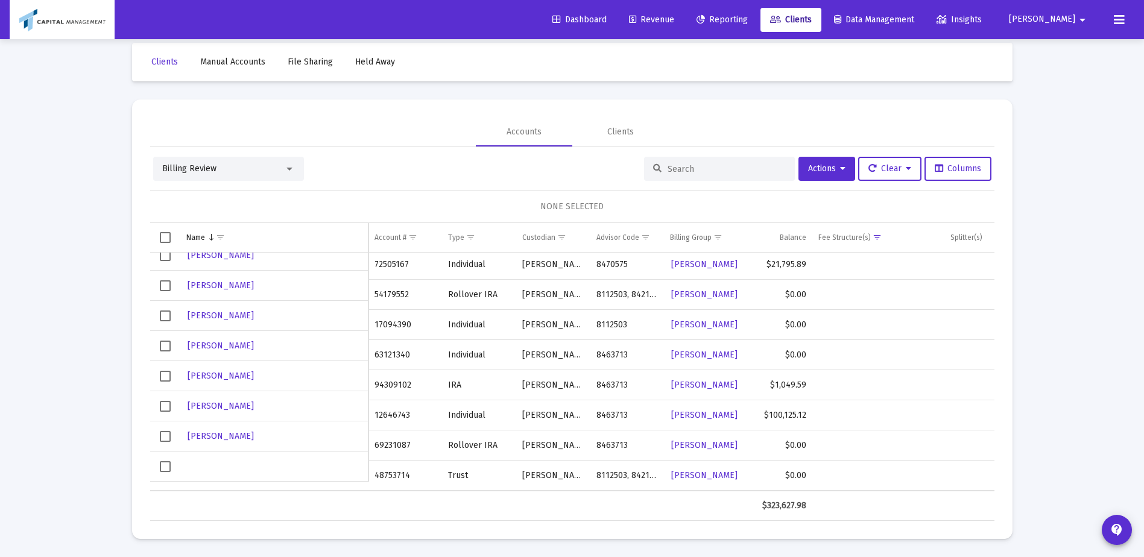
click at [399, 468] on td "48753714" at bounding box center [406, 476] width 74 height 30
copy td "48753714"
click at [160, 465] on span "Select row" at bounding box center [165, 467] width 11 height 11
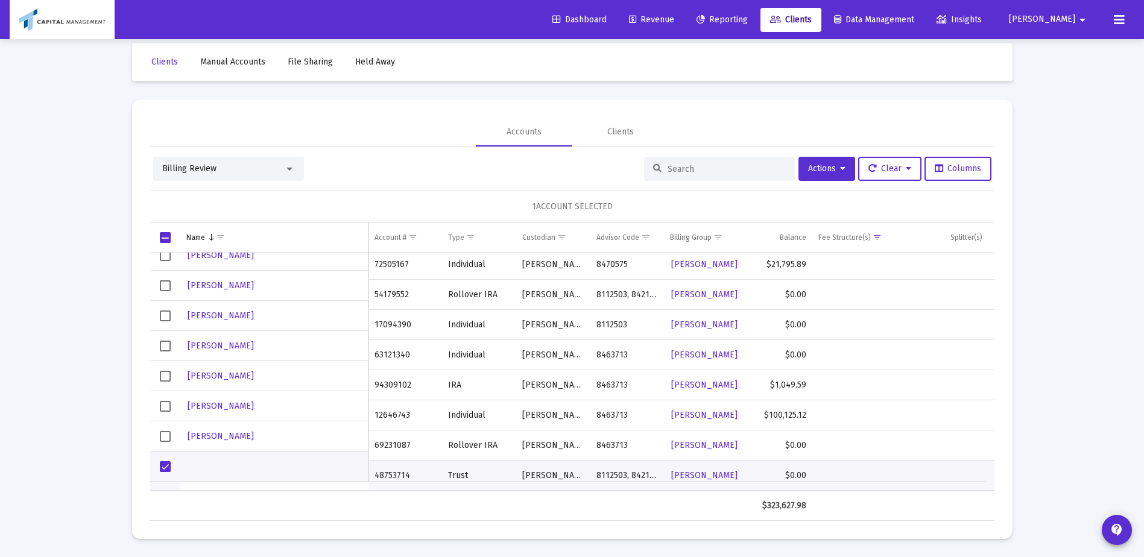
click at [790, 164] on app-data-grid-search at bounding box center [721, 169] width 154 height 24
click at [812, 165] on span "Actions" at bounding box center [826, 168] width 37 height 10
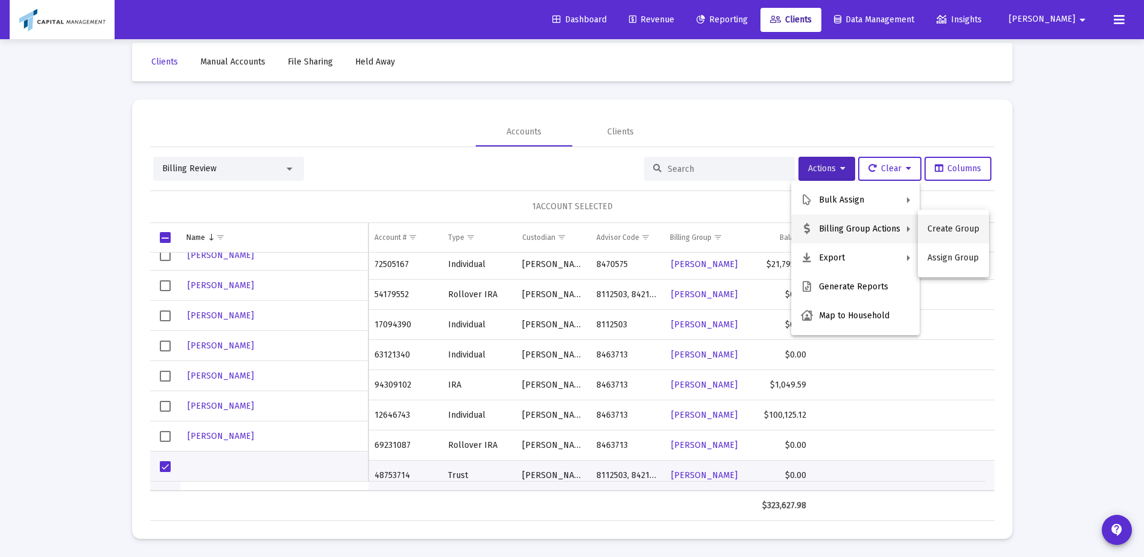
click at [983, 231] on button "Create Group" at bounding box center [953, 229] width 71 height 29
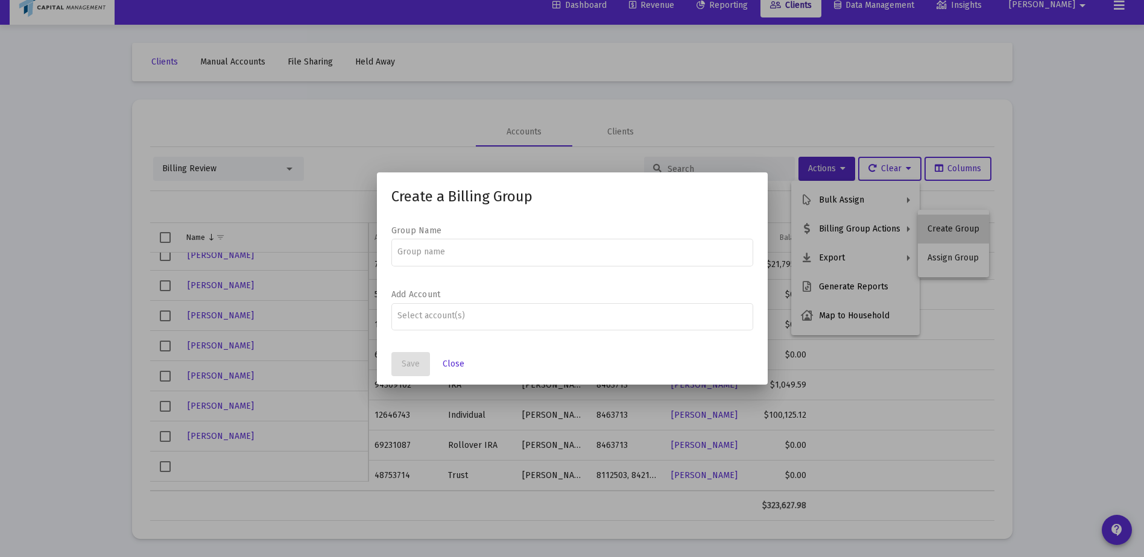
scroll to position [0, 0]
paste input "[PERSON_NAME]"
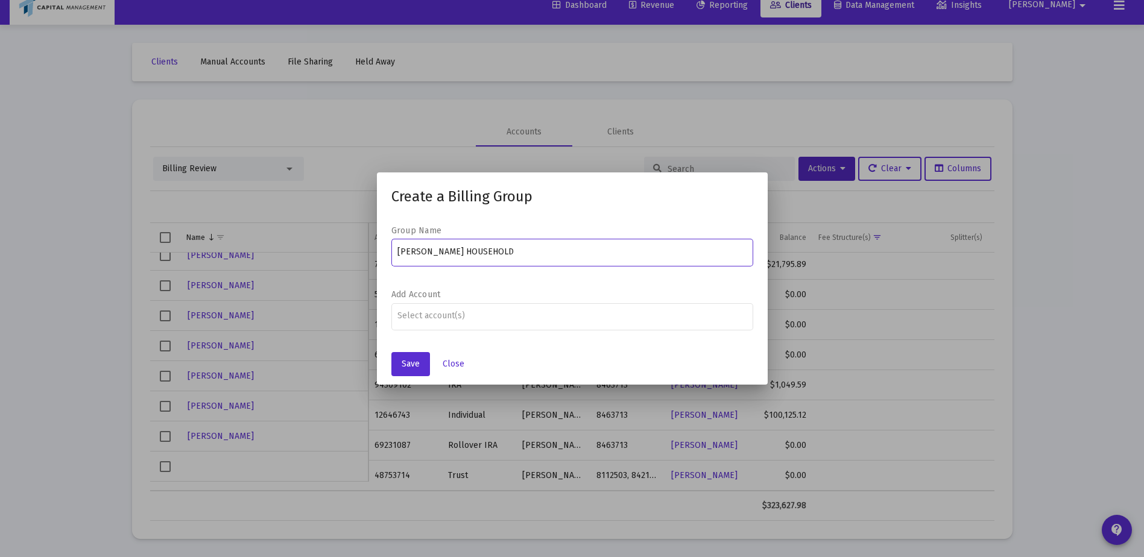
type input "[PERSON_NAME] HOUSEHOLD"
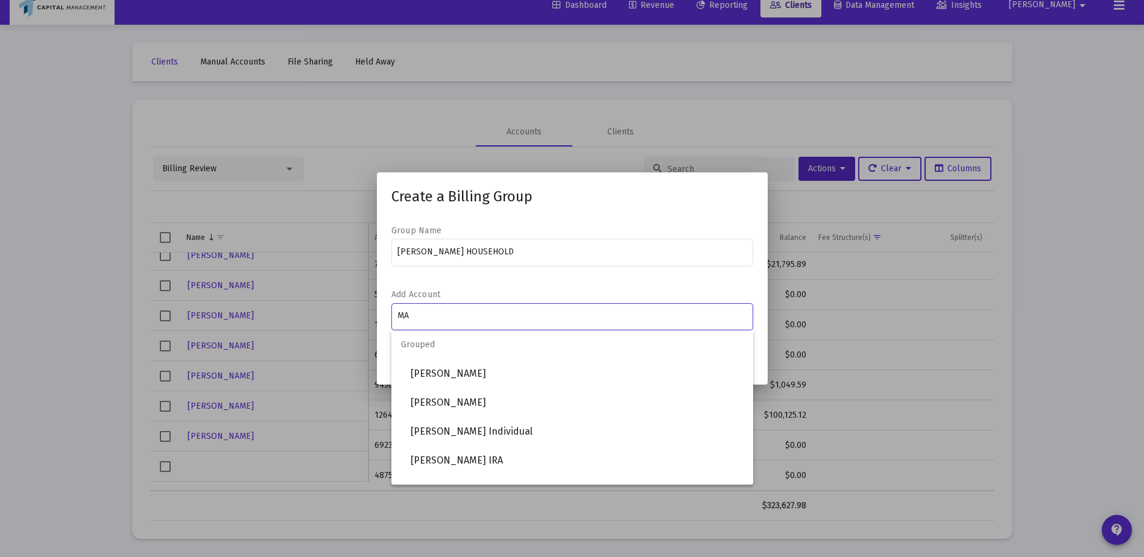
type input "M"
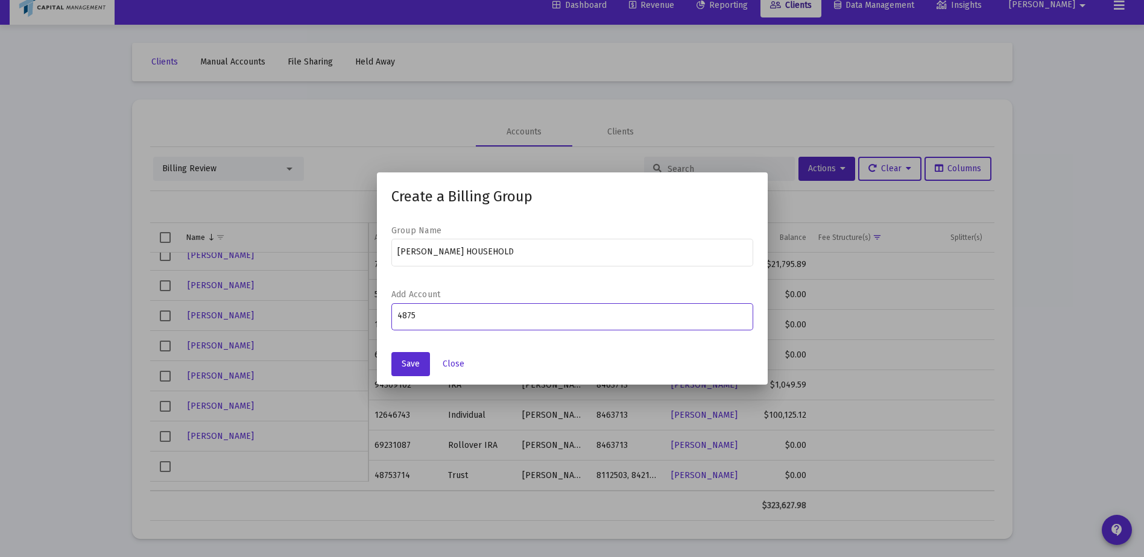
type input "4875"
click at [459, 370] on button "Close" at bounding box center [453, 364] width 41 height 24
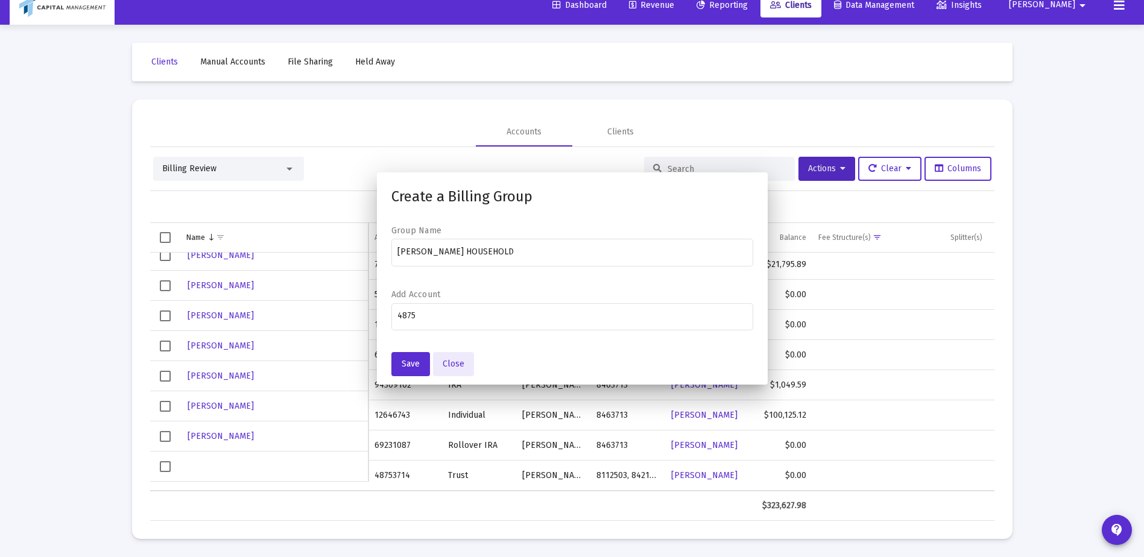
scroll to position [14, 0]
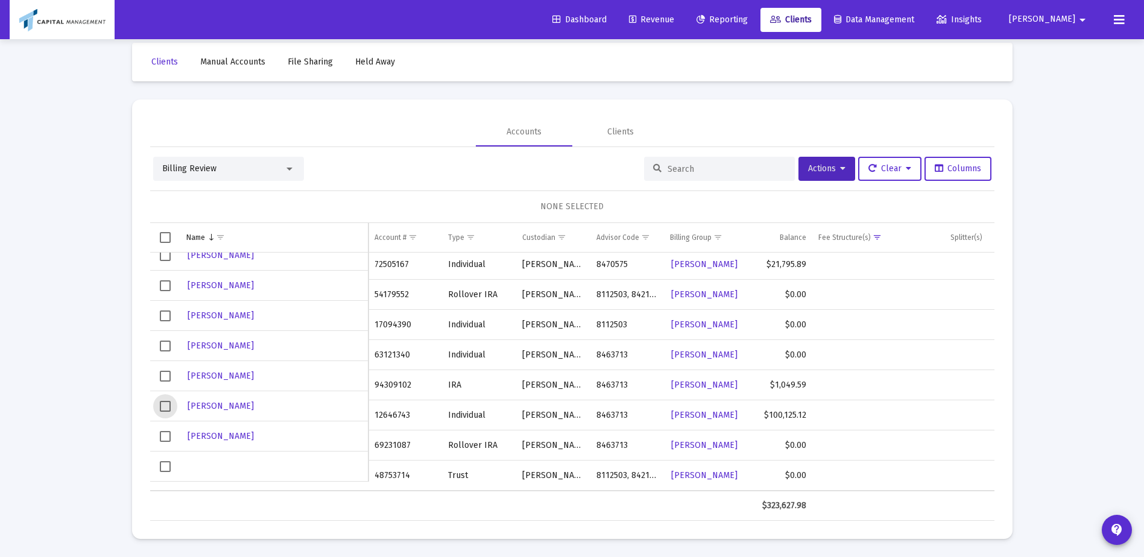
click at [166, 410] on span "Select row" at bounding box center [165, 406] width 11 height 11
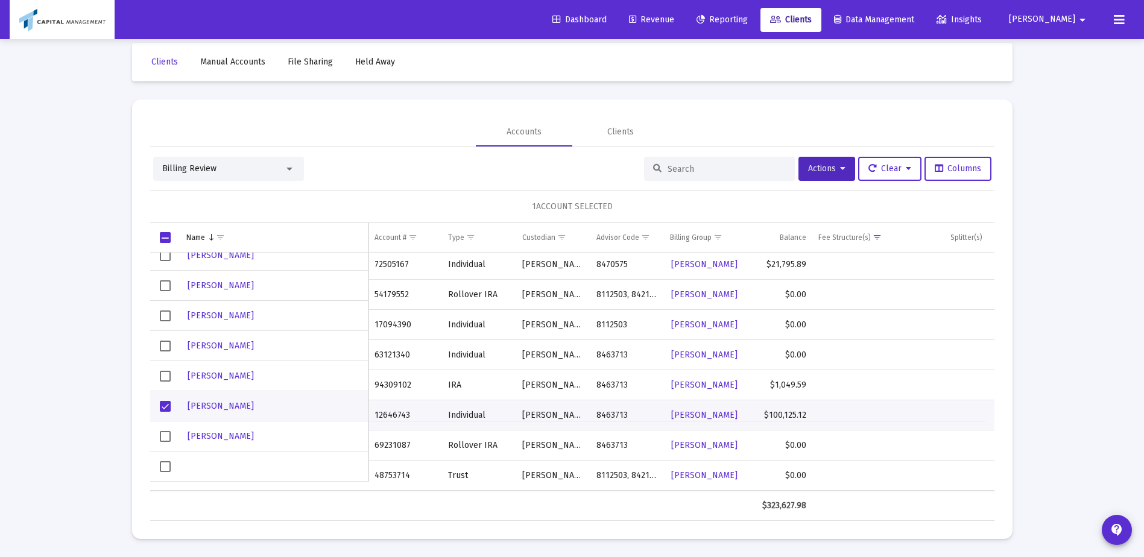
click at [157, 436] on td "Data grid" at bounding box center [165, 437] width 30 height 30
click at [799, 161] on button "Actions" at bounding box center [827, 169] width 57 height 24
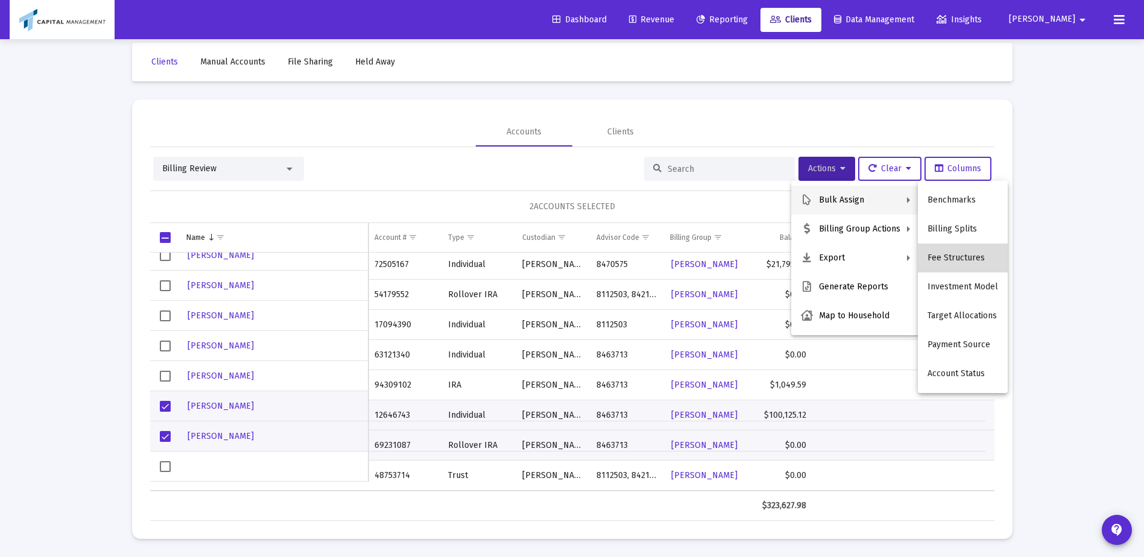
click at [974, 260] on button "Fee Structures" at bounding box center [963, 258] width 90 height 29
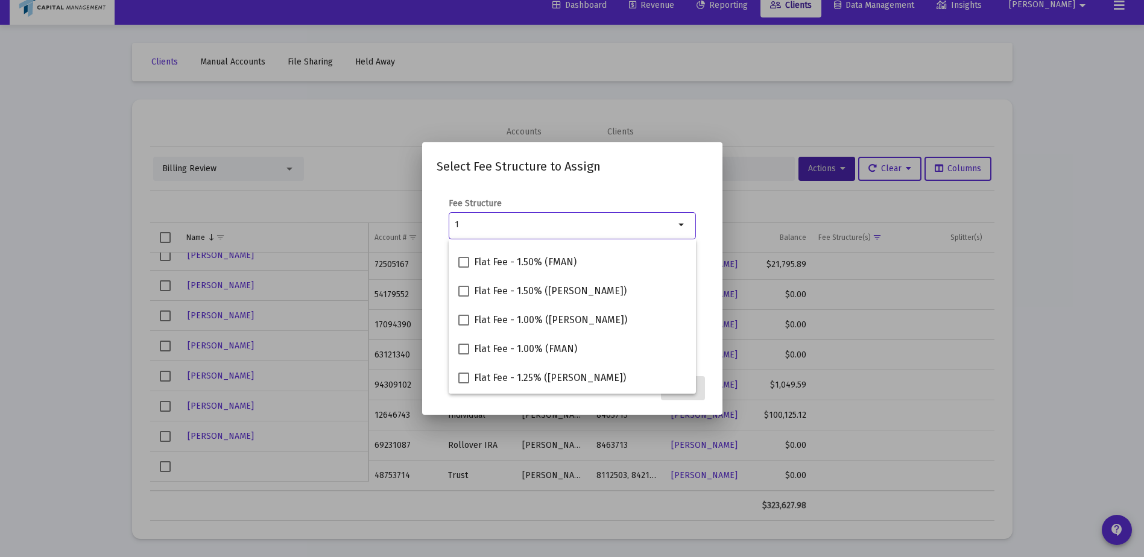
scroll to position [302, 0]
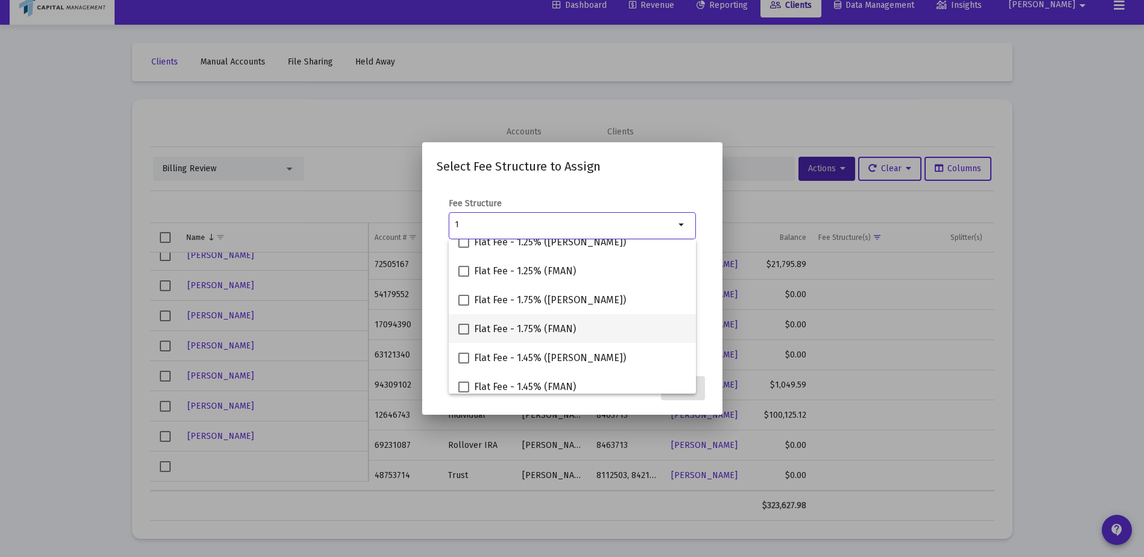
type input "1"
click at [468, 325] on span at bounding box center [463, 329] width 11 height 11
click at [464, 335] on input "Flat Fee - 1.75% (FMAN)" at bounding box center [463, 335] width 1 height 1
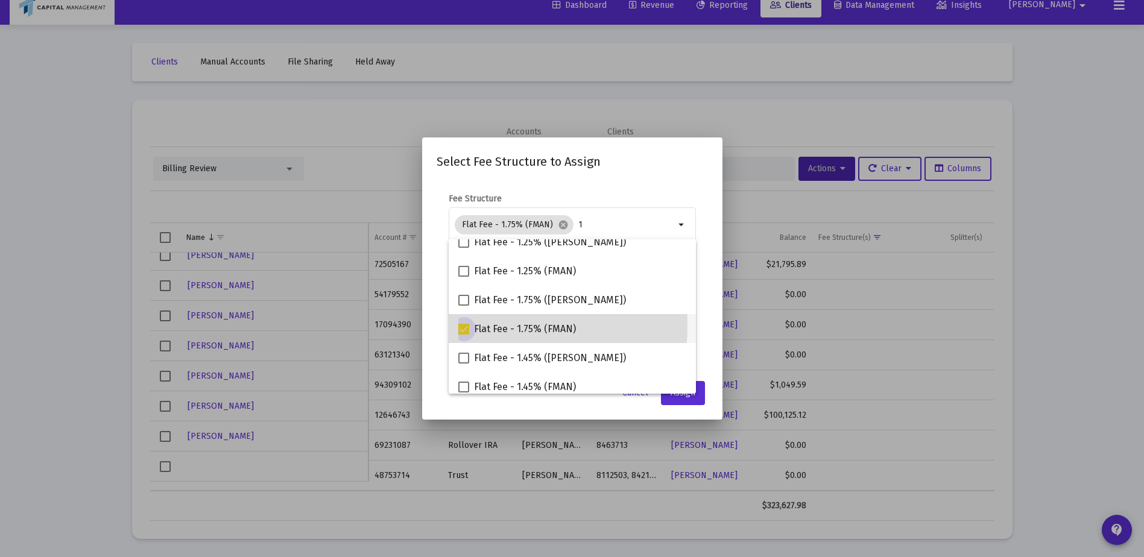
click at [468, 326] on span at bounding box center [463, 329] width 11 height 11
click at [464, 335] on input "Flat Fee - 1.75% (FMAN)" at bounding box center [463, 335] width 1 height 1
checkbox input "false"
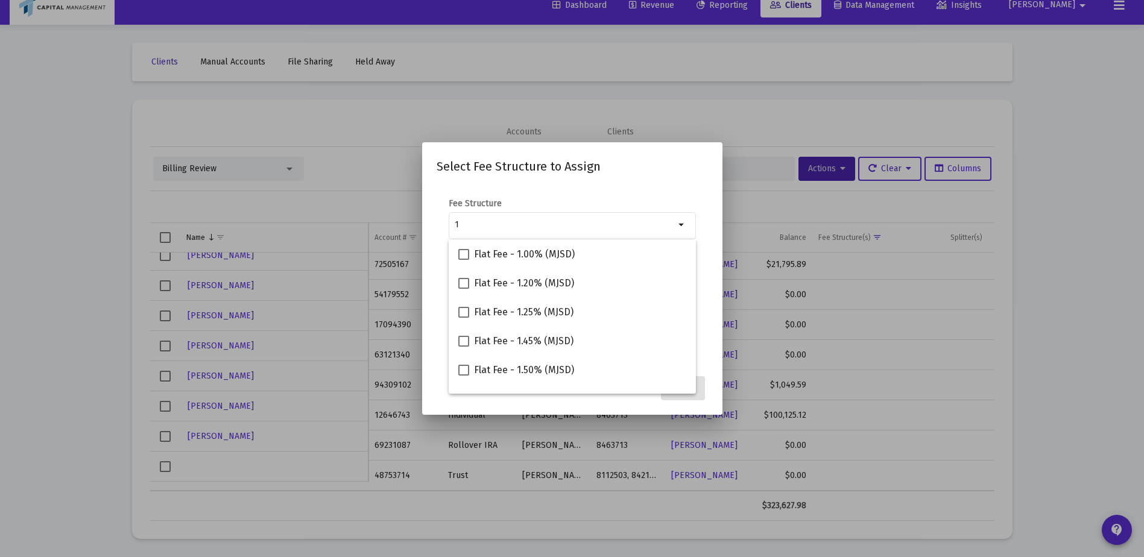
scroll to position [367, 0]
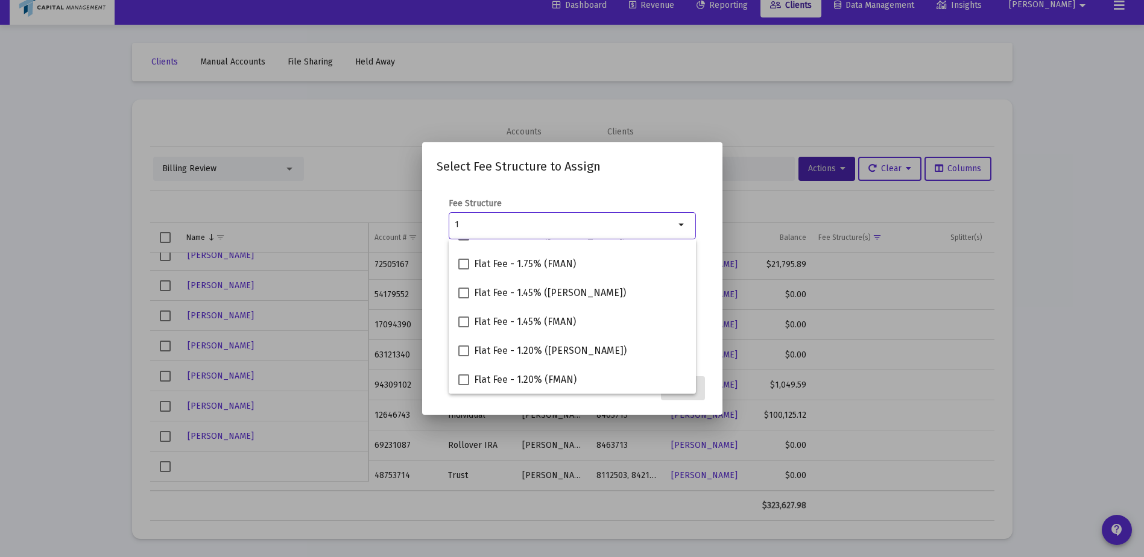
click at [512, 221] on input "1" at bounding box center [565, 225] width 220 height 10
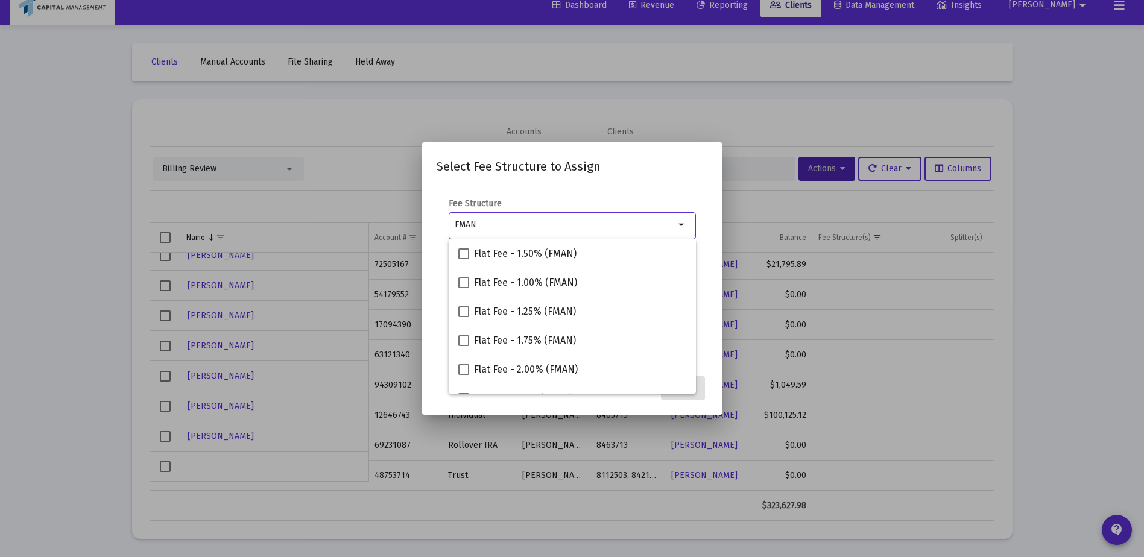
scroll to position [0, 0]
type input "FMAN"
click at [468, 289] on label "Flat Fee - 1.00% (FMAN)" at bounding box center [517, 283] width 119 height 14
click at [464, 289] on input "Flat Fee - 1.00% (FMAN)" at bounding box center [463, 289] width 1 height 1
checkbox input "true"
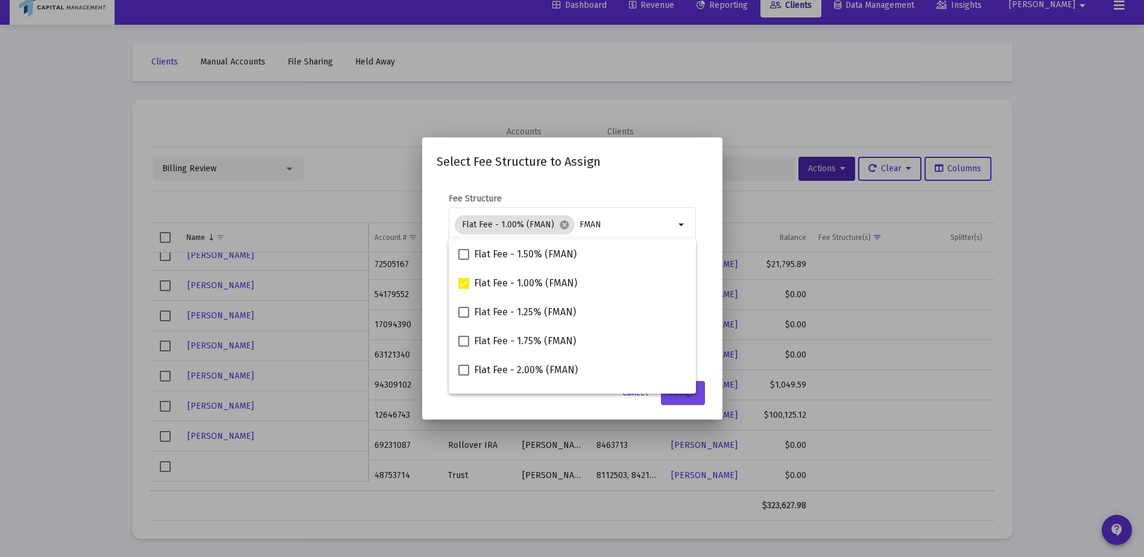
click at [676, 399] on button "Assign" at bounding box center [683, 393] width 44 height 24
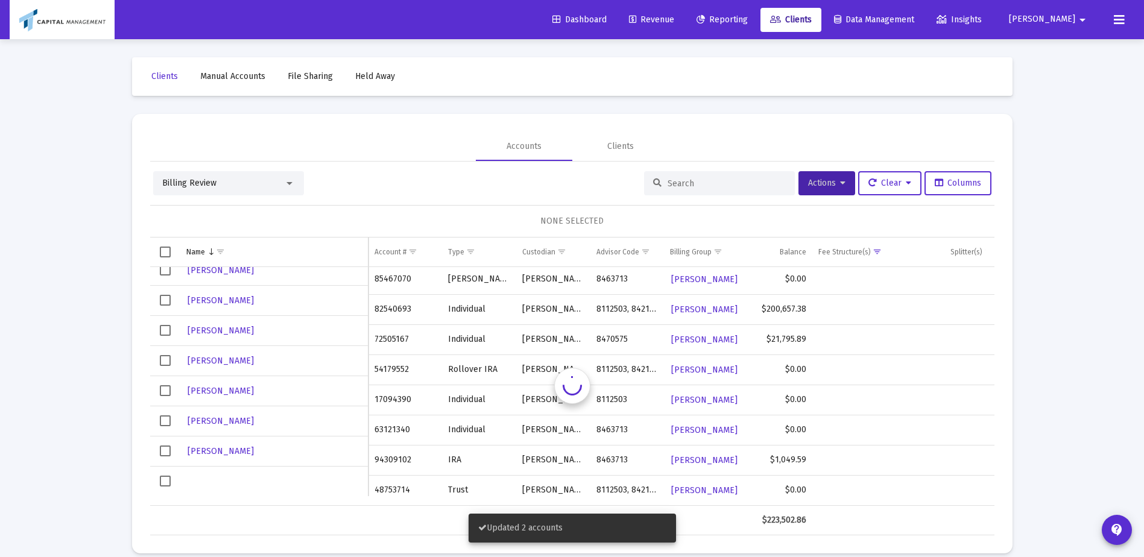
scroll to position [14, 0]
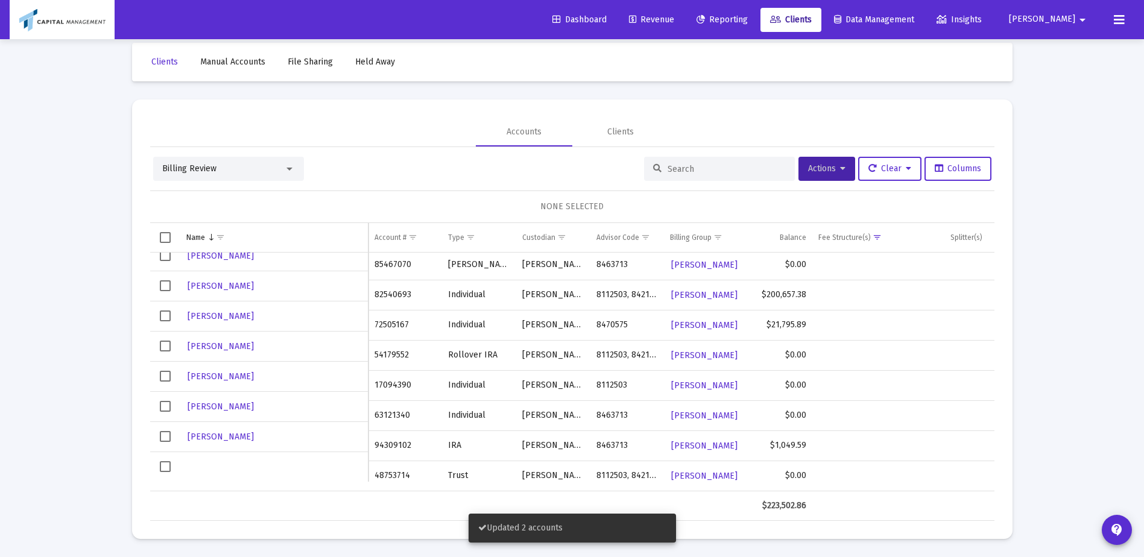
click at [164, 434] on span "Select row" at bounding box center [165, 436] width 11 height 11
click at [171, 410] on td "Data grid" at bounding box center [165, 407] width 30 height 30
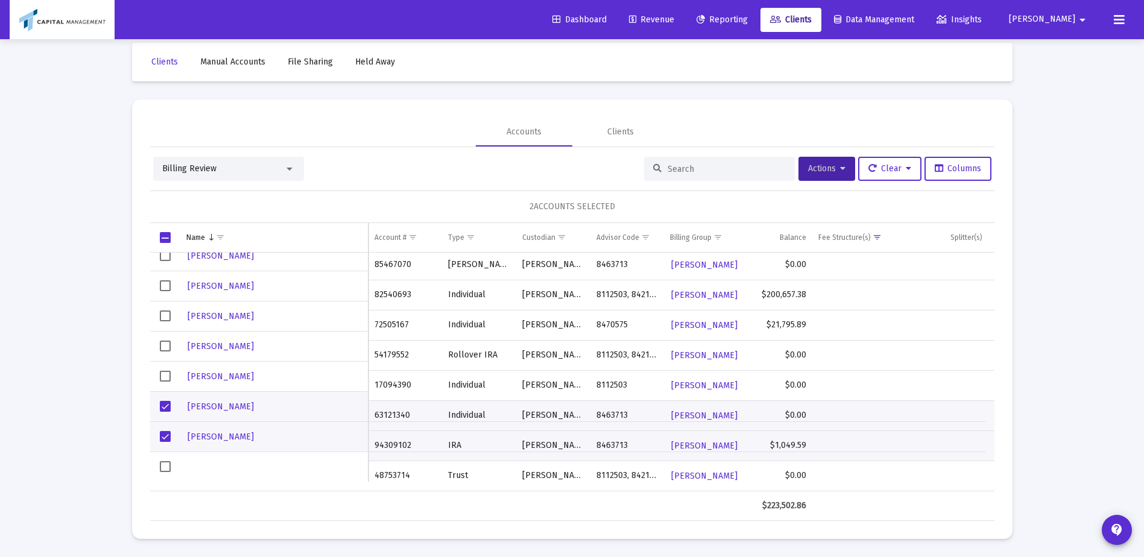
click at [823, 153] on div "Billing Review Actions Clear Columns 2 ACCOUNTS SELECTED Name Name Account # Ty…" at bounding box center [572, 334] width 845 height 374
click at [822, 155] on div "Billing Review Actions Clear Columns 2 ACCOUNTS SELECTED Name Name Account # Ty…" at bounding box center [572, 334] width 845 height 374
click at [820, 158] on button "Actions" at bounding box center [827, 169] width 57 height 24
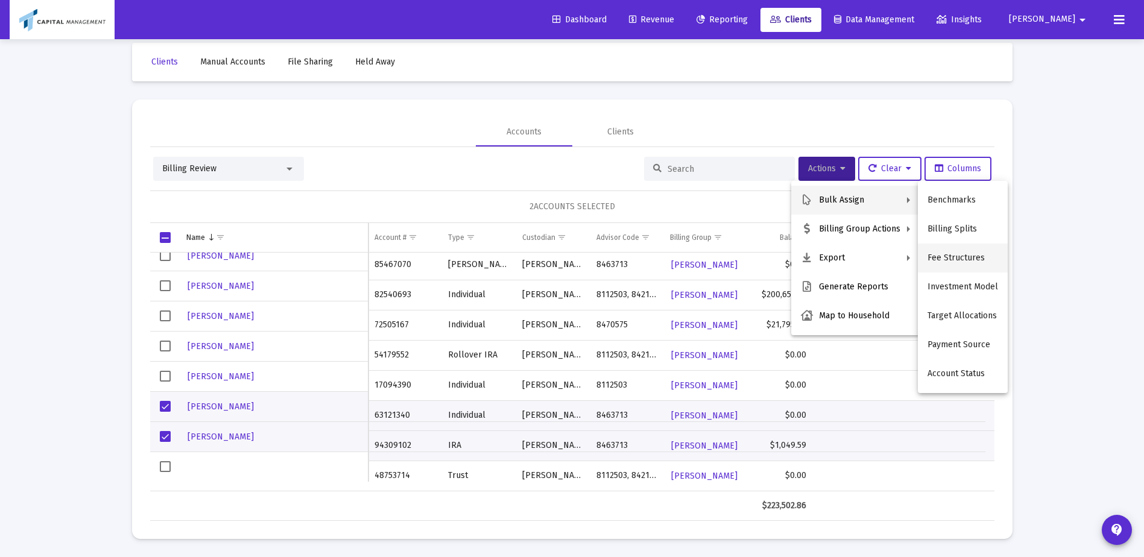
click at [962, 258] on button "Fee Structures" at bounding box center [963, 258] width 90 height 29
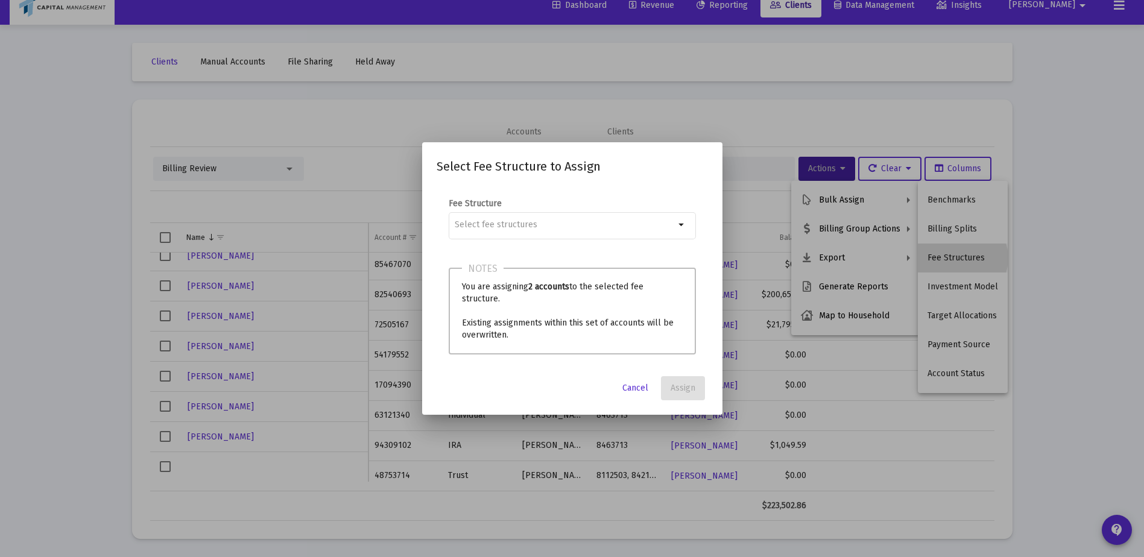
scroll to position [0, 0]
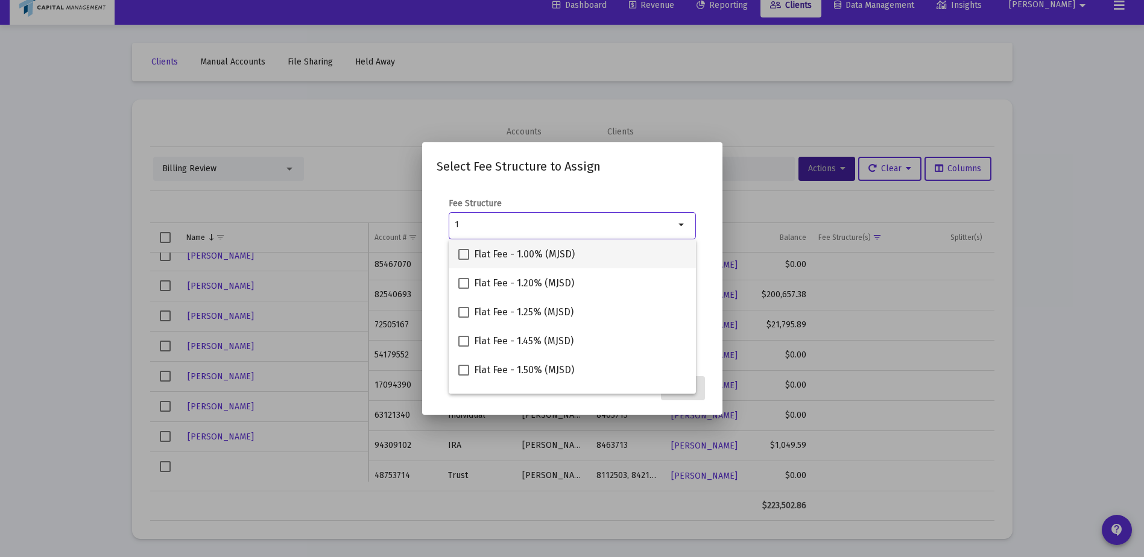
type input "1"
click at [462, 256] on span at bounding box center [463, 254] width 11 height 11
click at [463, 260] on input "Flat Fee - 1.00% (MJSD)" at bounding box center [463, 260] width 1 height 1
checkbox input "true"
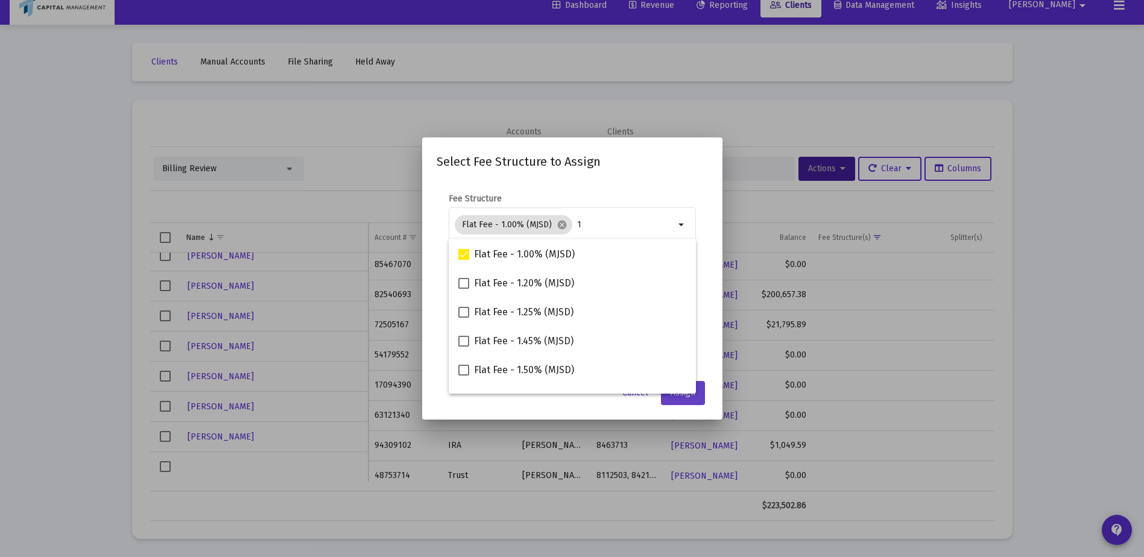
click at [685, 399] on button "Assign" at bounding box center [683, 393] width 44 height 24
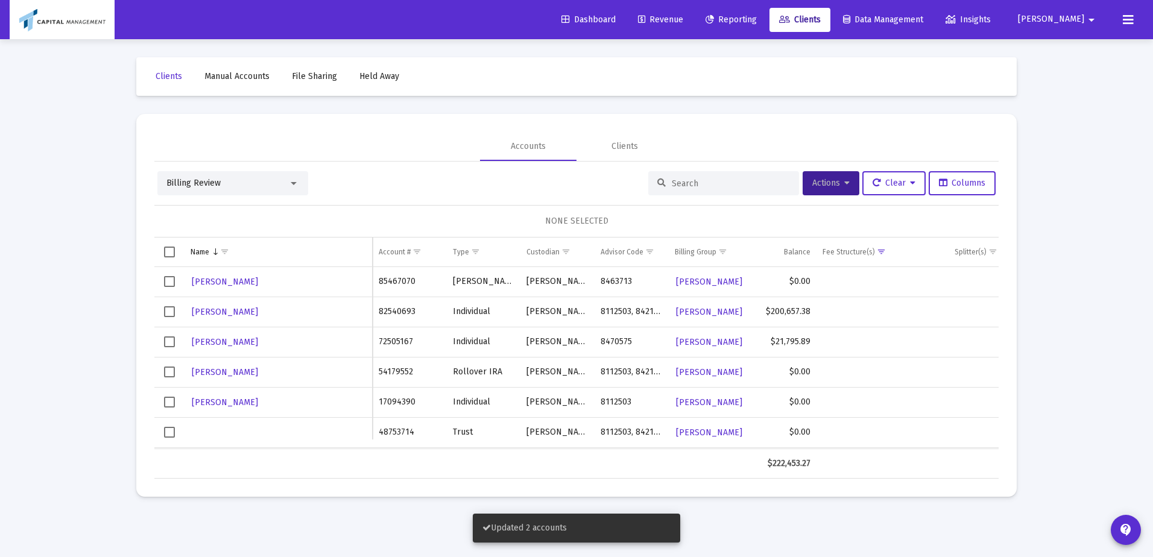
click at [170, 338] on span "Select row" at bounding box center [169, 342] width 11 height 11
click at [812, 177] on button "Actions" at bounding box center [831, 183] width 57 height 24
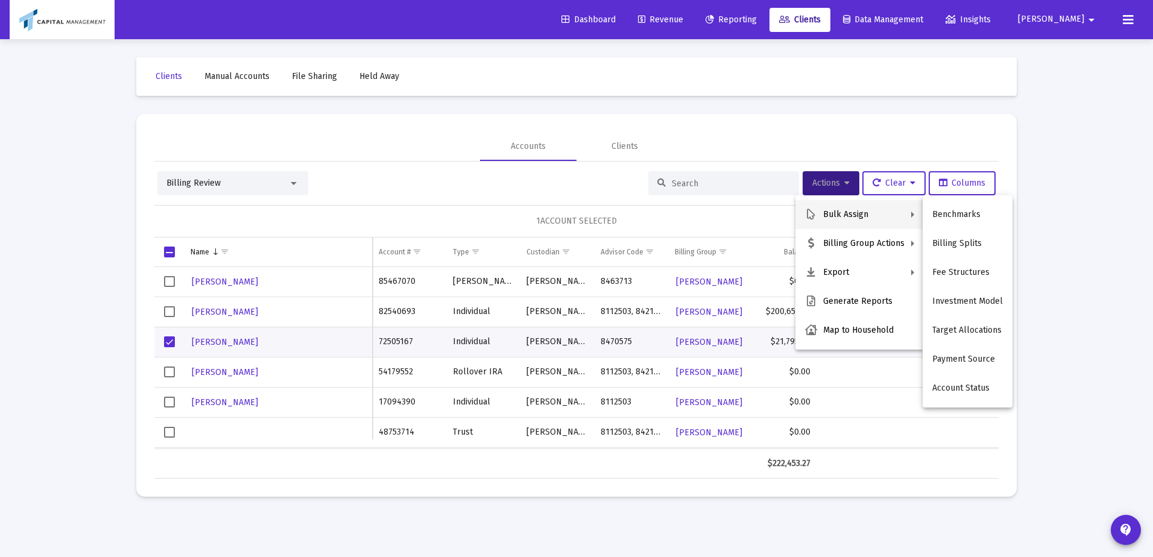
click at [244, 338] on div at bounding box center [576, 278] width 1153 height 557
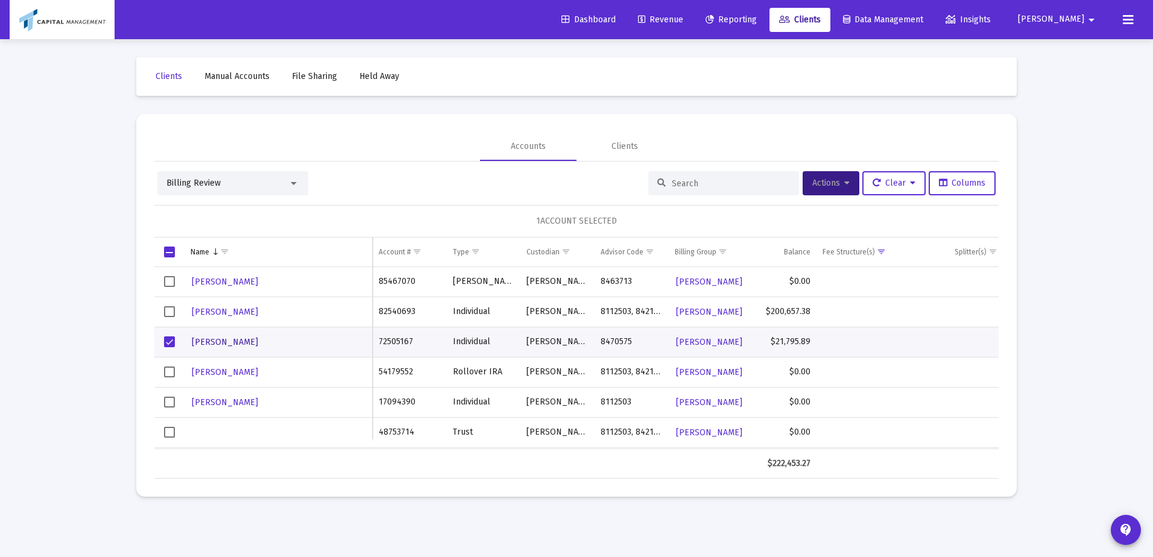
click at [241, 338] on span "[PERSON_NAME]" at bounding box center [225, 342] width 66 height 10
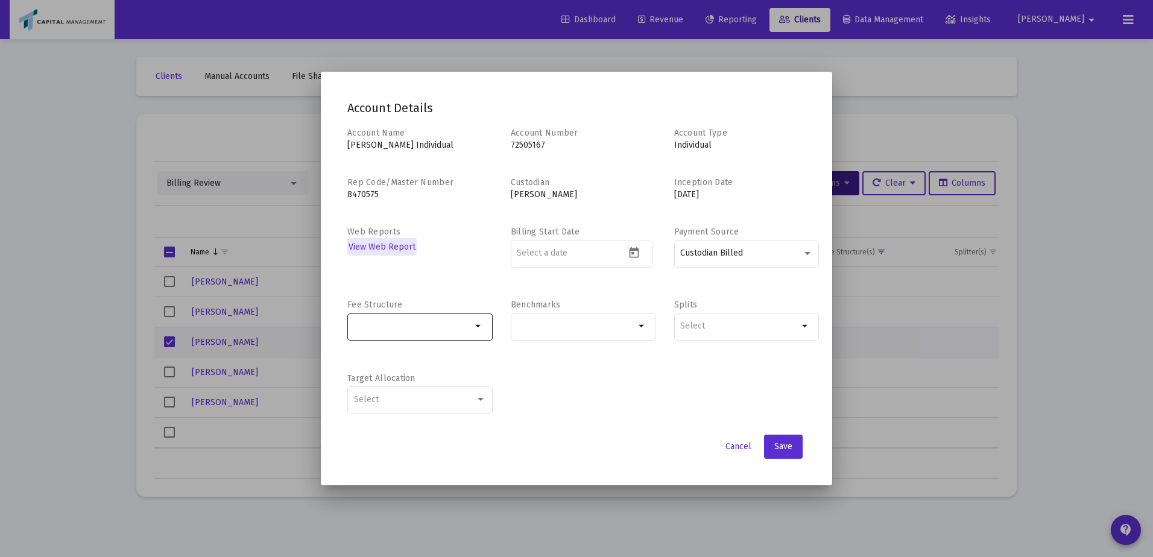
click at [458, 314] on div at bounding box center [413, 326] width 118 height 30
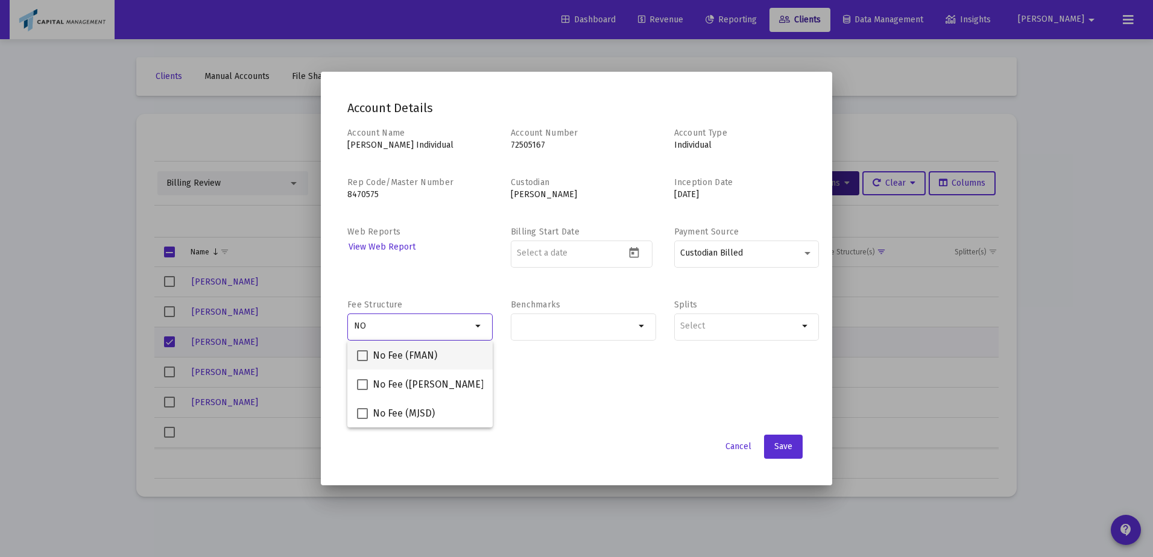
type input "NO"
click at [430, 365] on mat-checkbox "No Fee (FMAN)" at bounding box center [397, 355] width 80 height 29
click at [360, 352] on span at bounding box center [362, 356] width 11 height 11
click at [362, 361] on input "No Fee (FMAN)" at bounding box center [362, 361] width 1 height 1
checkbox input "true"
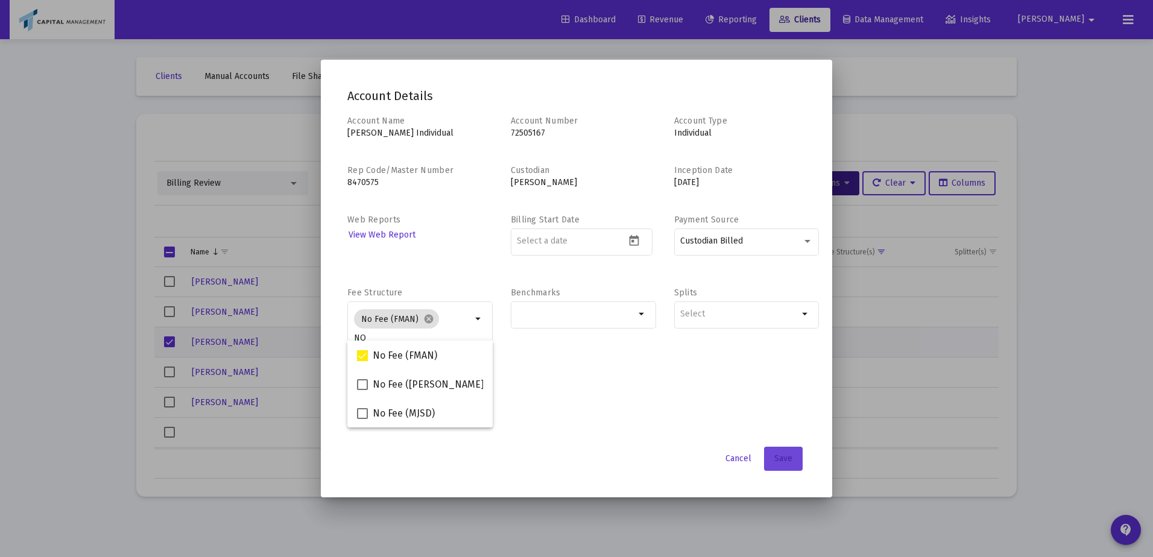
click at [795, 458] on button "Save" at bounding box center [783, 459] width 39 height 24
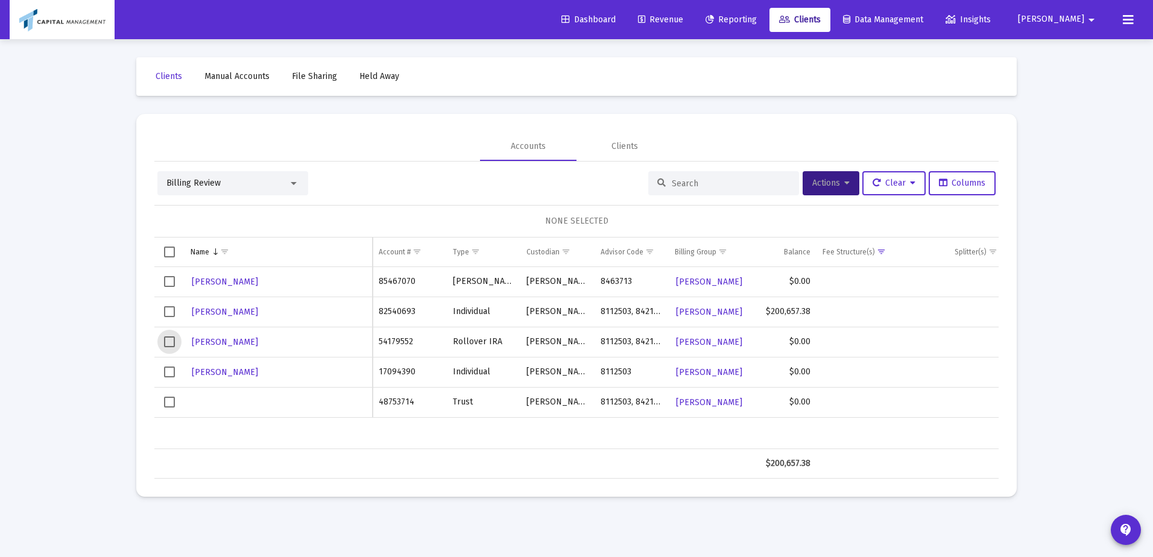
click at [168, 346] on span "Select row" at bounding box center [169, 342] width 11 height 11
click at [201, 351] on button "[PERSON_NAME]" at bounding box center [225, 342] width 69 height 17
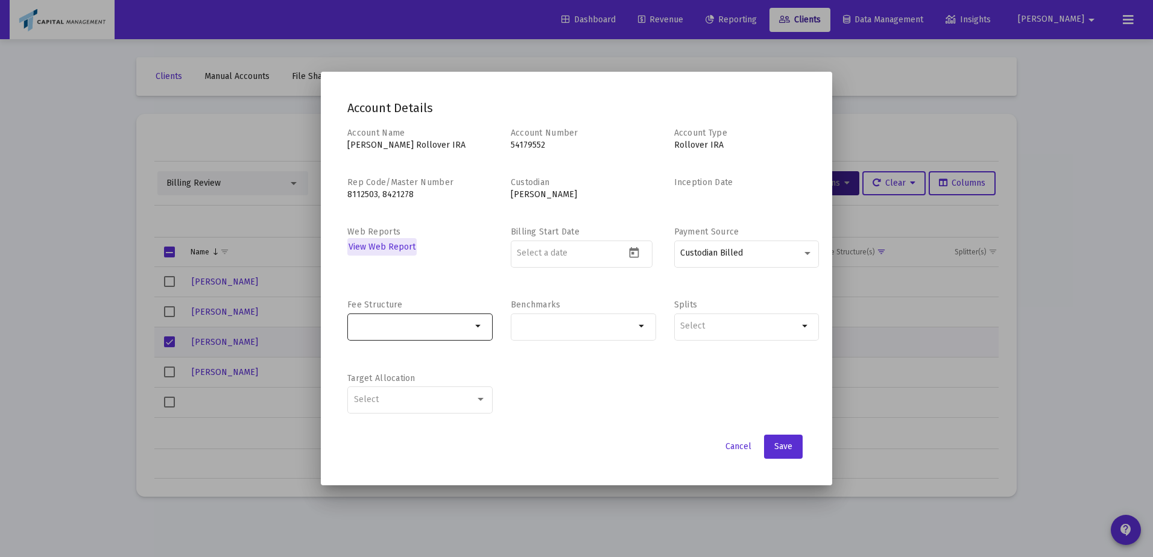
click at [459, 324] on input "Selection" at bounding box center [413, 327] width 118 height 10
click at [738, 458] on button "Cancel" at bounding box center [738, 447] width 45 height 24
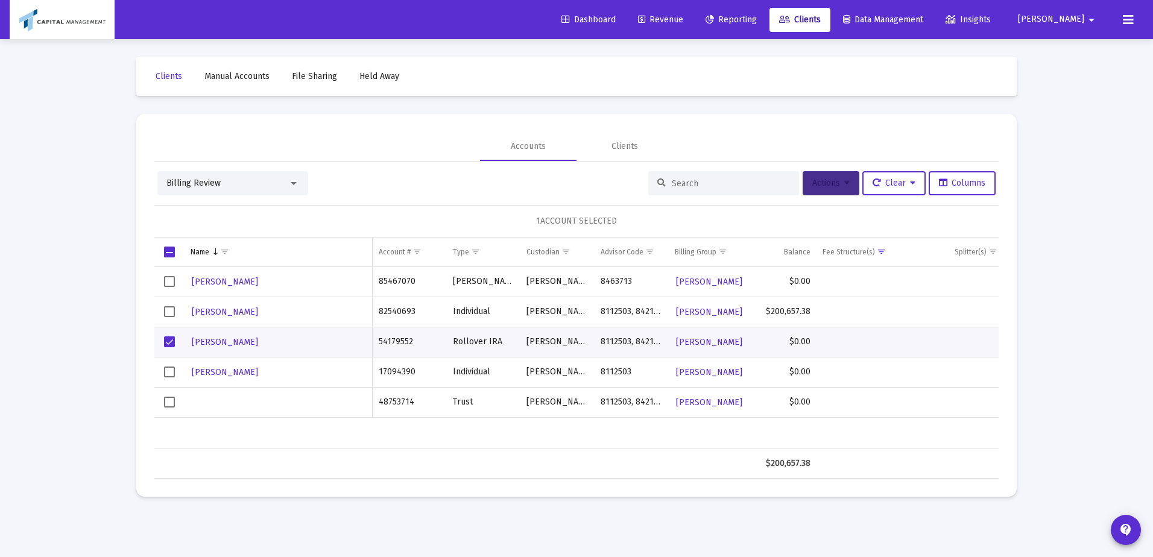
click at [826, 178] on span "Actions" at bounding box center [831, 183] width 37 height 10
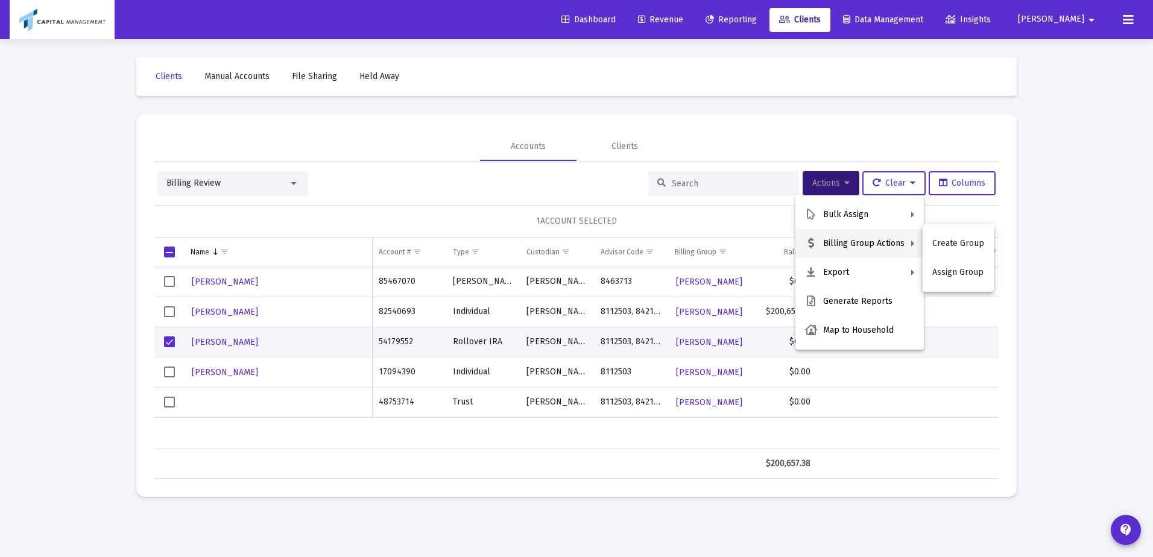
click at [217, 341] on div at bounding box center [576, 278] width 1153 height 557
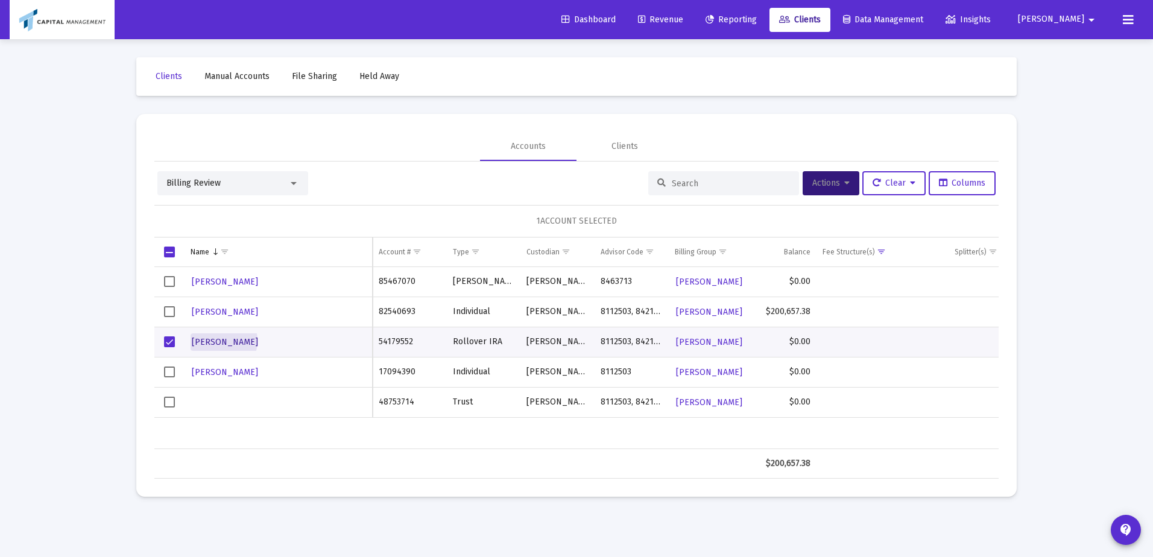
click at [217, 341] on span "[PERSON_NAME]" at bounding box center [225, 342] width 66 height 10
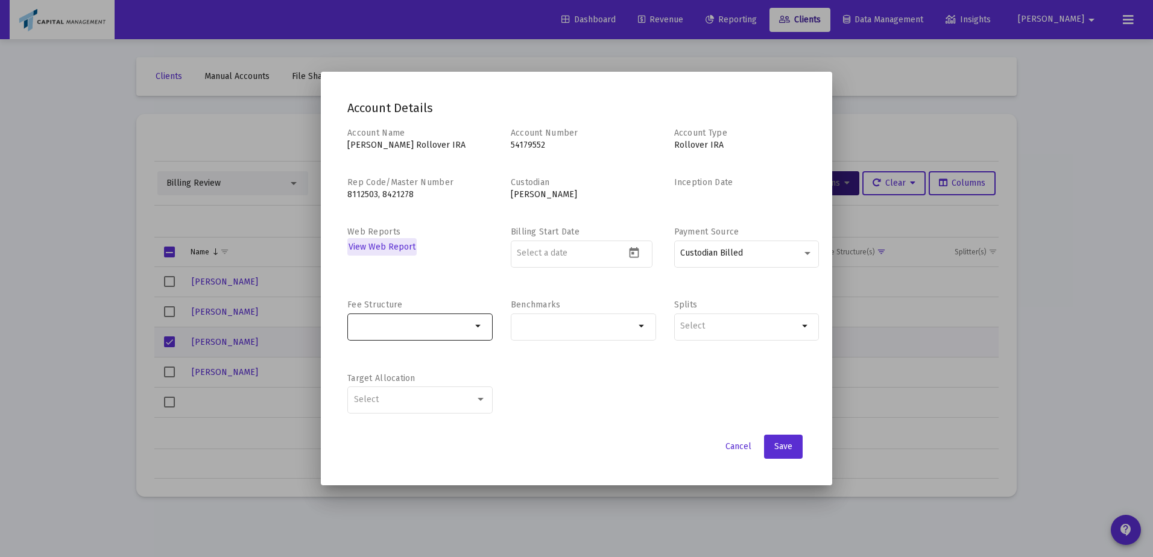
click at [446, 335] on div at bounding box center [413, 326] width 118 height 30
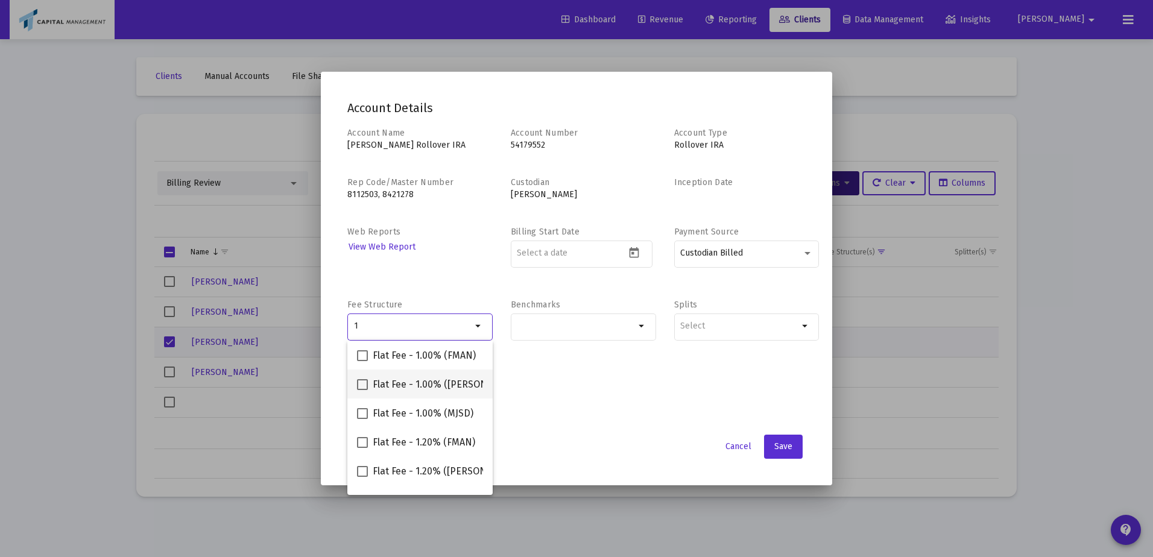
type input "1"
click at [354, 386] on mat-option "Flat Fee - 1.00% ([PERSON_NAME])" at bounding box center [419, 384] width 145 height 29
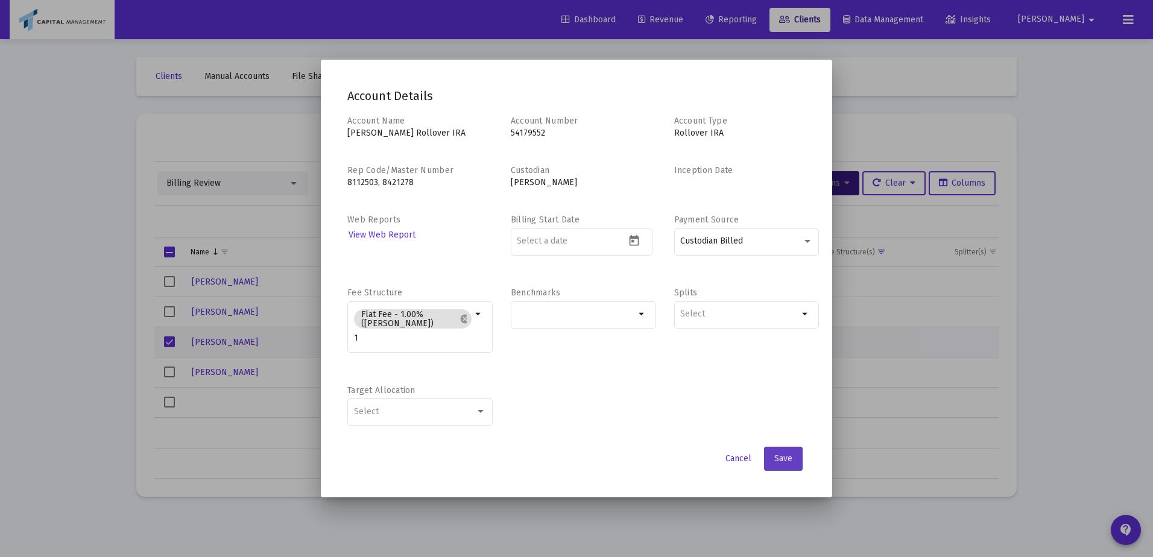
click at [778, 457] on span "Save" at bounding box center [784, 459] width 18 height 10
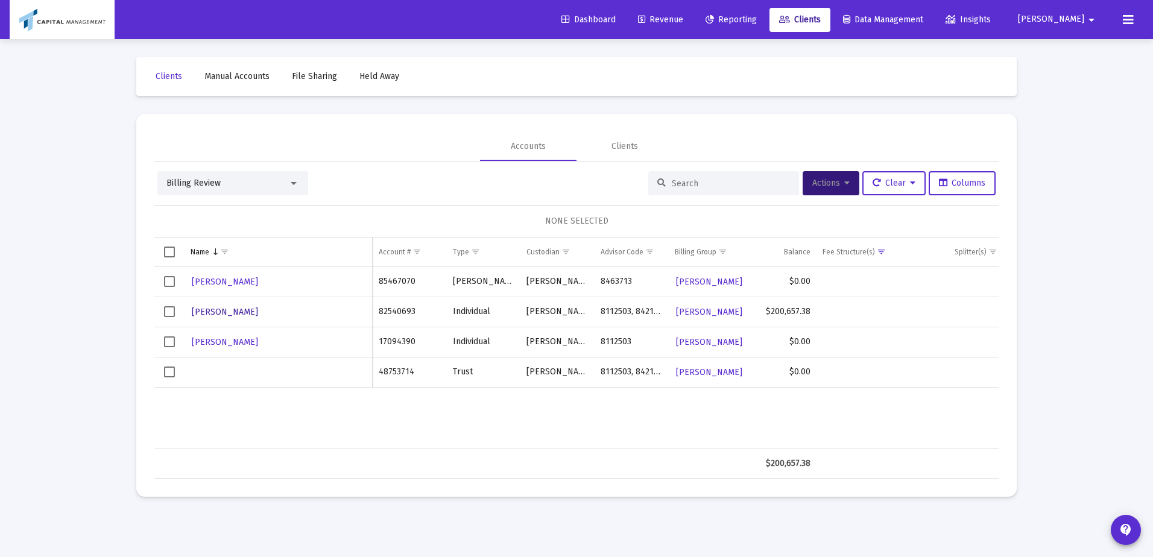
click at [242, 317] on button "[PERSON_NAME]" at bounding box center [225, 311] width 69 height 17
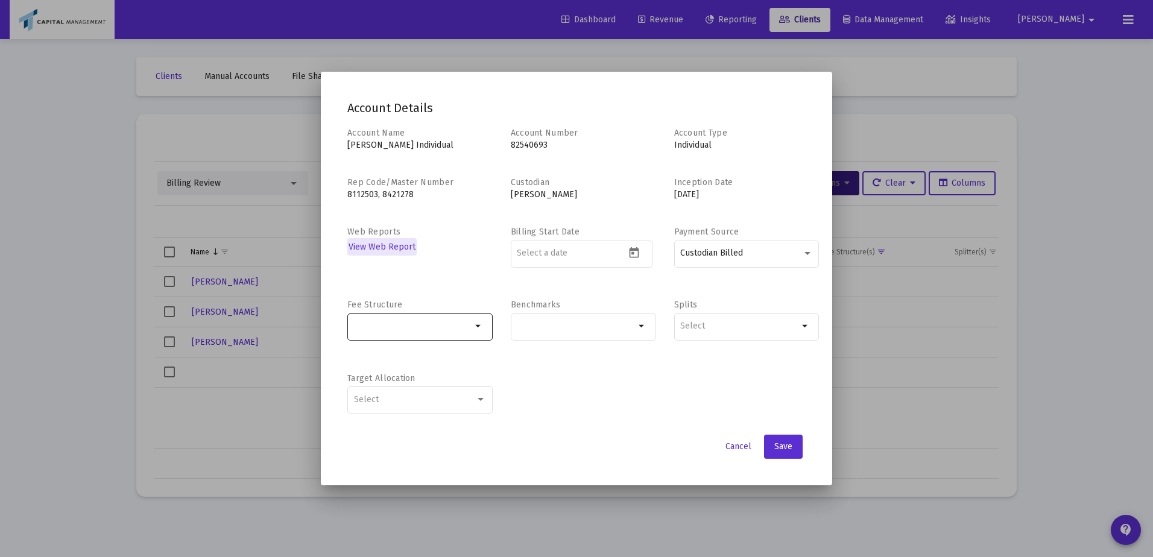
click at [421, 325] on input "Selection" at bounding box center [413, 327] width 118 height 10
type input "0.5"
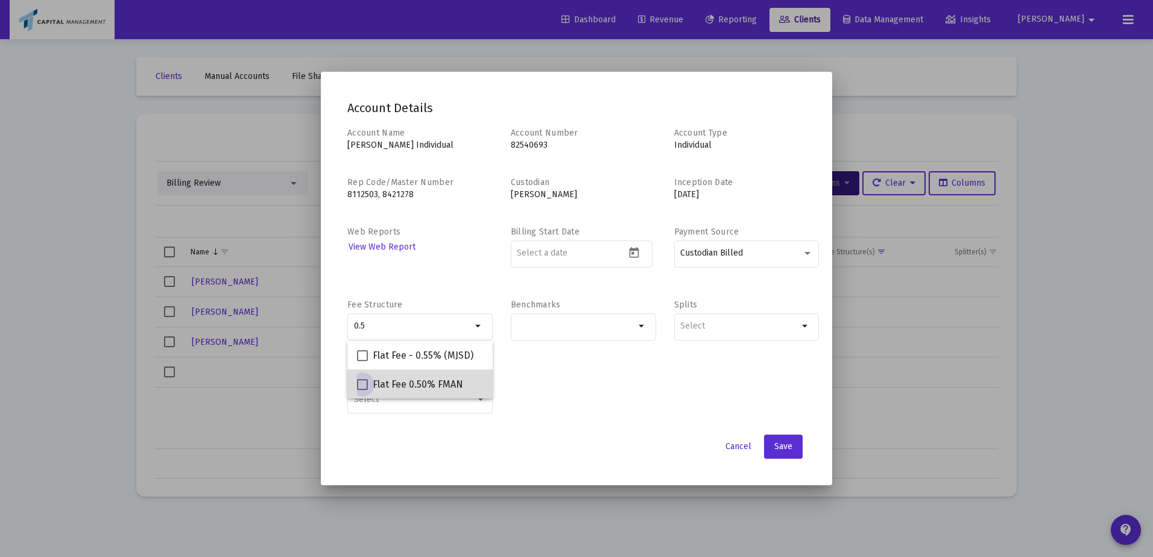
click at [379, 385] on span "Flat Fee 0.50% FMAN" at bounding box center [418, 385] width 90 height 14
click at [363, 390] on input "Flat Fee 0.50% FMAN" at bounding box center [362, 390] width 1 height 1
checkbox input "true"
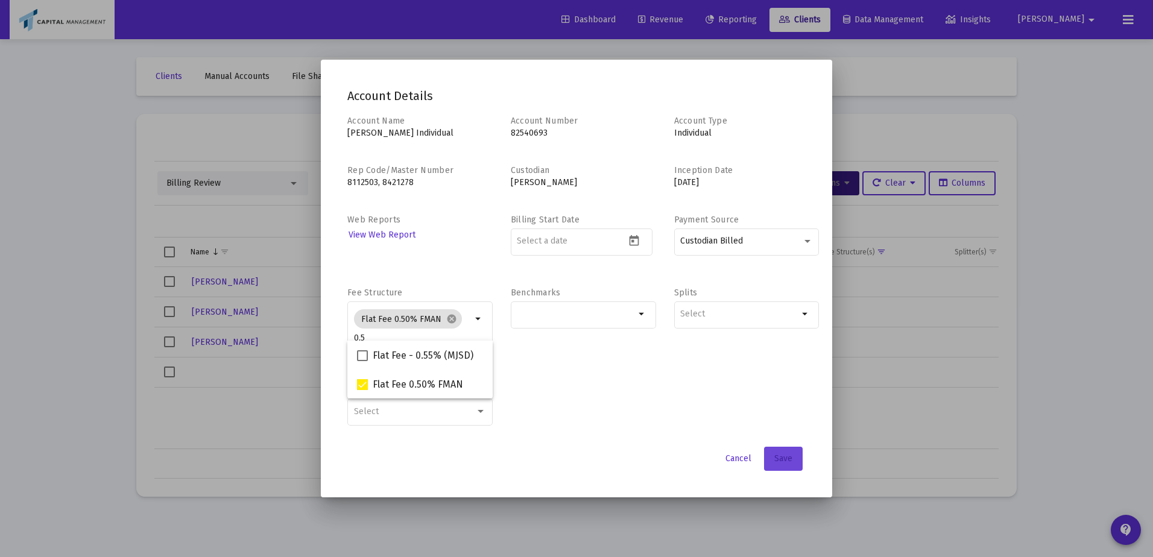
click at [785, 462] on span "Save" at bounding box center [784, 459] width 18 height 10
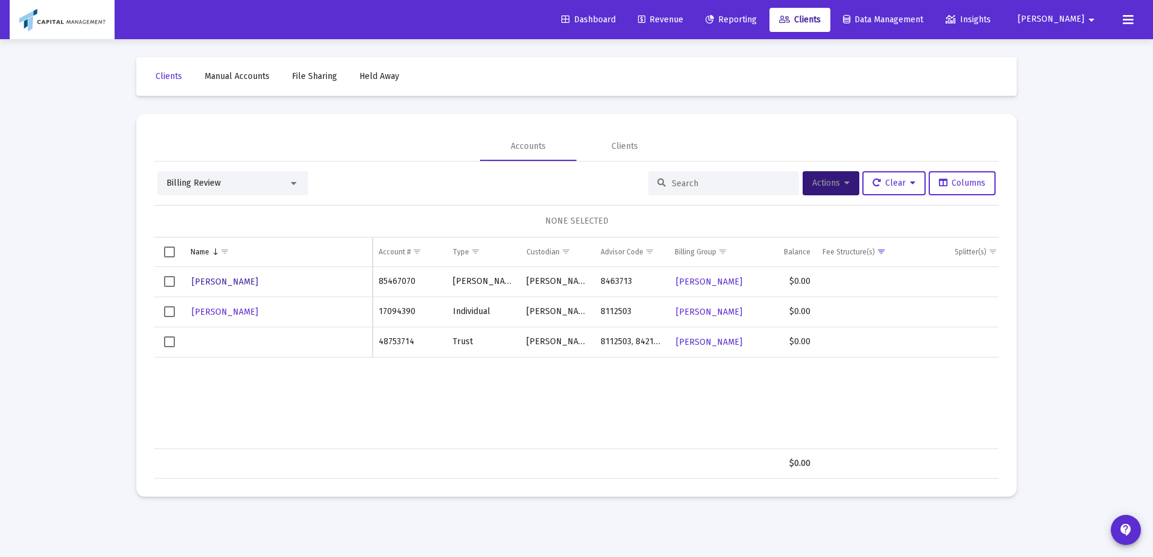
click at [214, 278] on span "[PERSON_NAME]" at bounding box center [225, 282] width 66 height 10
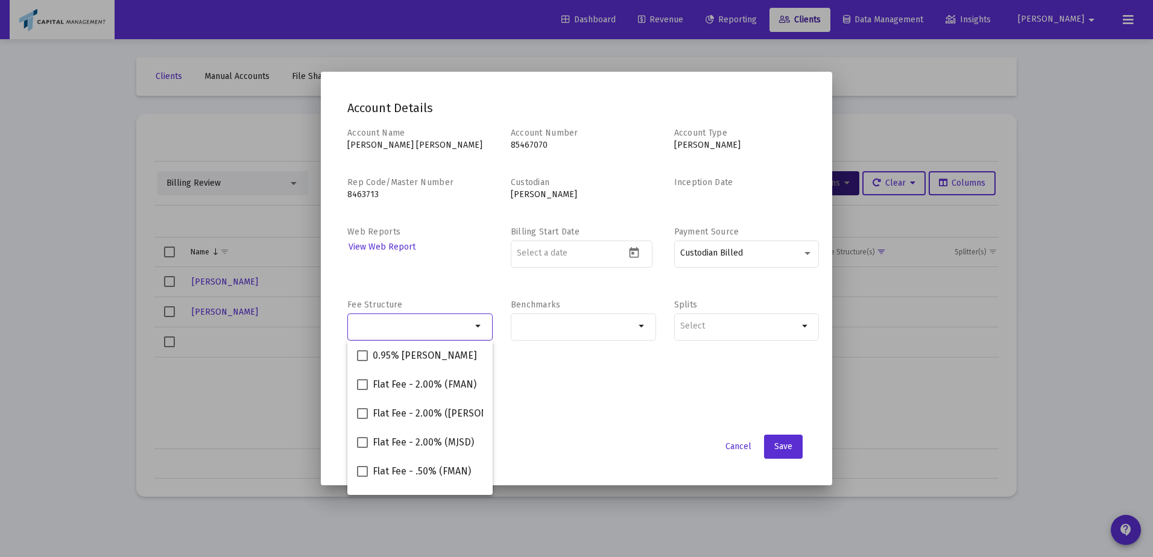
click at [391, 328] on input "Selection" at bounding box center [413, 327] width 118 height 10
type input "1"
click at [356, 376] on mat-option "Flat Fee - 1.00% ([PERSON_NAME])" at bounding box center [419, 384] width 145 height 29
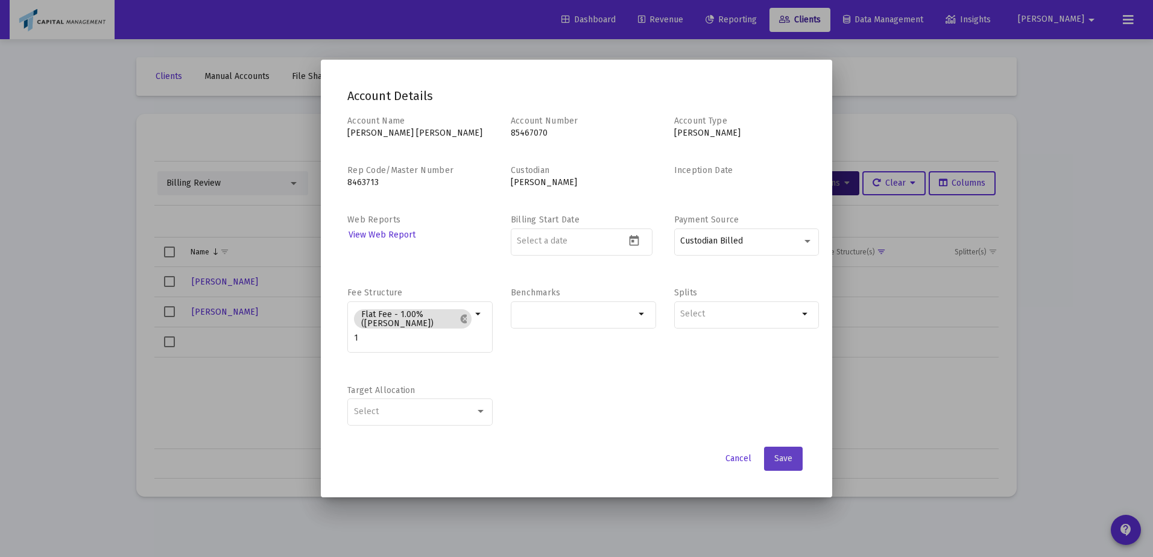
click at [793, 460] on button "Save" at bounding box center [783, 459] width 39 height 24
